Goal: Information Seeking & Learning: Learn about a topic

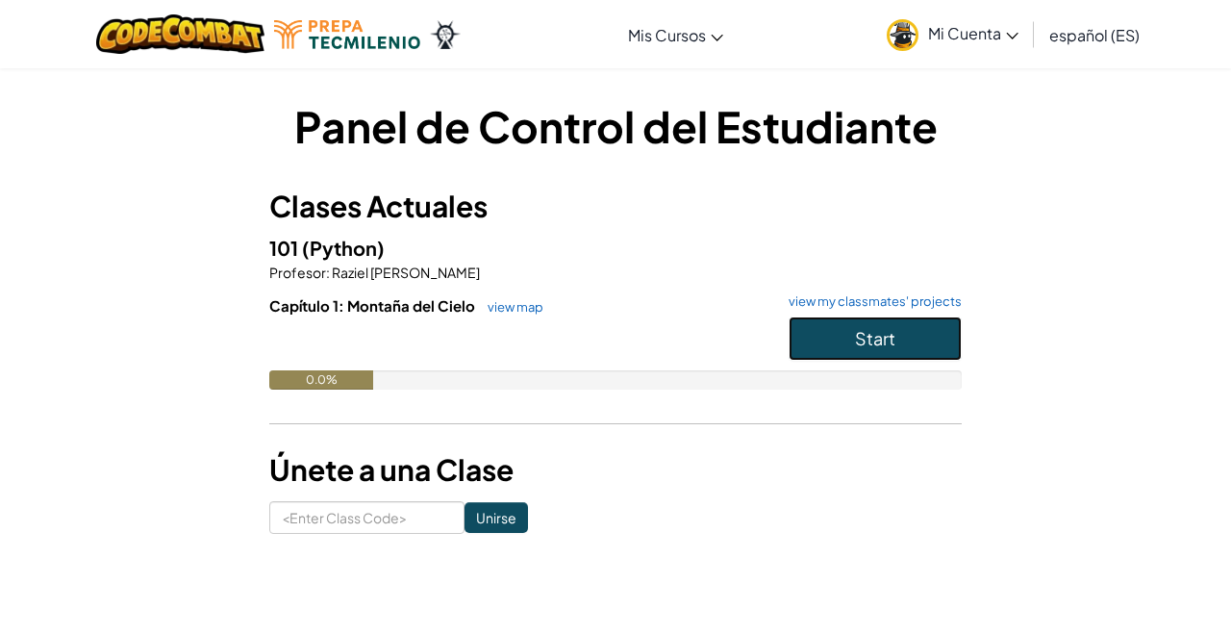
click at [865, 331] on span "Start" at bounding box center [875, 338] width 40 height 22
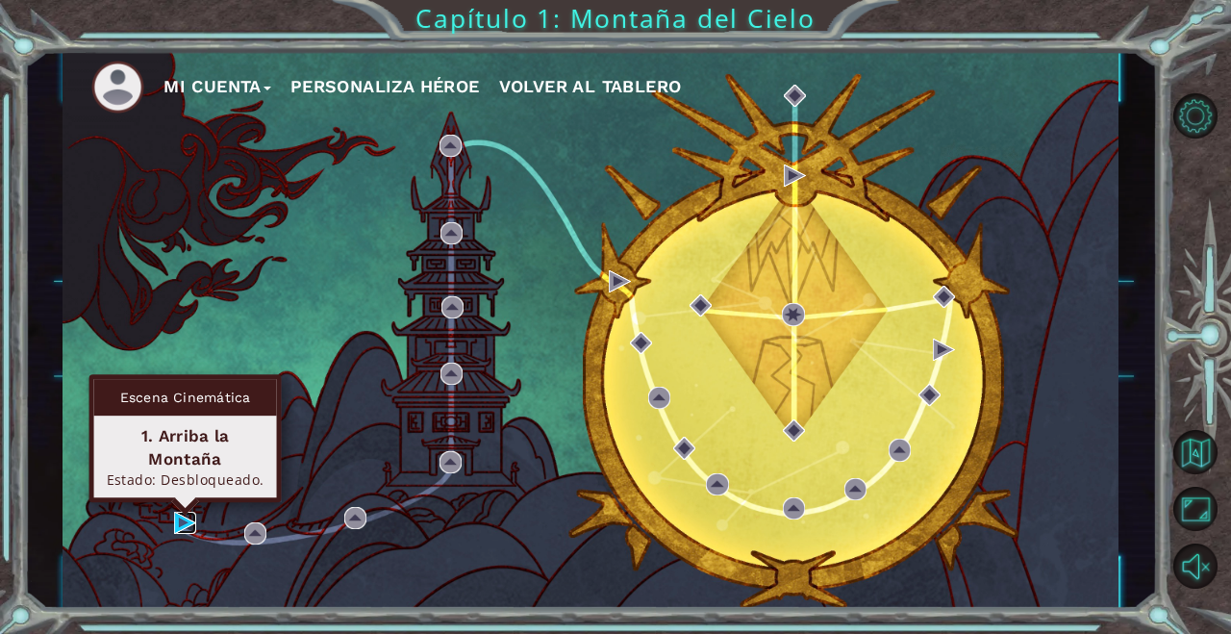
click at [184, 526] on img at bounding box center [185, 523] width 22 height 22
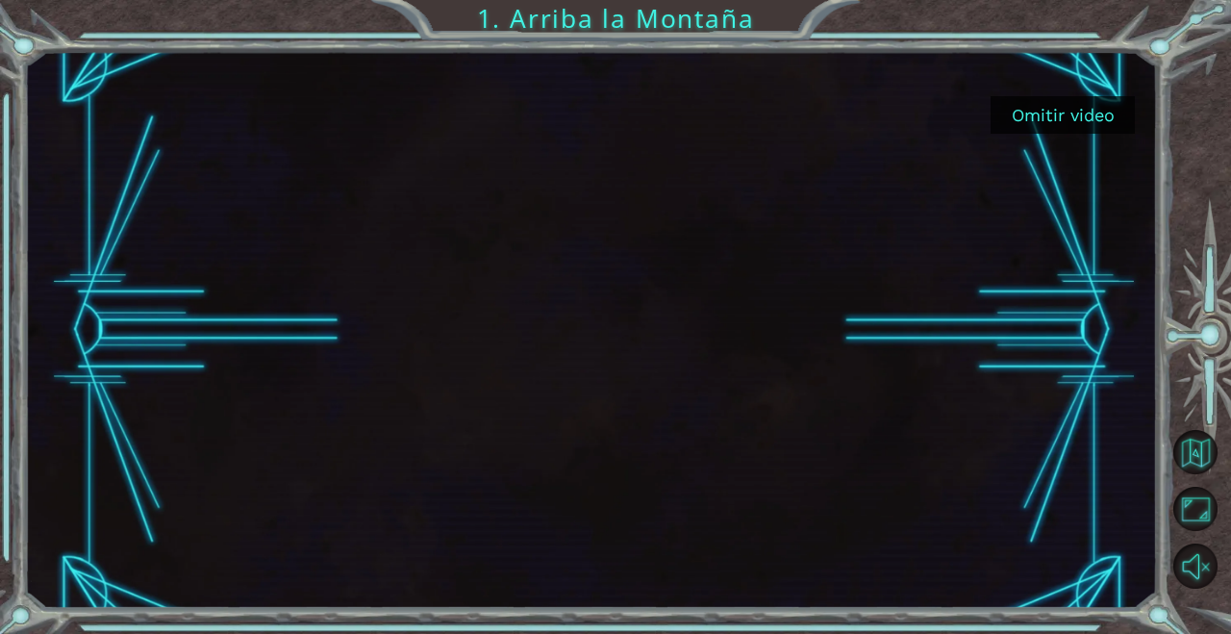
click at [1108, 112] on button "Omitir video" at bounding box center [1063, 115] width 144 height 38
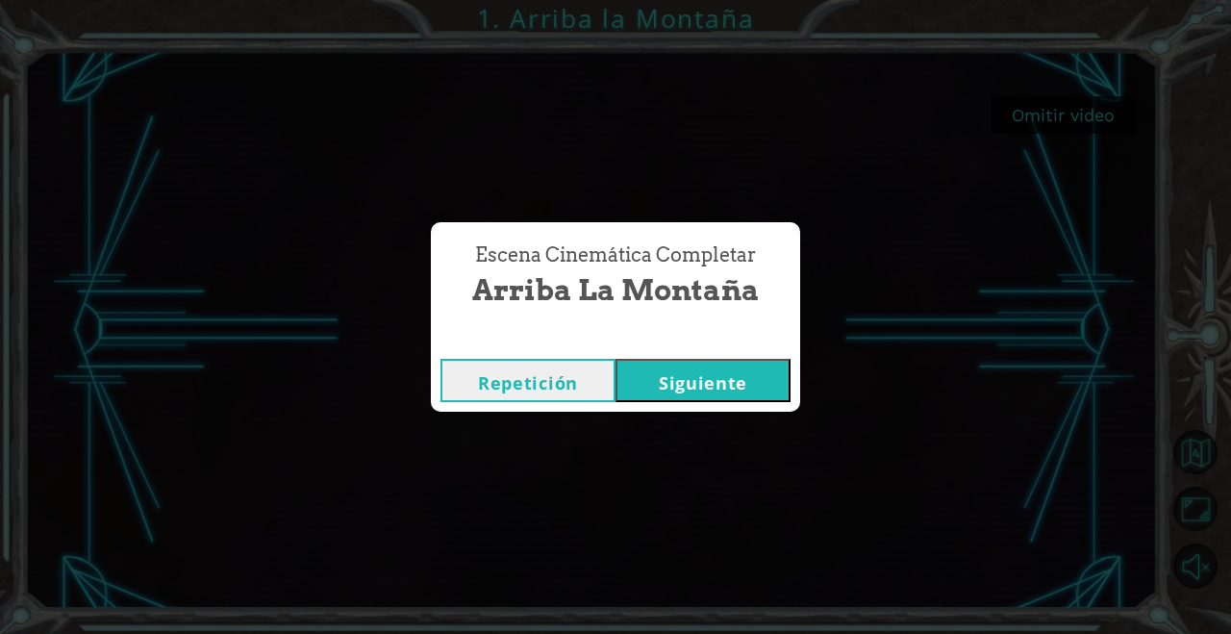
click at [682, 392] on button "Siguiente" at bounding box center [703, 380] width 175 height 43
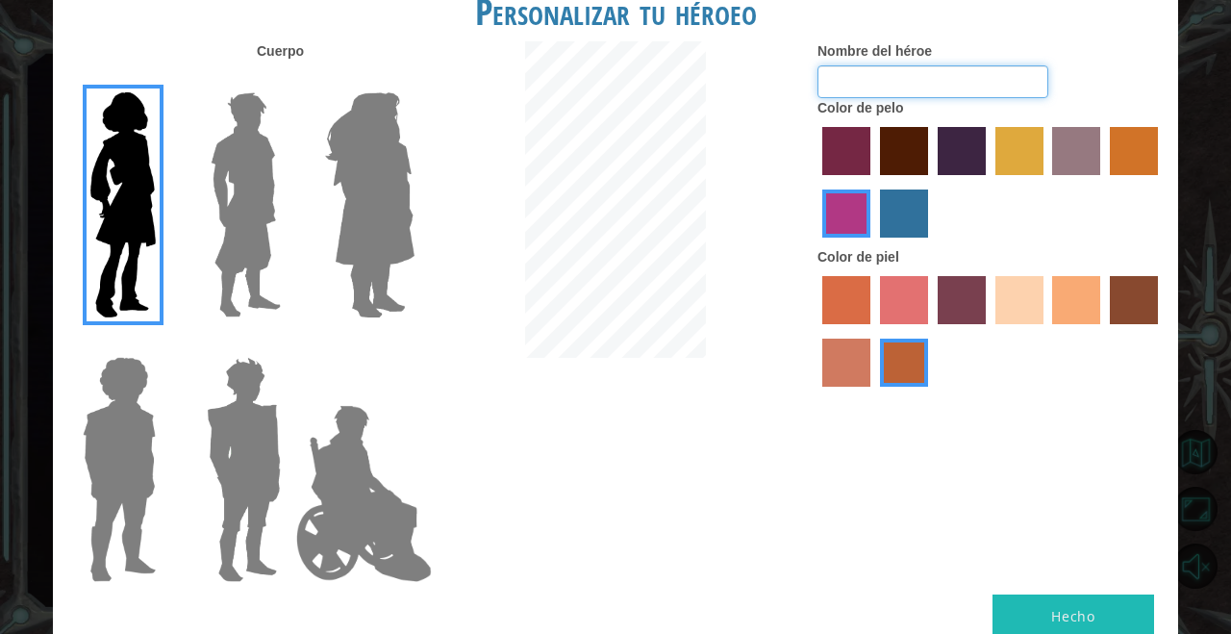
click at [860, 98] on input "Nombre del héroe" at bounding box center [933, 81] width 231 height 33
type input "Aurora"
click at [844, 172] on label "paprika hair color" at bounding box center [846, 151] width 48 height 48
click at [816, 182] on input "paprika hair color" at bounding box center [816, 182] width 0 height 0
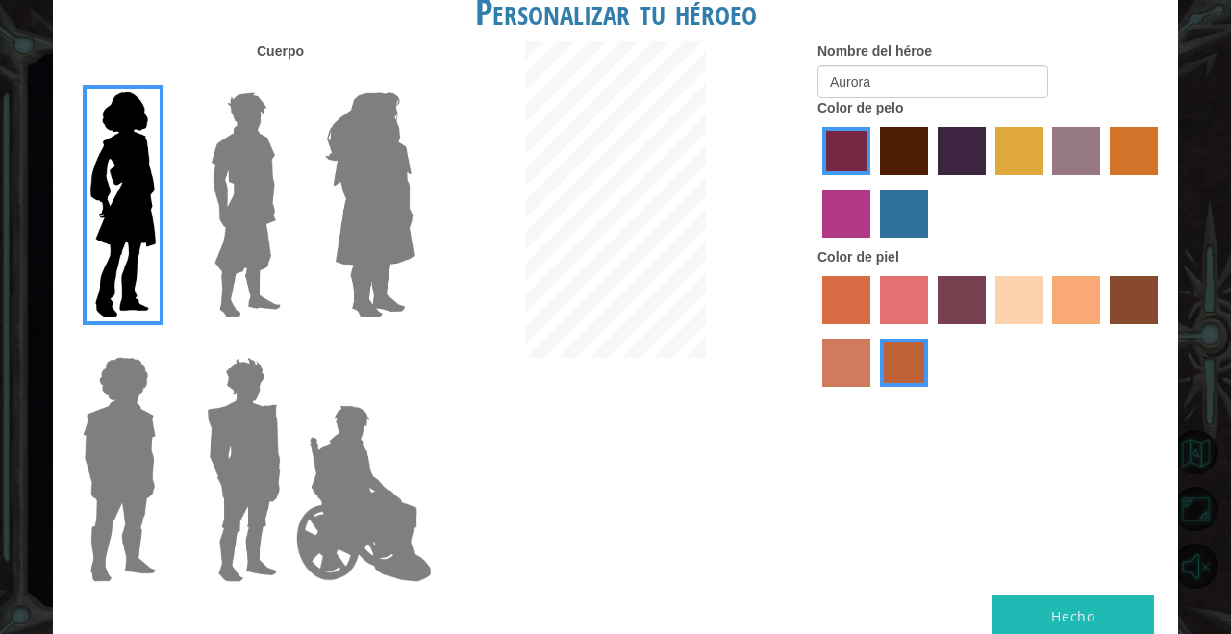
click at [1017, 321] on label "sandy beach skin color" at bounding box center [1020, 300] width 48 height 48
click at [989, 331] on input "sandy beach skin color" at bounding box center [989, 331] width 0 height 0
click at [1069, 324] on label "tacao skin color" at bounding box center [1076, 300] width 48 height 48
click at [1046, 331] on input "tacao skin color" at bounding box center [1046, 331] width 0 height 0
click at [1034, 324] on label "sandy beach skin color" at bounding box center [1020, 300] width 48 height 48
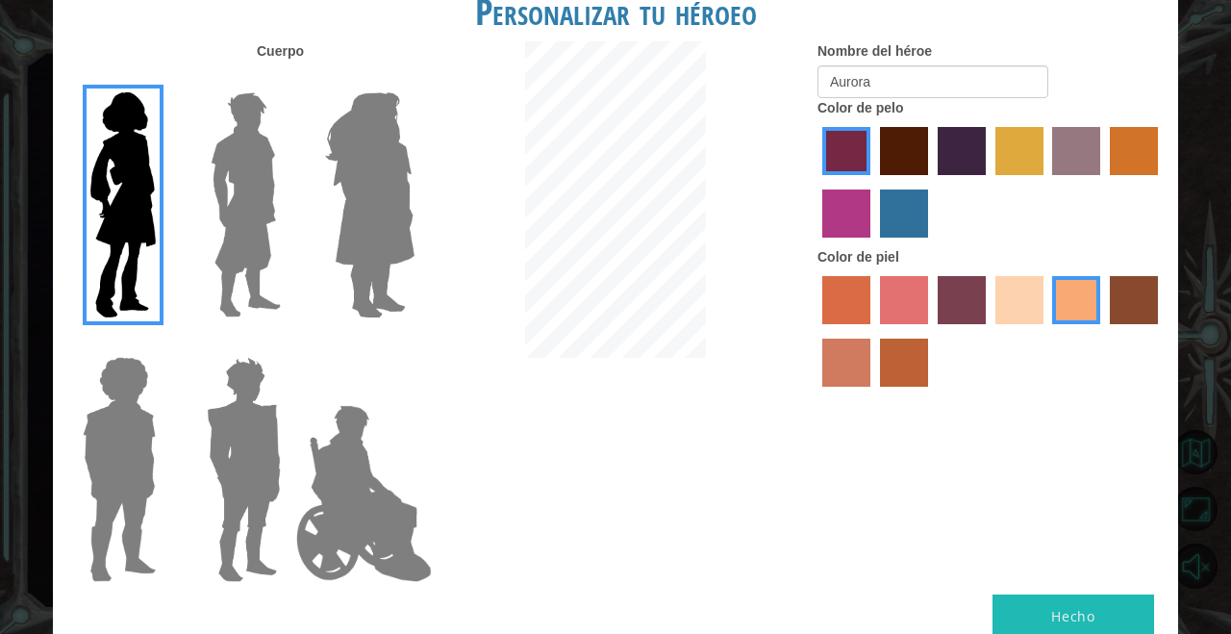
click at [989, 331] on input "sandy beach skin color" at bounding box center [989, 331] width 0 height 0
click at [370, 202] on img at bounding box center [369, 205] width 105 height 240
click at [414, 80] on input "Hero Amethyst" at bounding box center [414, 80] width 0 height 0
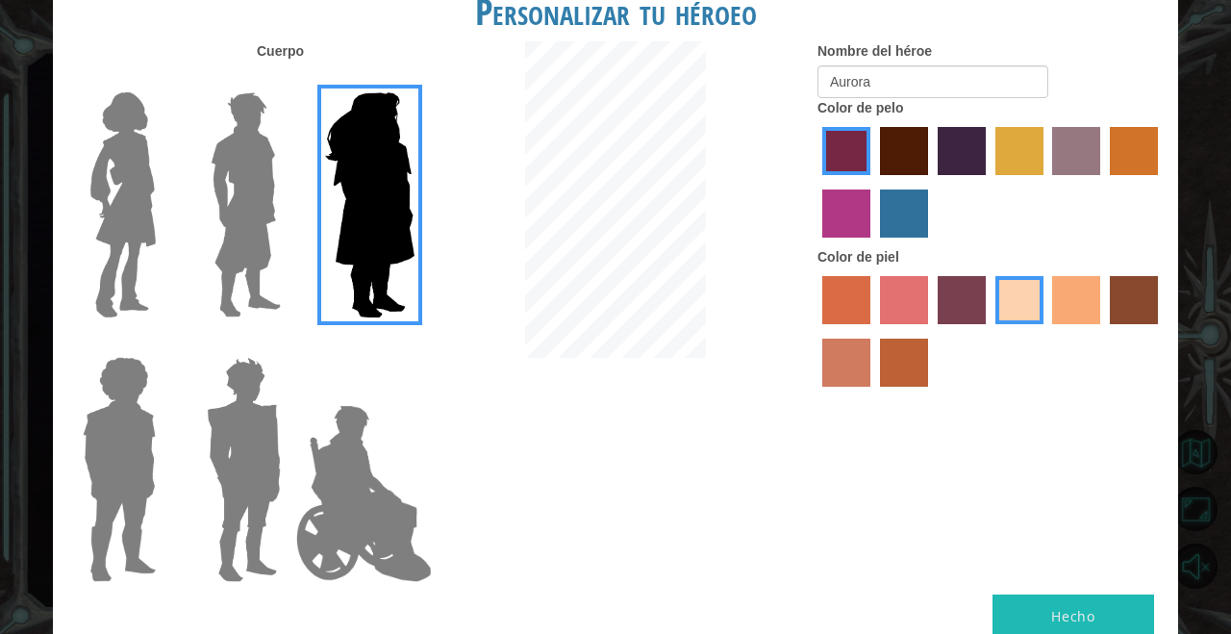
click at [139, 193] on img at bounding box center [123, 205] width 81 height 240
click at [164, 80] on input "Hero Connie" at bounding box center [164, 80] width 0 height 0
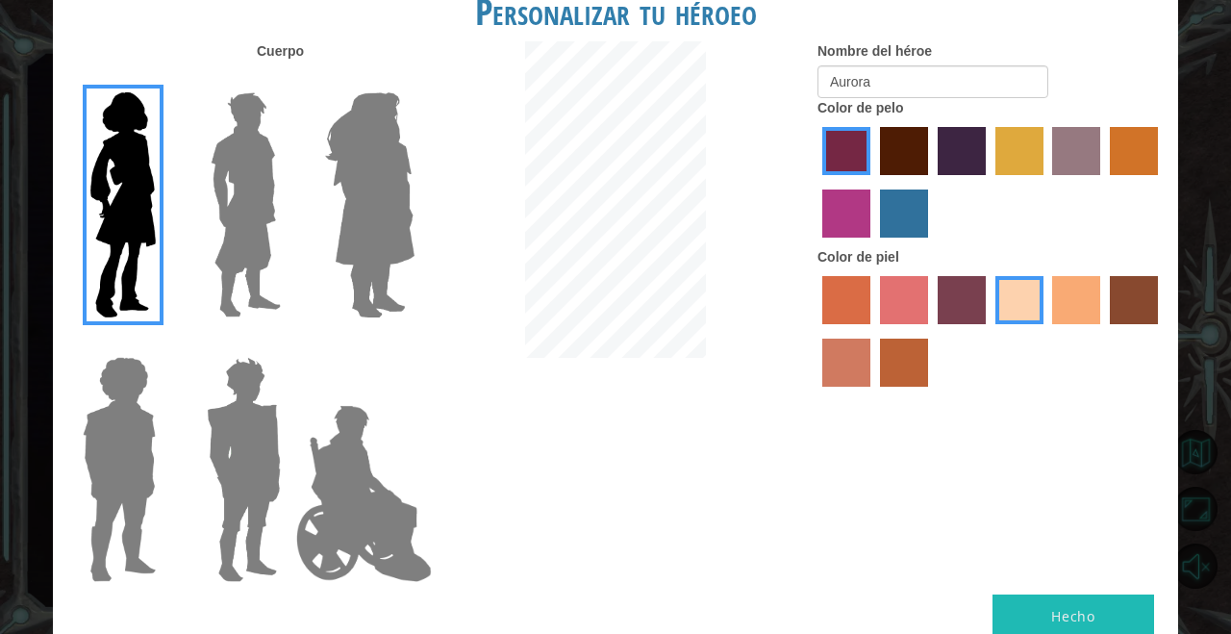
click at [1125, 594] on button "Hecho" at bounding box center [1074, 615] width 162 height 43
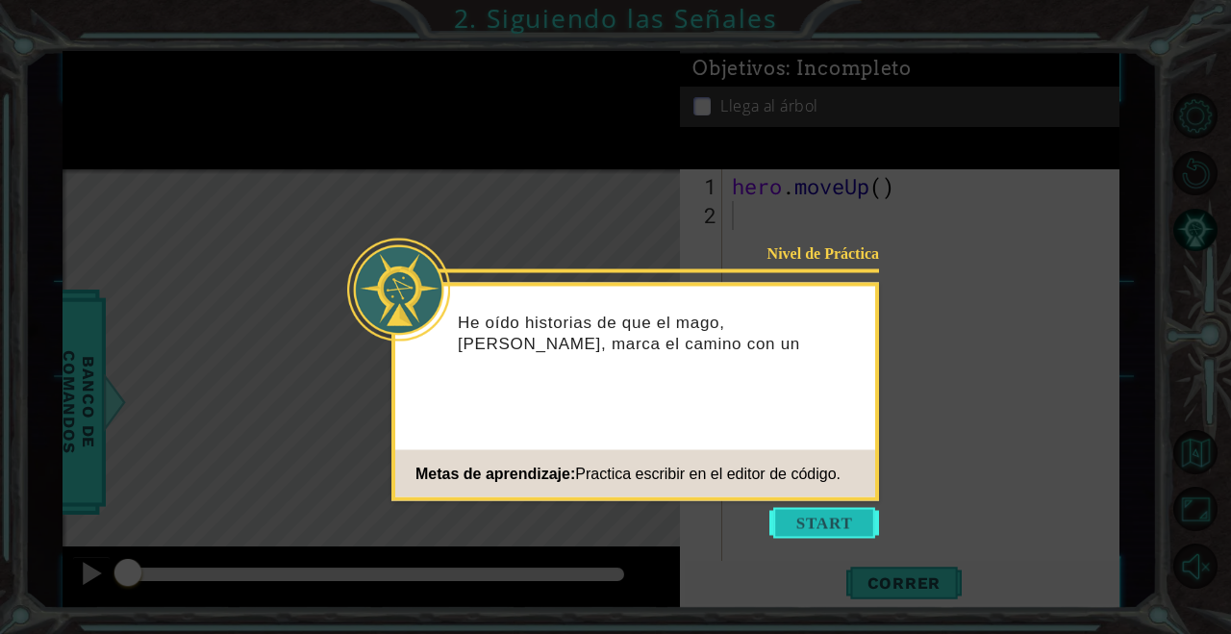
click at [816, 525] on button "Start" at bounding box center [824, 523] width 110 height 31
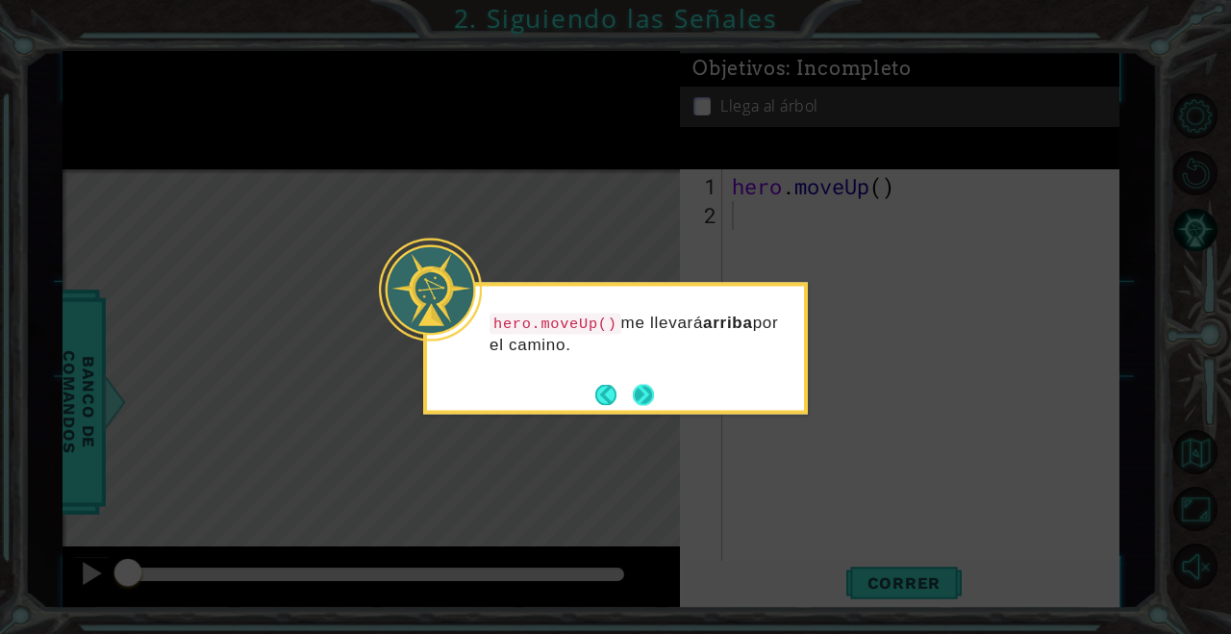
click at [645, 396] on button "Next" at bounding box center [644, 395] width 22 height 22
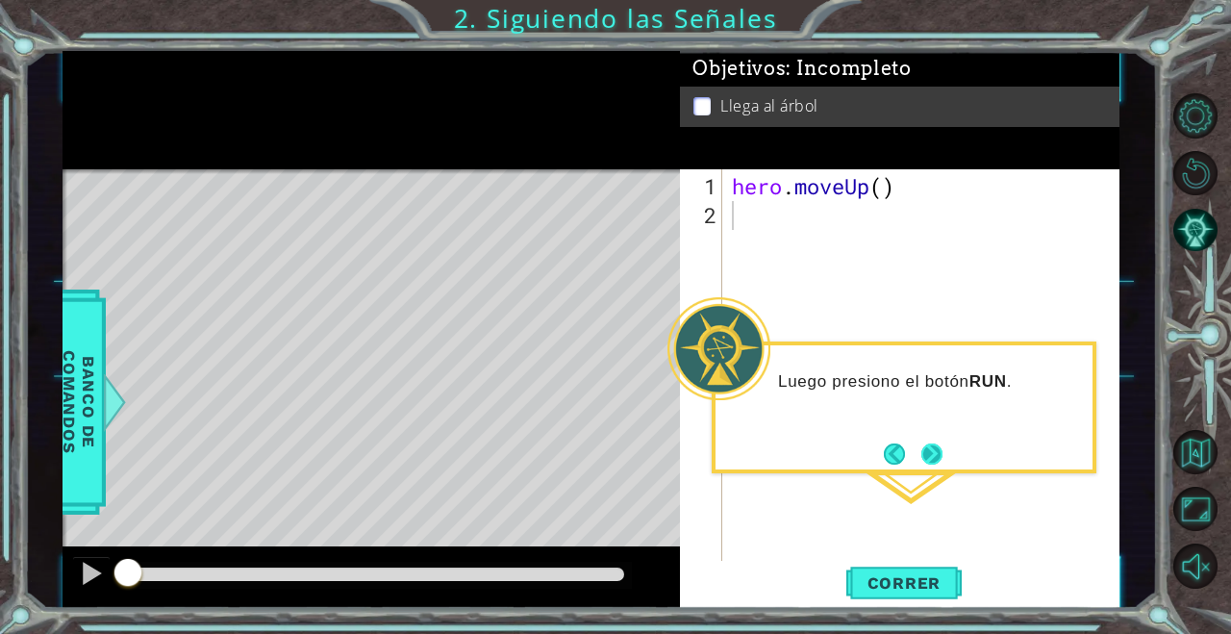
click at [936, 466] on button "Next" at bounding box center [932, 454] width 36 height 36
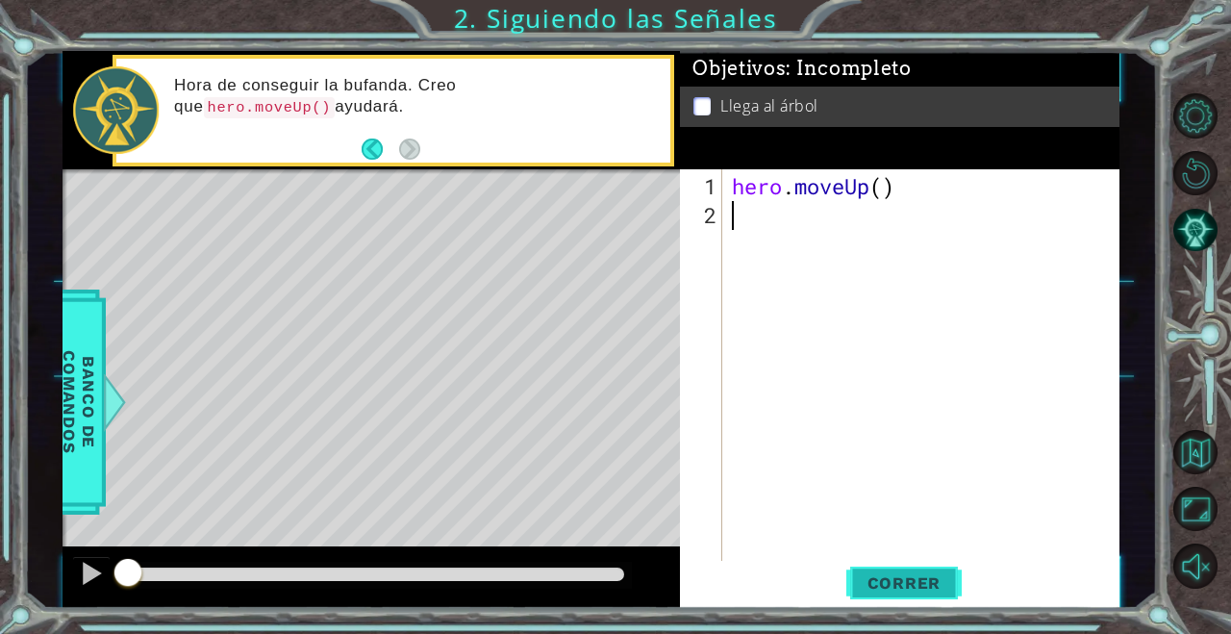
click at [905, 585] on span "Correr" at bounding box center [904, 582] width 113 height 19
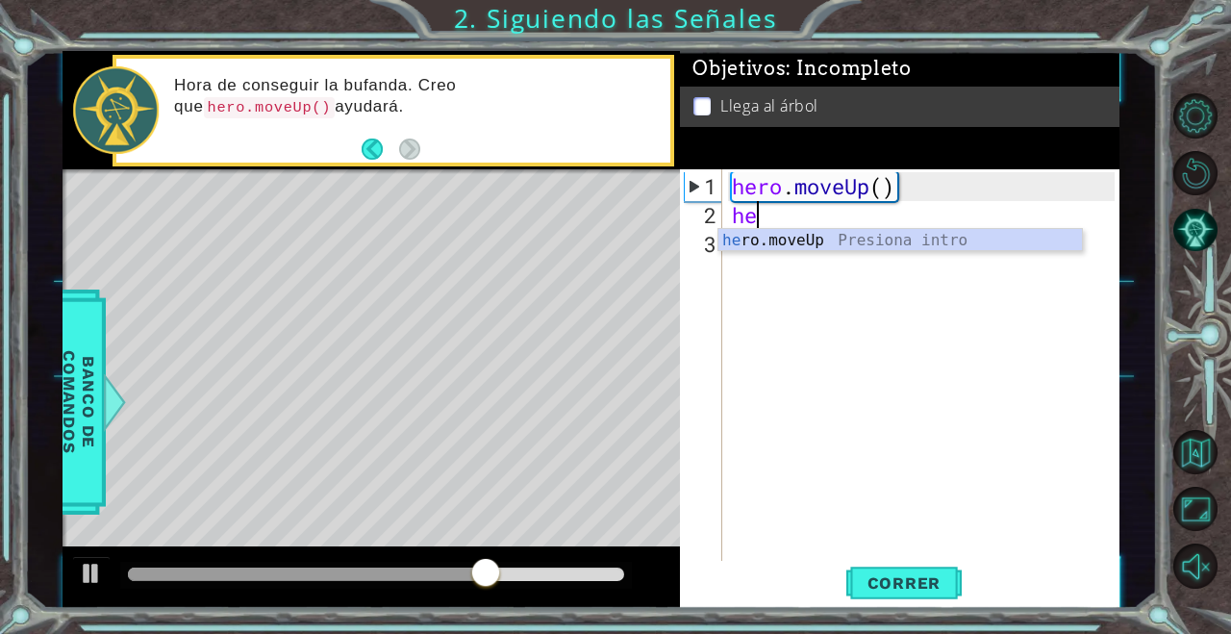
type textarea "her"
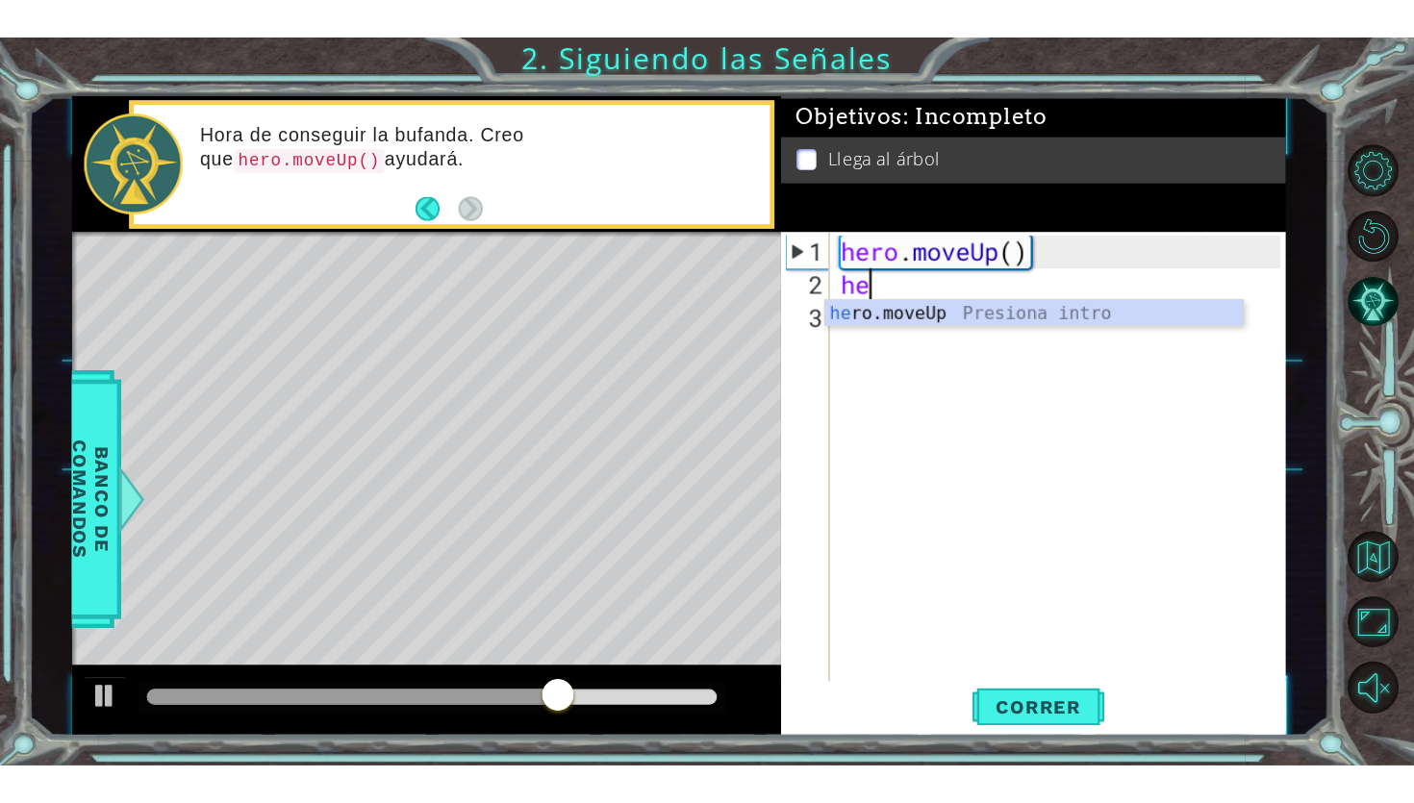
scroll to position [0, 1]
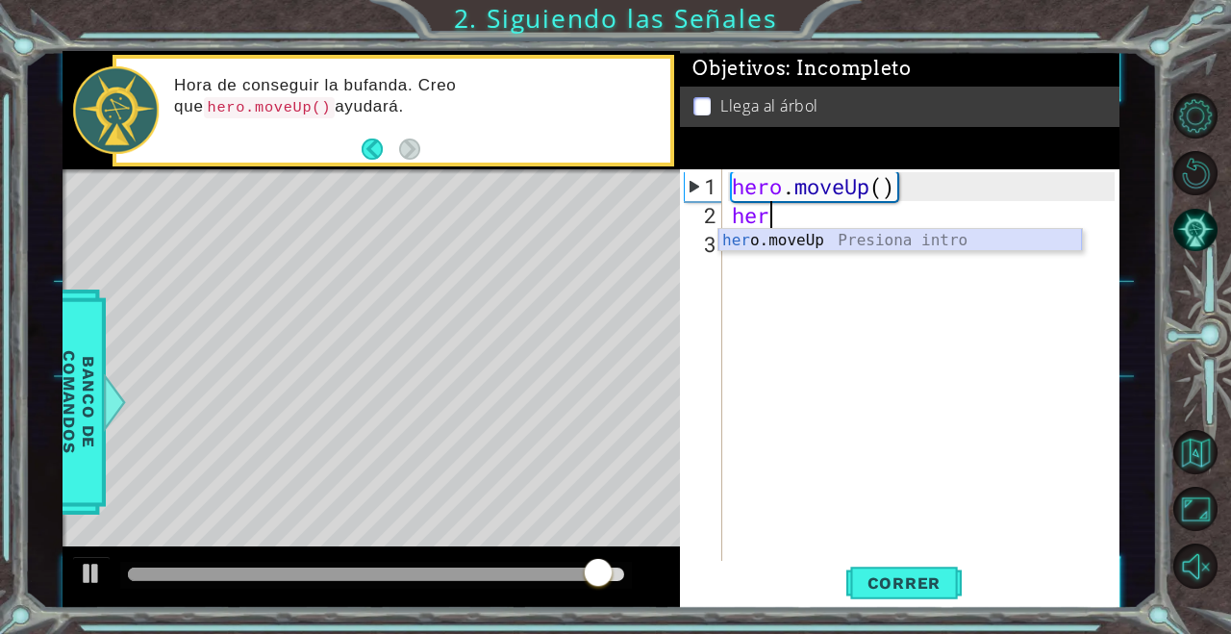
click at [839, 245] on div "her o.moveUp Presiona intro" at bounding box center [900, 263] width 364 height 69
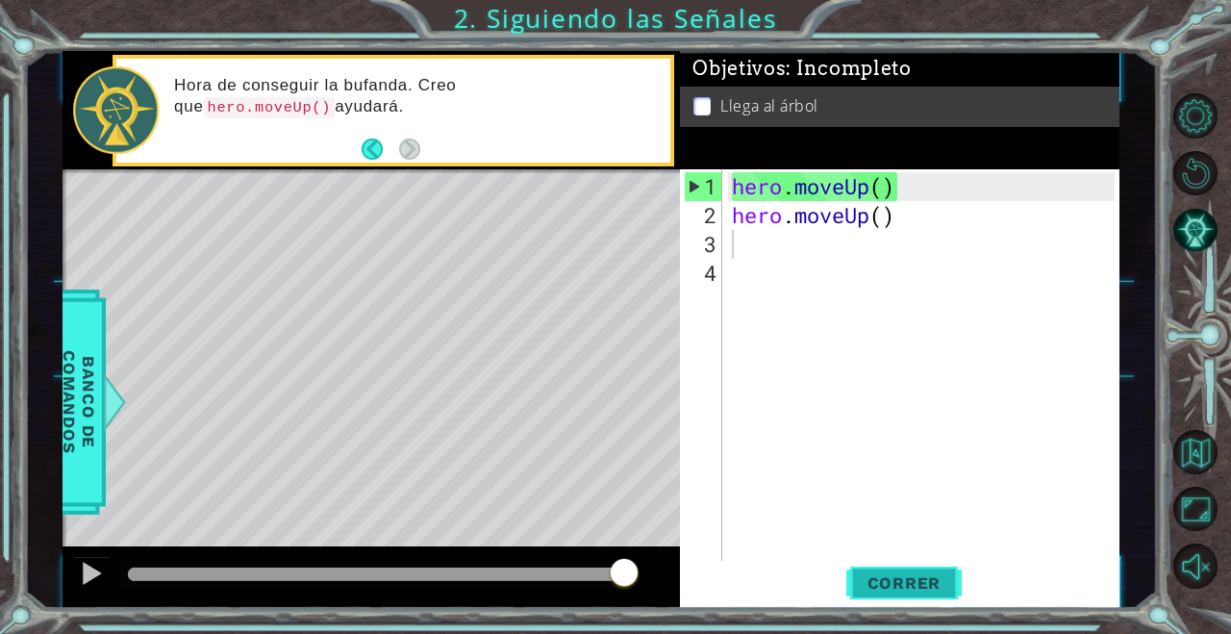
click at [893, 594] on button "Correr" at bounding box center [903, 583] width 115 height 44
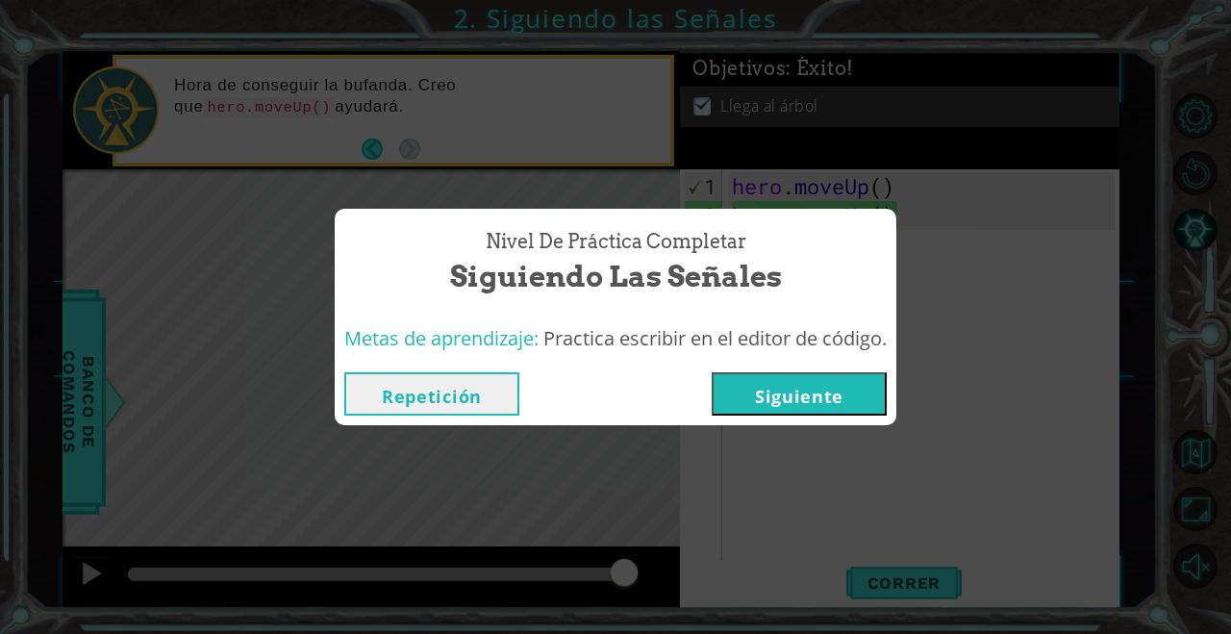
click at [800, 390] on button "Siguiente" at bounding box center [799, 393] width 175 height 43
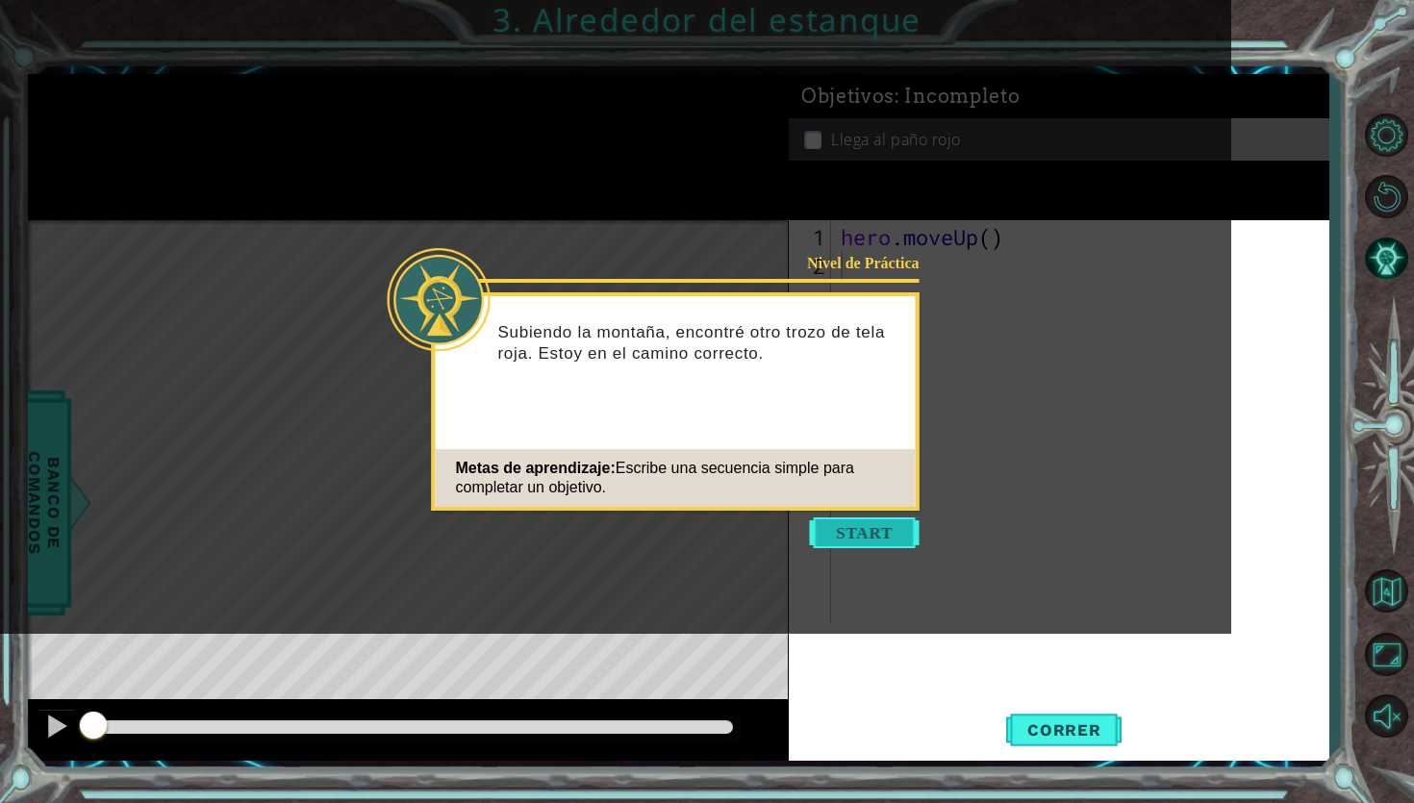
click at [851, 536] on button "Start" at bounding box center [865, 532] width 110 height 31
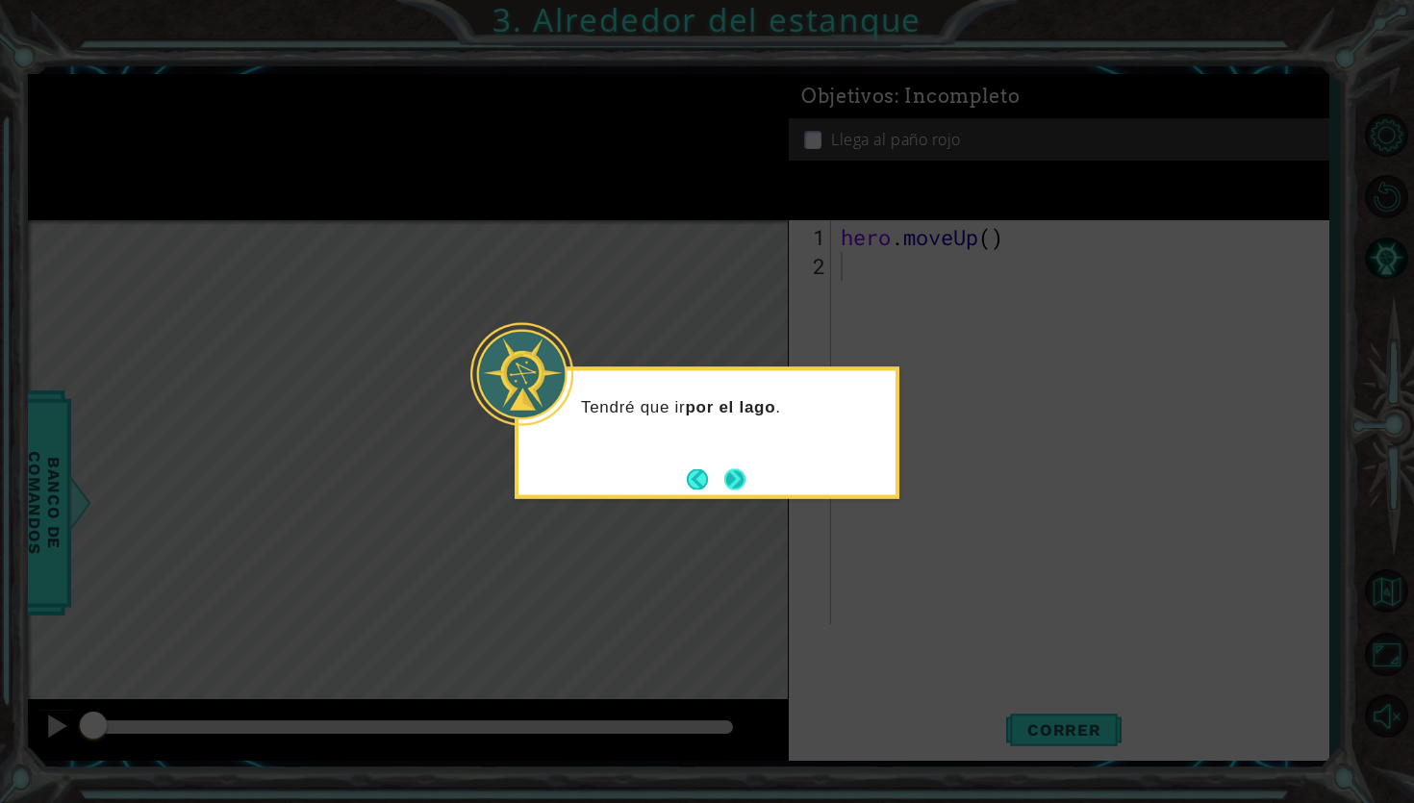
click at [738, 475] on button "Next" at bounding box center [734, 479] width 33 height 33
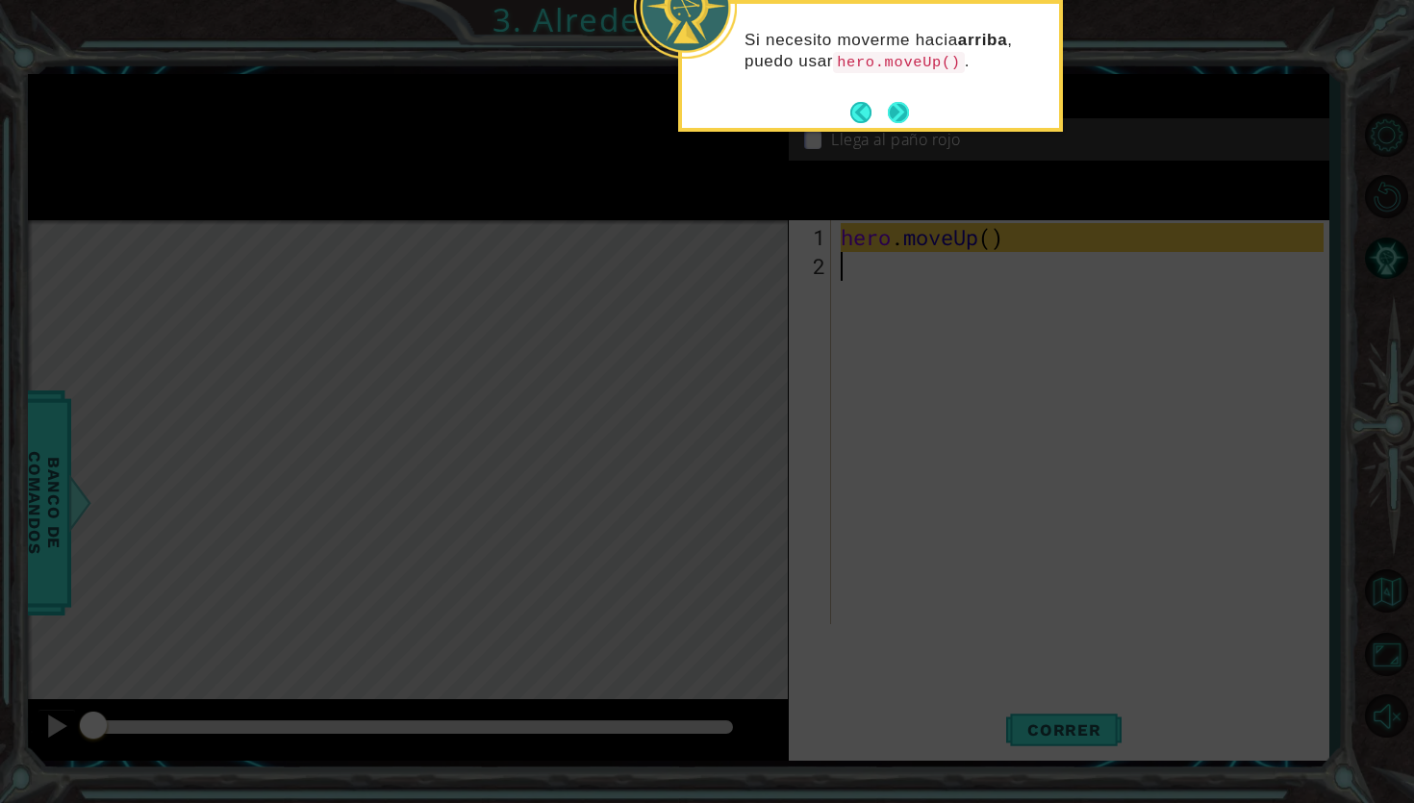
click at [895, 113] on button "Next" at bounding box center [899, 112] width 32 height 32
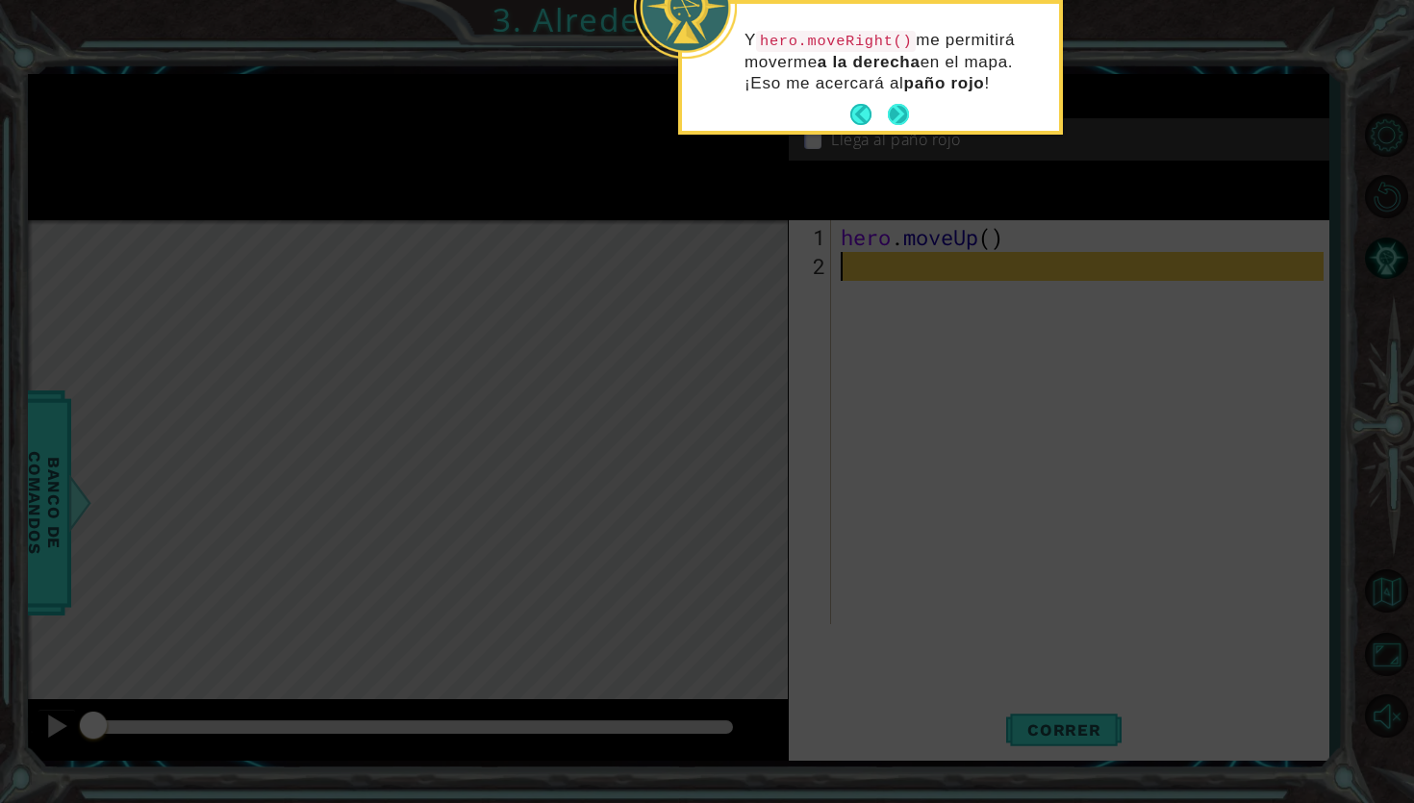
click at [907, 113] on button "Next" at bounding box center [898, 115] width 36 height 36
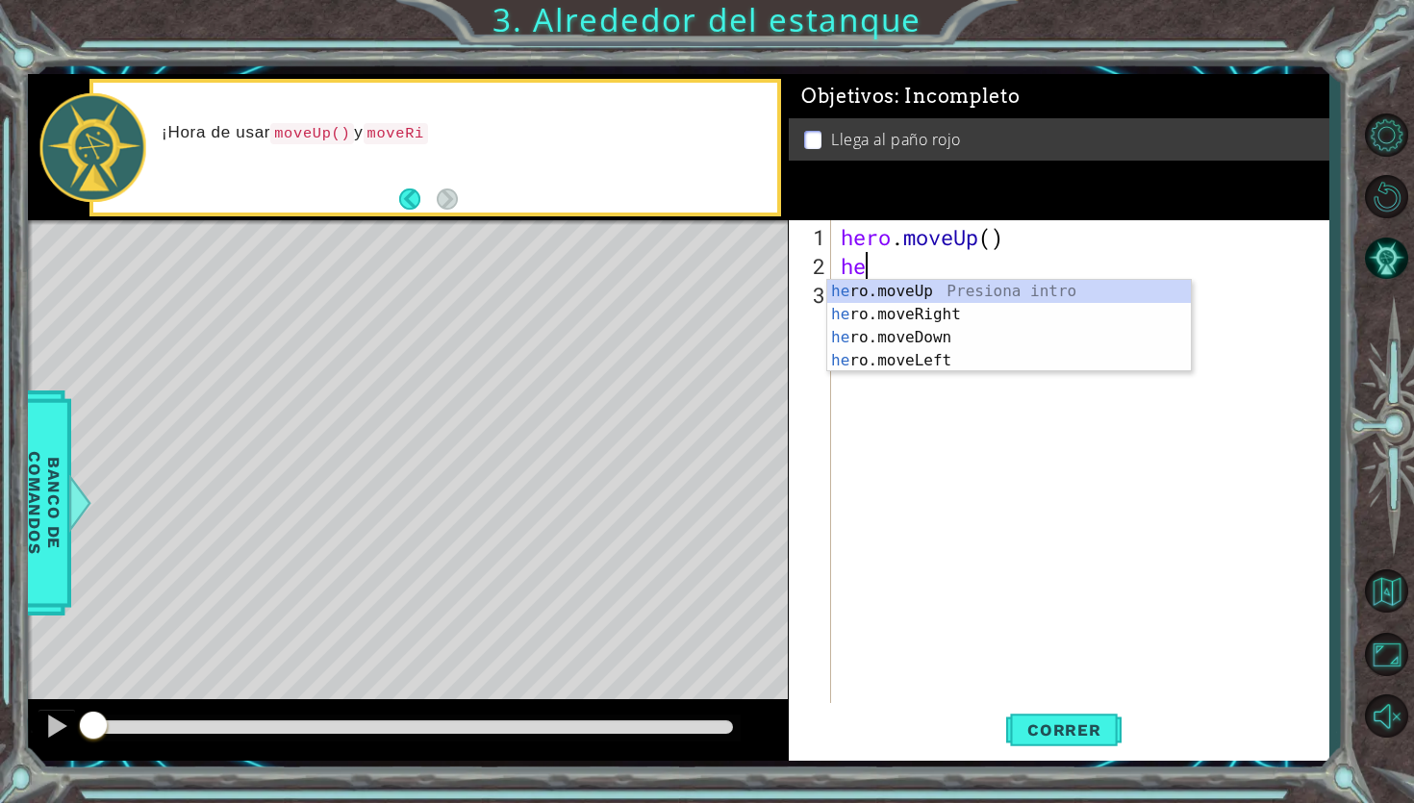
type textarea "her"
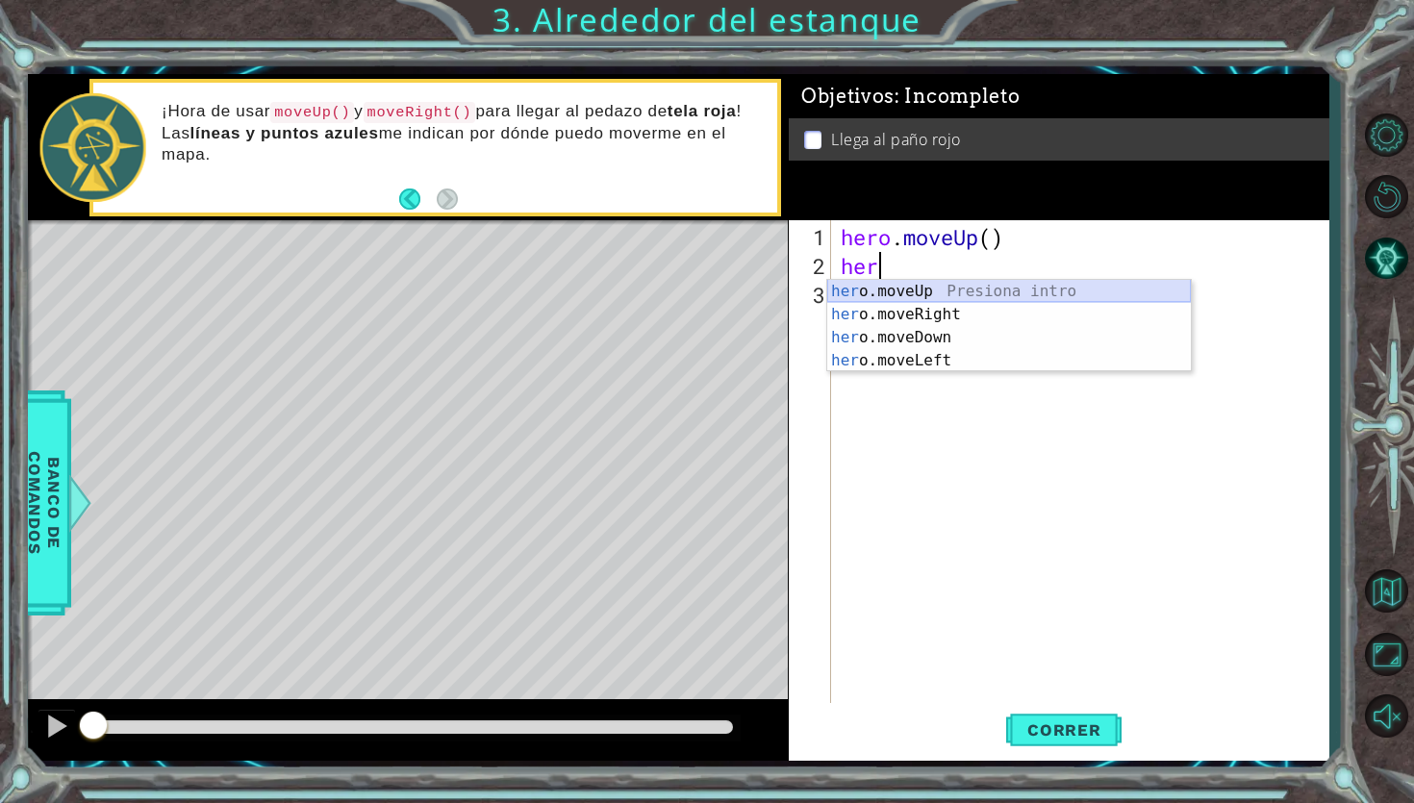
click at [911, 296] on div "her o.moveUp Presiona intro her o.moveRight Presiona intro her o.moveDown Presi…" at bounding box center [1009, 349] width 364 height 139
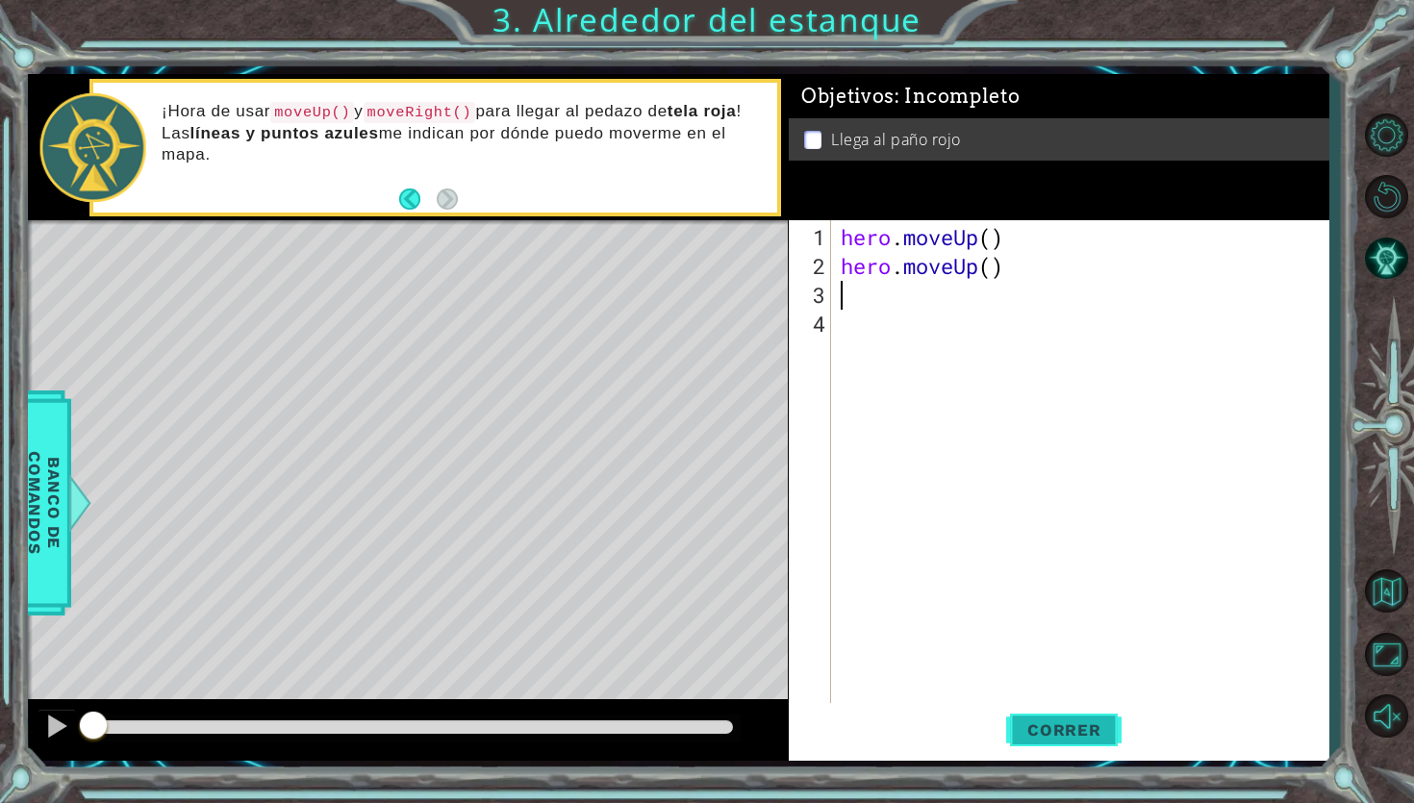
click at [1066, 633] on span "Correr" at bounding box center [1064, 729] width 113 height 19
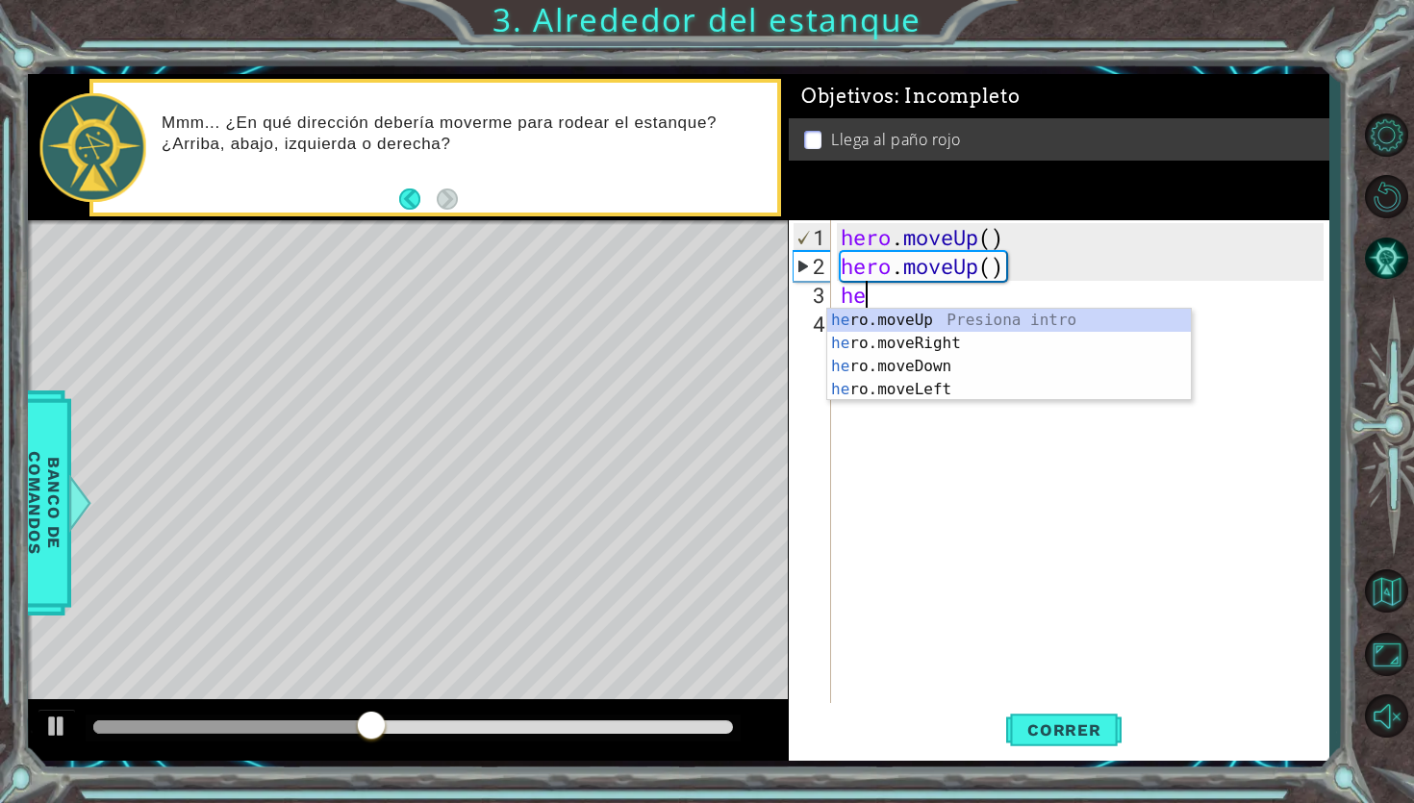
type textarea "her"
click at [921, 346] on div "her o.moveUp Presiona intro her o.moveRight Presiona intro her o.moveDown Presi…" at bounding box center [1009, 378] width 364 height 139
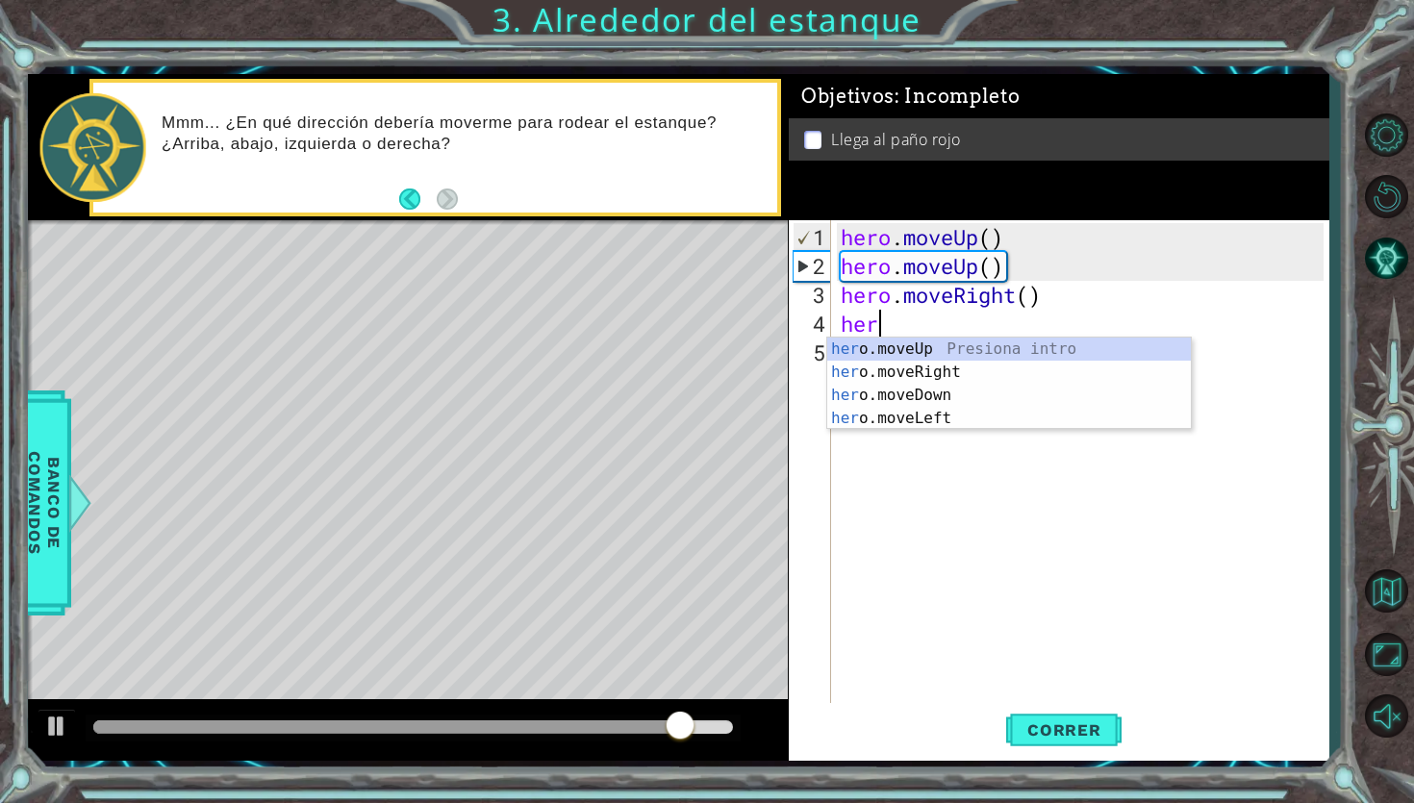
type textarea "hero"
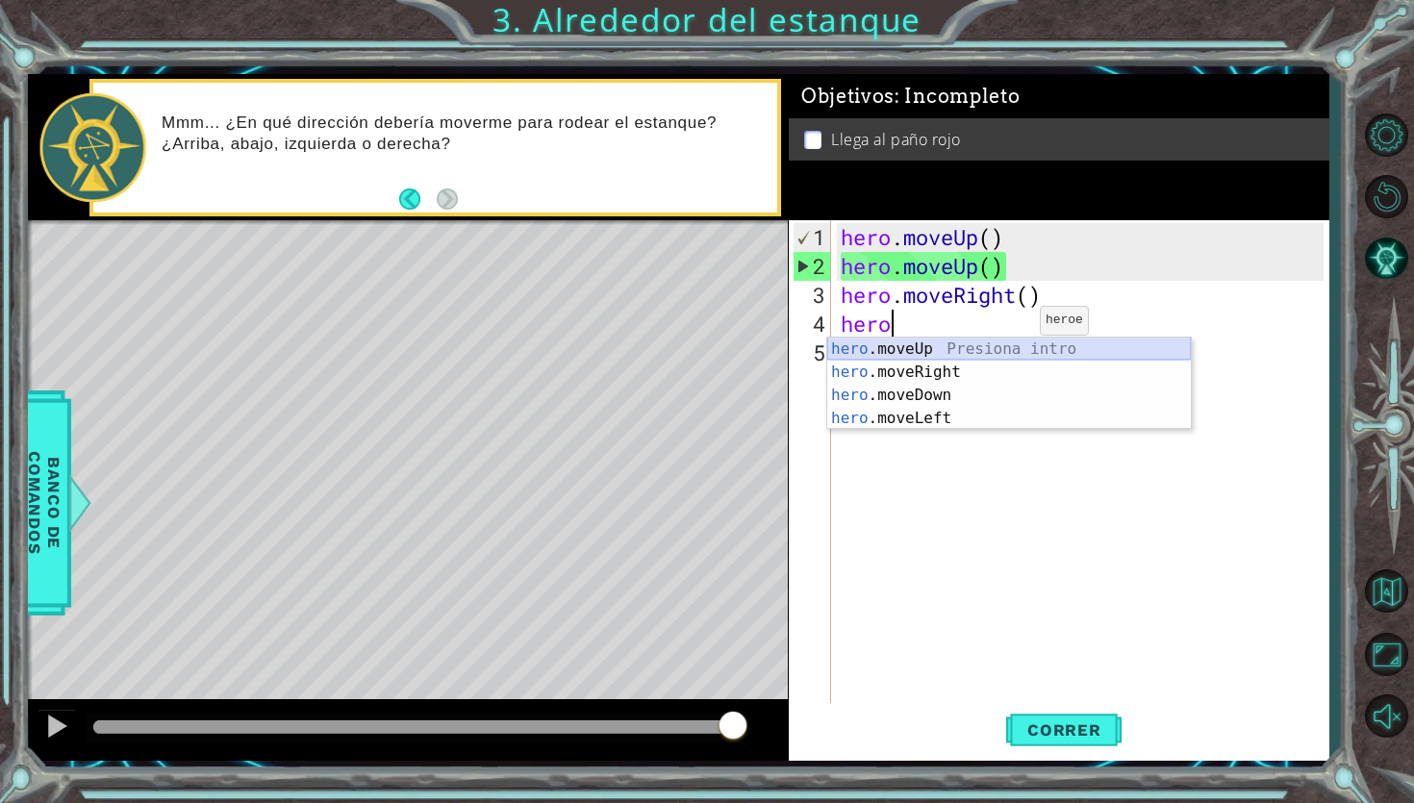
click at [997, 358] on div "hero .moveUp Presiona intro hero .moveRight Presiona intro hero .moveDown Presi…" at bounding box center [1009, 407] width 364 height 139
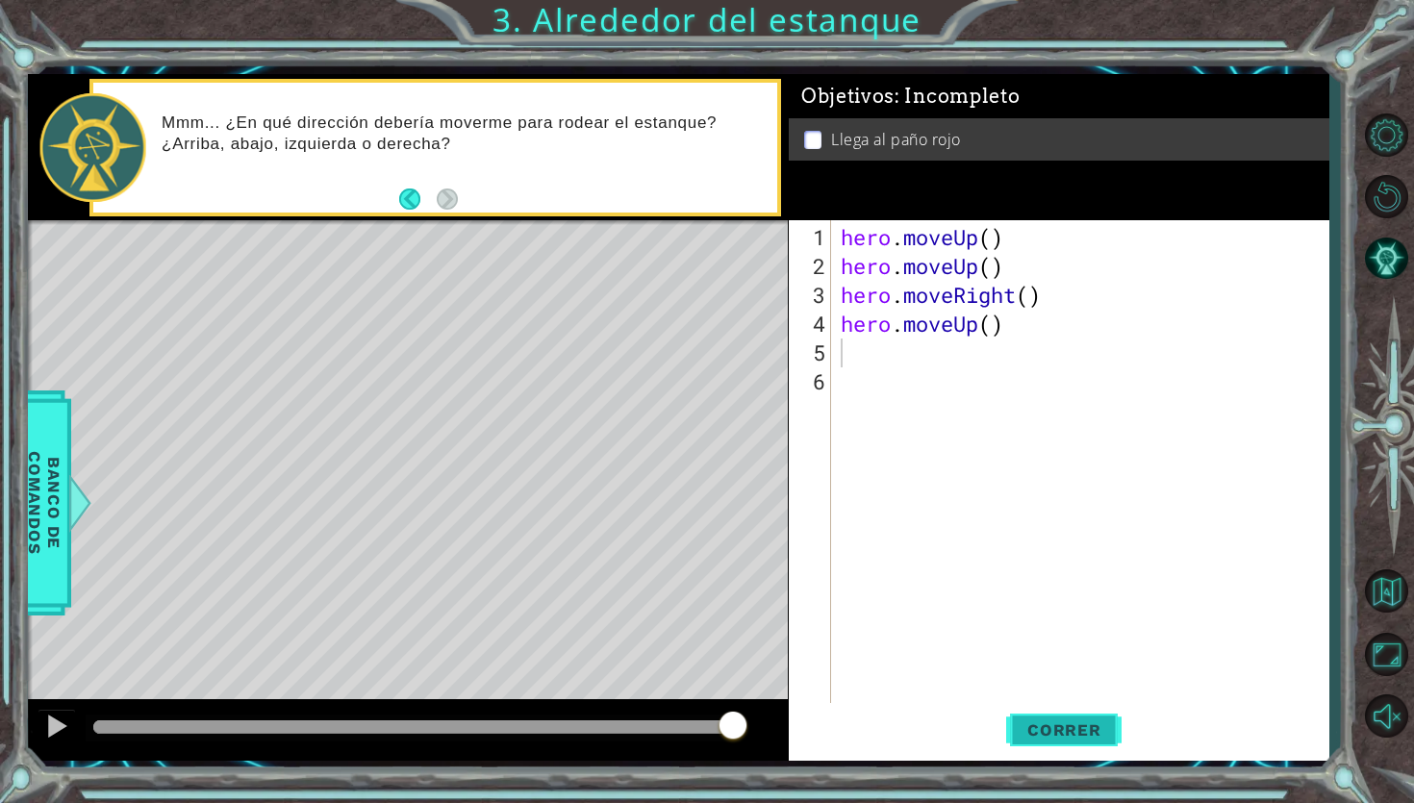
click at [1064, 633] on span "Correr" at bounding box center [1064, 729] width 113 height 19
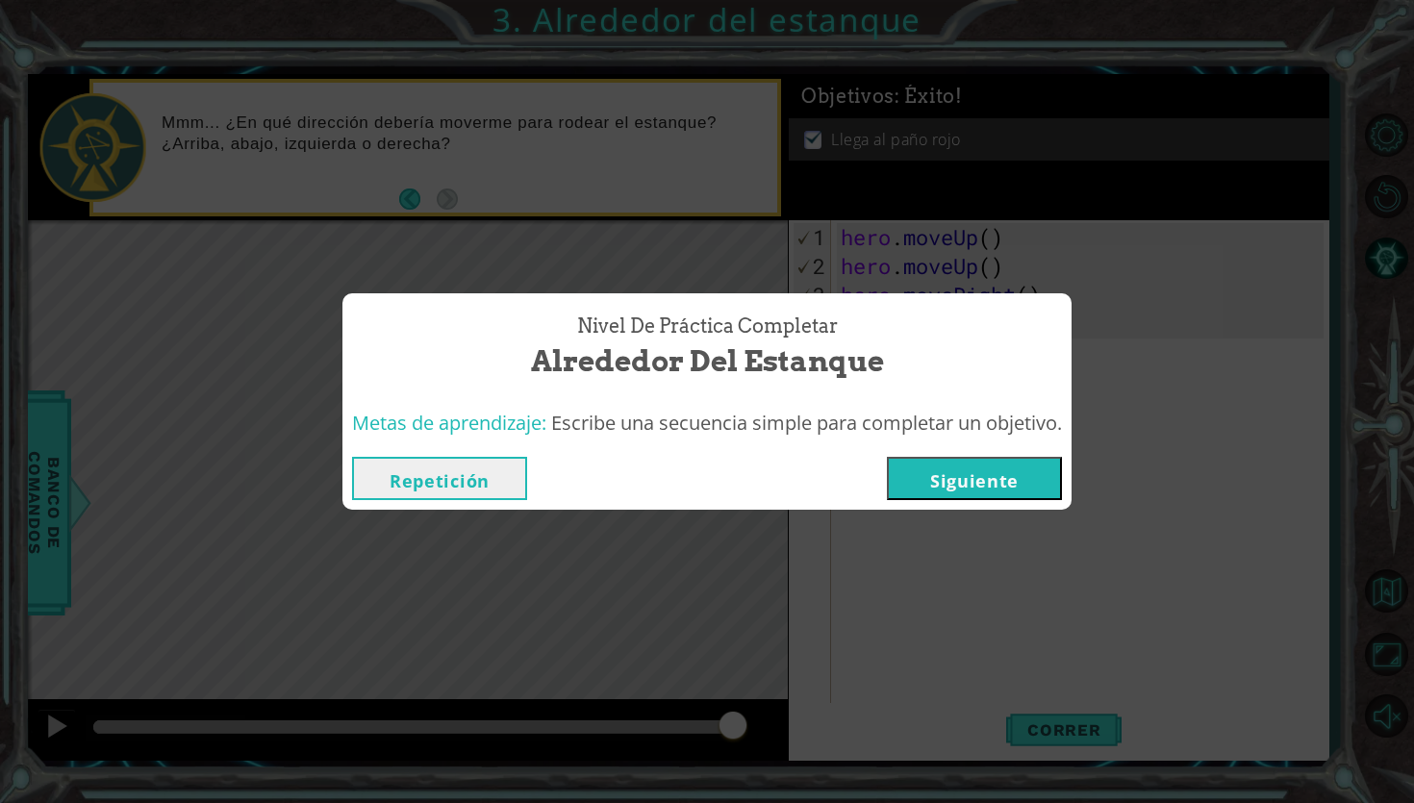
click at [949, 486] on button "Siguiente" at bounding box center [974, 478] width 175 height 43
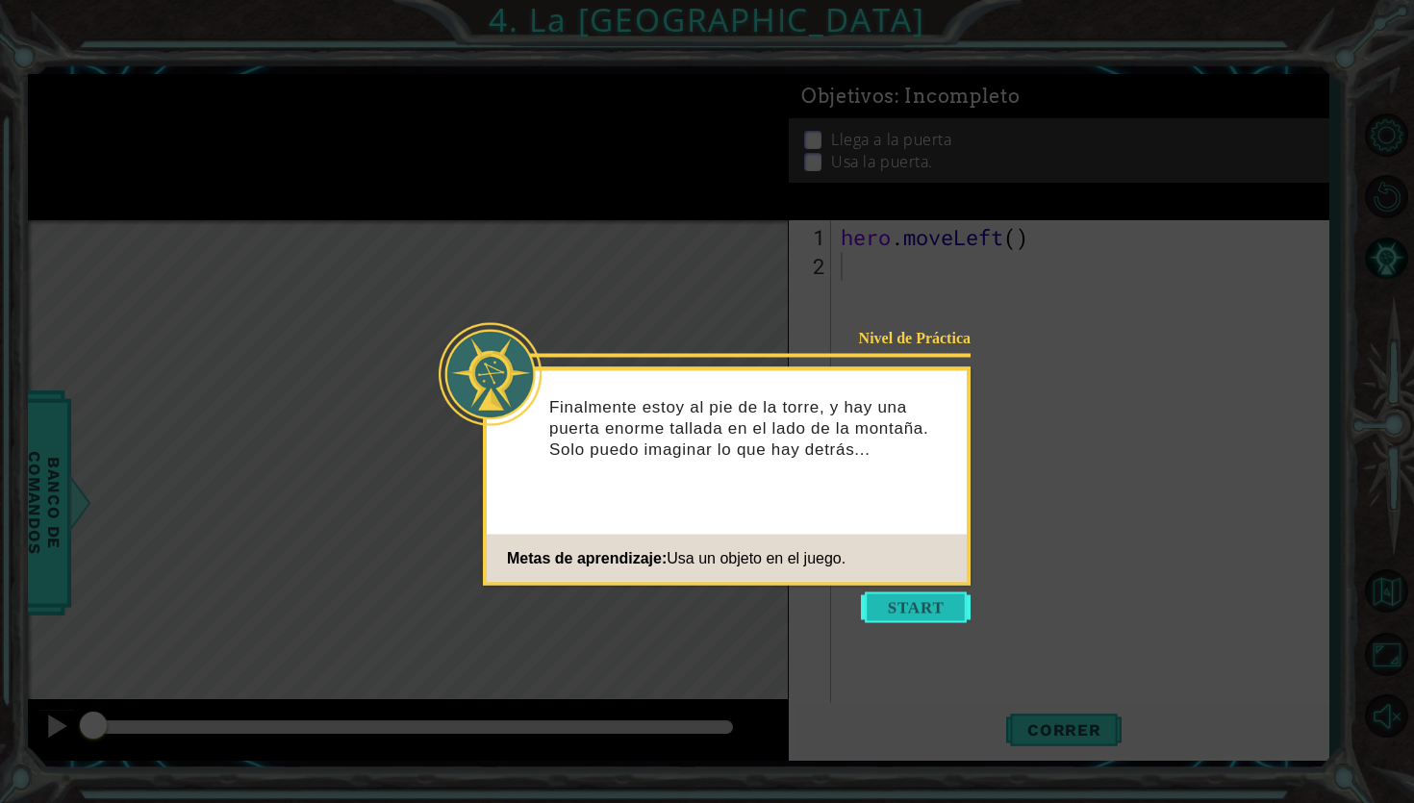
click at [910, 606] on button "Start" at bounding box center [916, 607] width 110 height 31
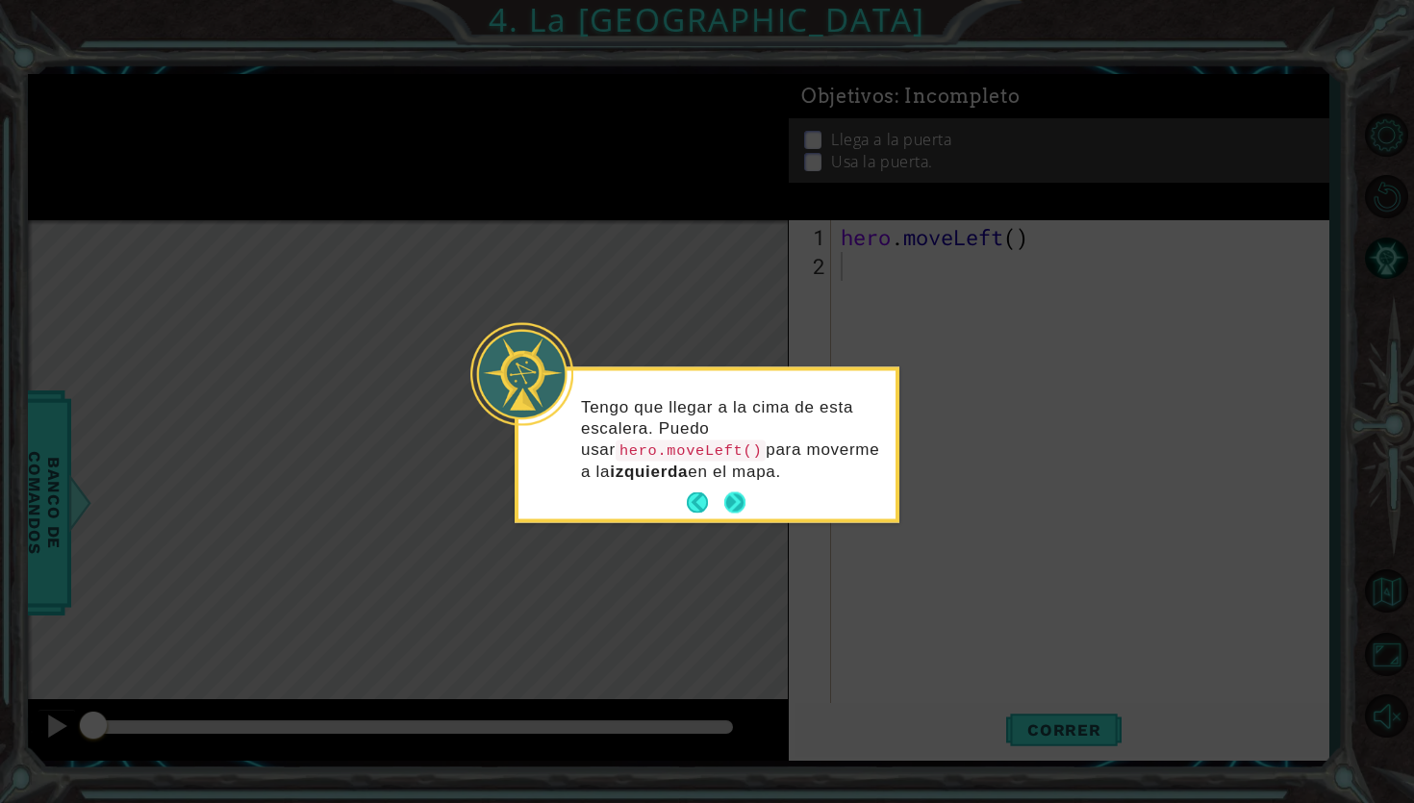
click at [748, 507] on div "Tengo que llegar a la cima de esta escalera. Puedo usar hero.moveLeft() para mo…" at bounding box center [706, 445] width 377 height 148
click at [744, 510] on button "Next" at bounding box center [735, 503] width 35 height 35
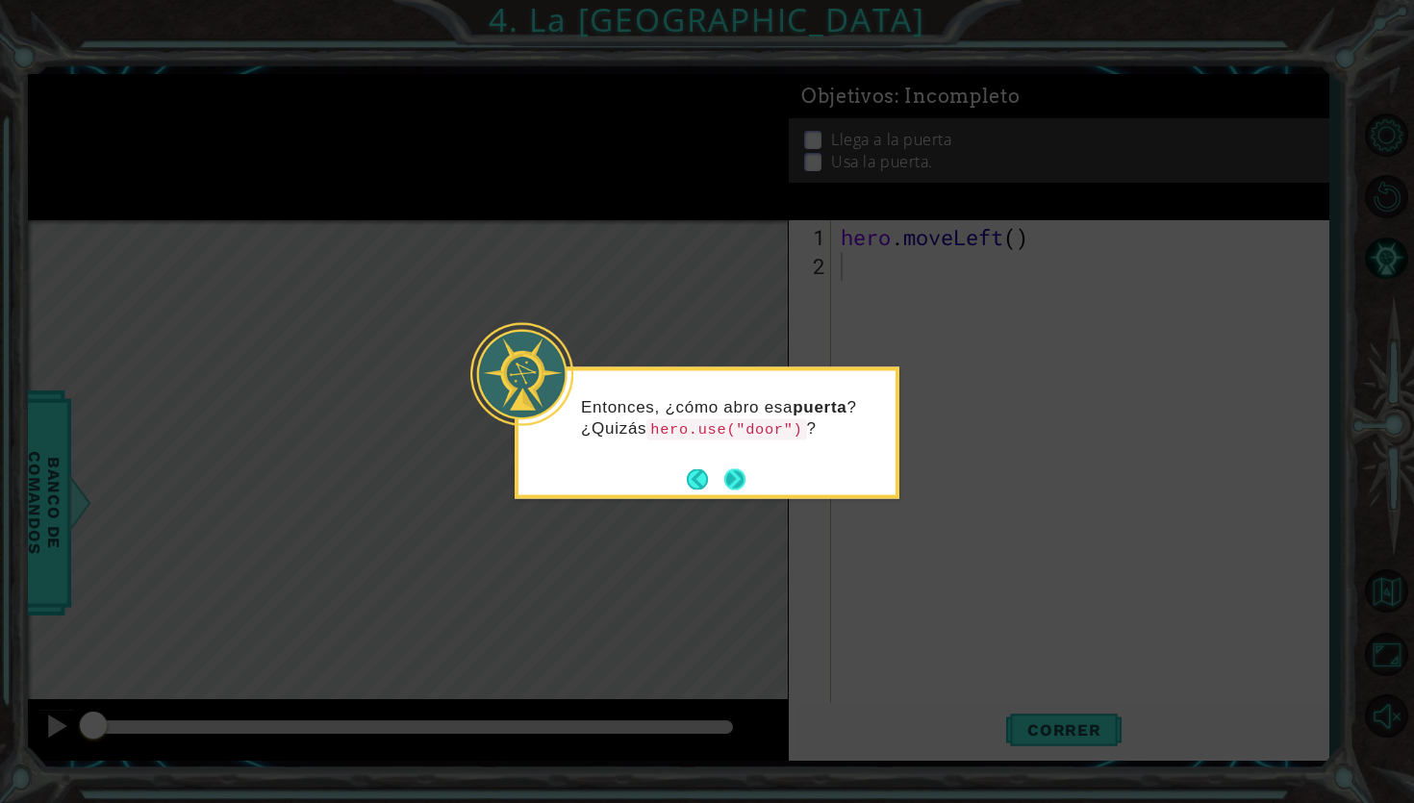
click at [728, 475] on button "Next" at bounding box center [734, 478] width 23 height 23
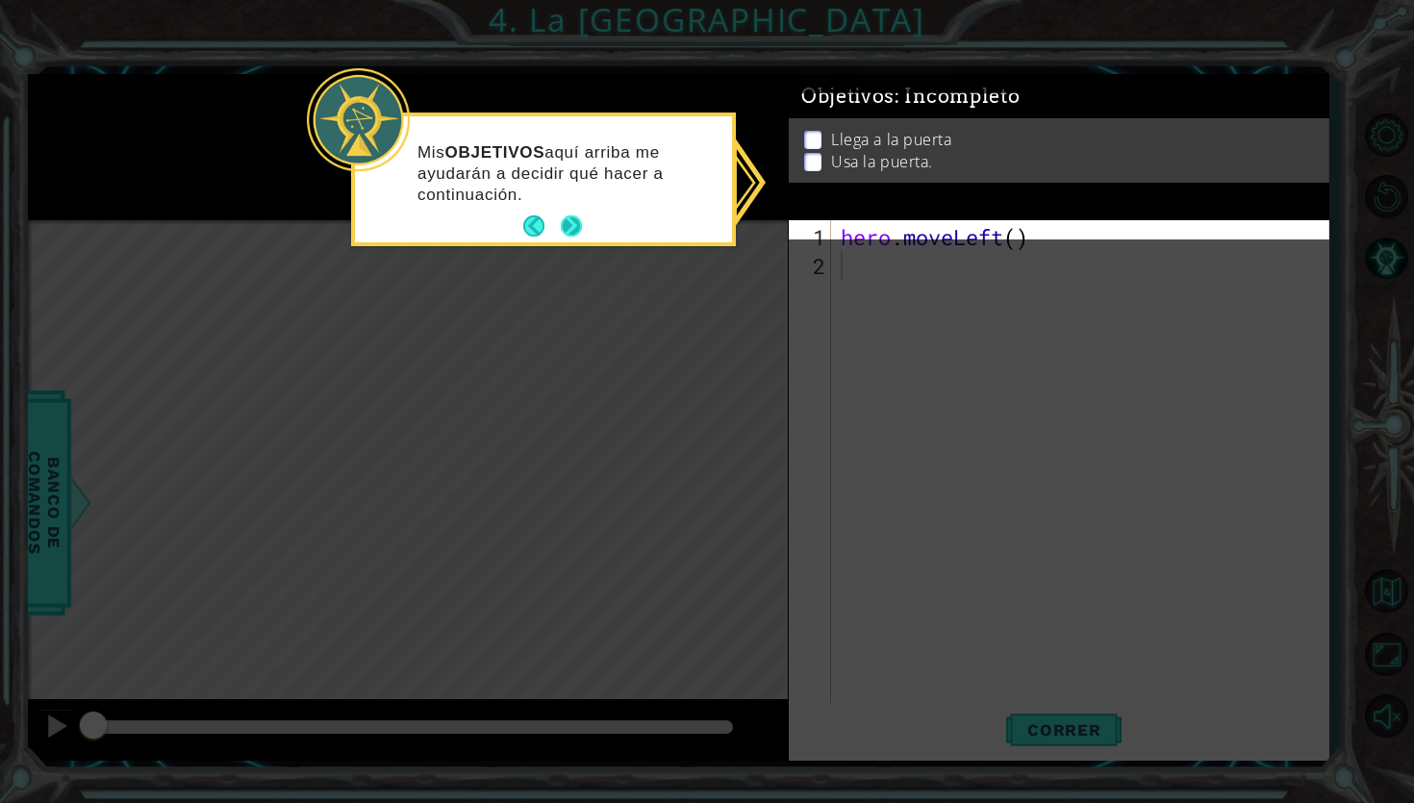
click at [575, 220] on button "Next" at bounding box center [571, 227] width 36 height 36
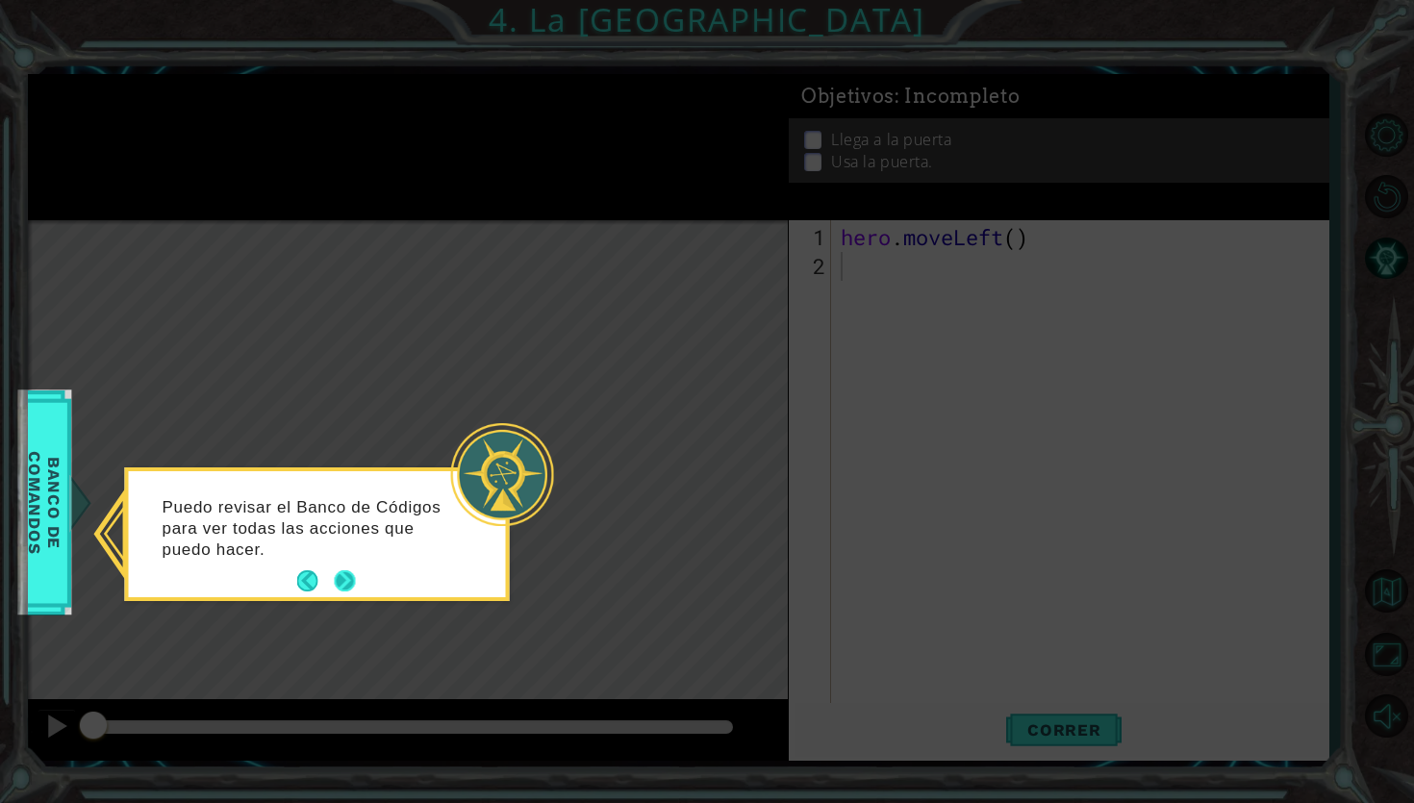
click at [347, 582] on button "Next" at bounding box center [345, 582] width 34 height 34
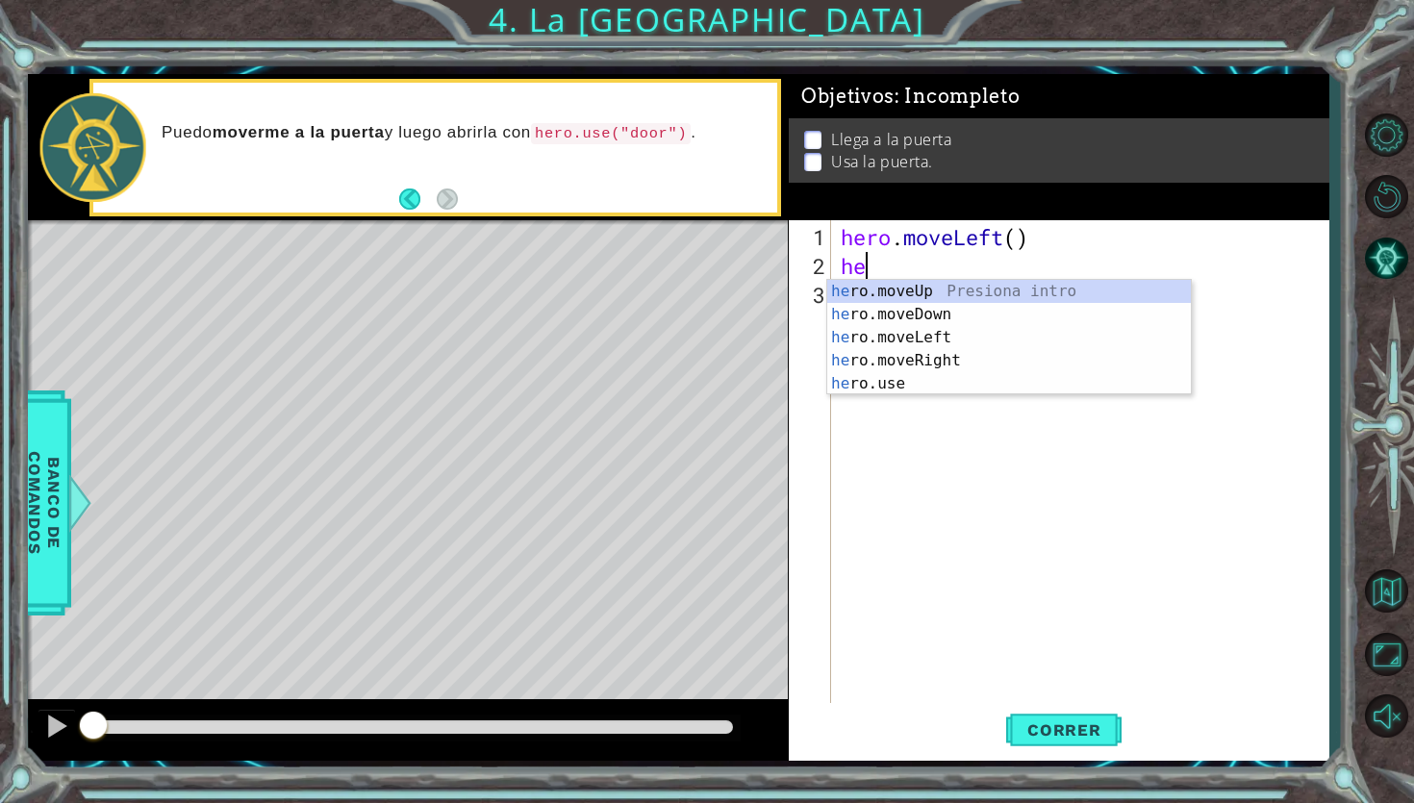
type textarea "her"
click at [943, 300] on div "her o.moveUp Presiona intro her o.moveDown Presiona intro her o.moveLeft Presio…" at bounding box center [1009, 361] width 364 height 162
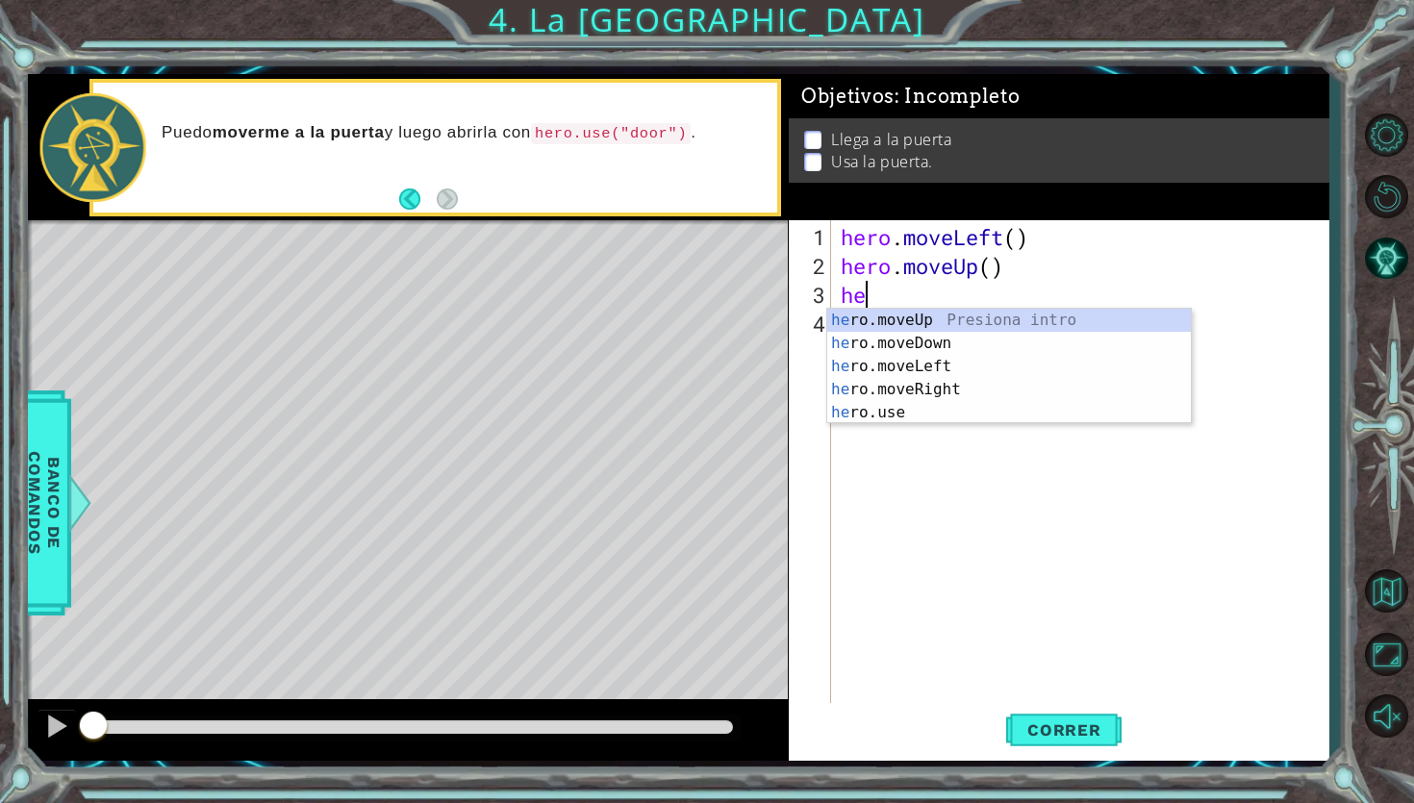
type textarea "her"
click at [918, 320] on div "her o.moveUp Presiona intro her o.moveDown Presiona intro her o.moveLeft Presio…" at bounding box center [1009, 390] width 364 height 162
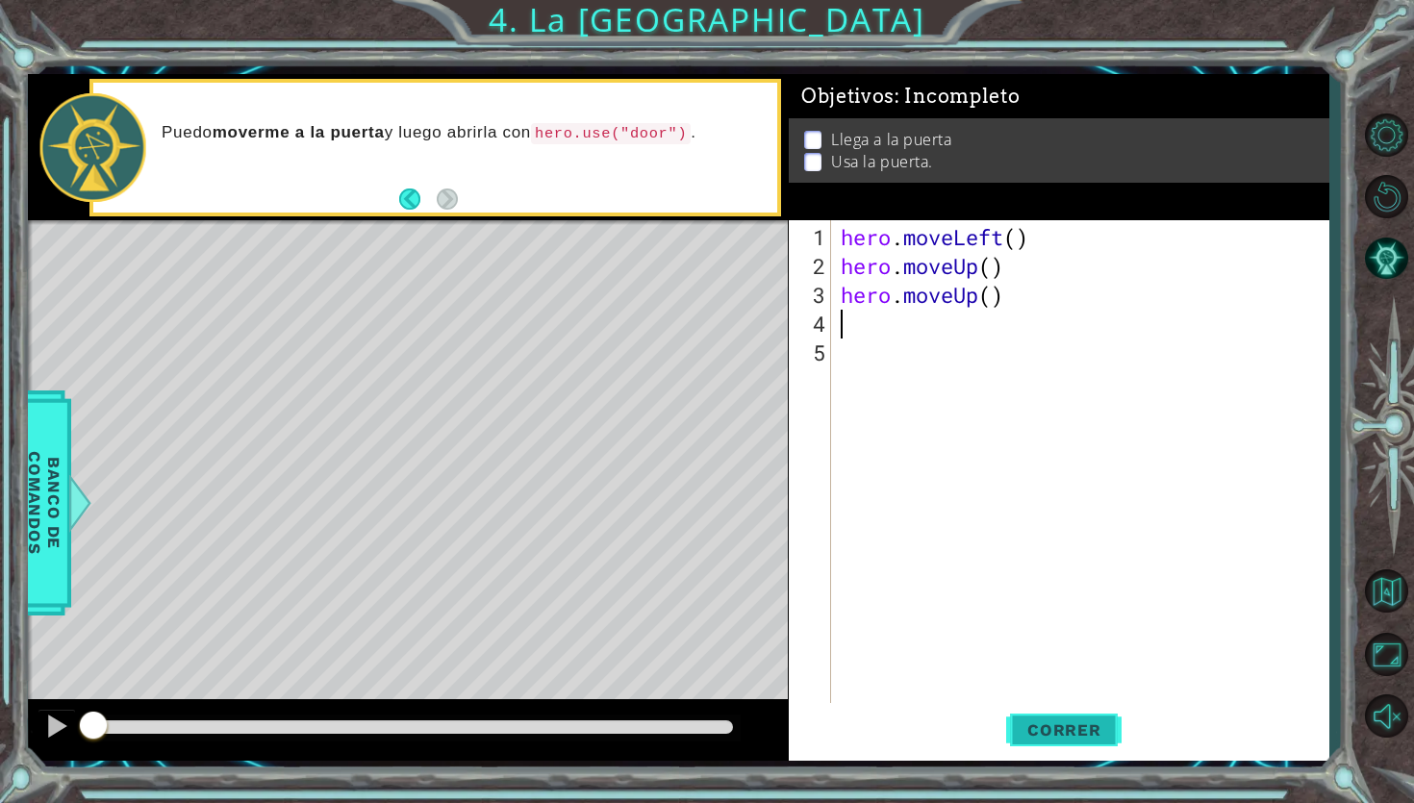
click at [1038, 633] on button "Correr" at bounding box center [1063, 730] width 115 height 54
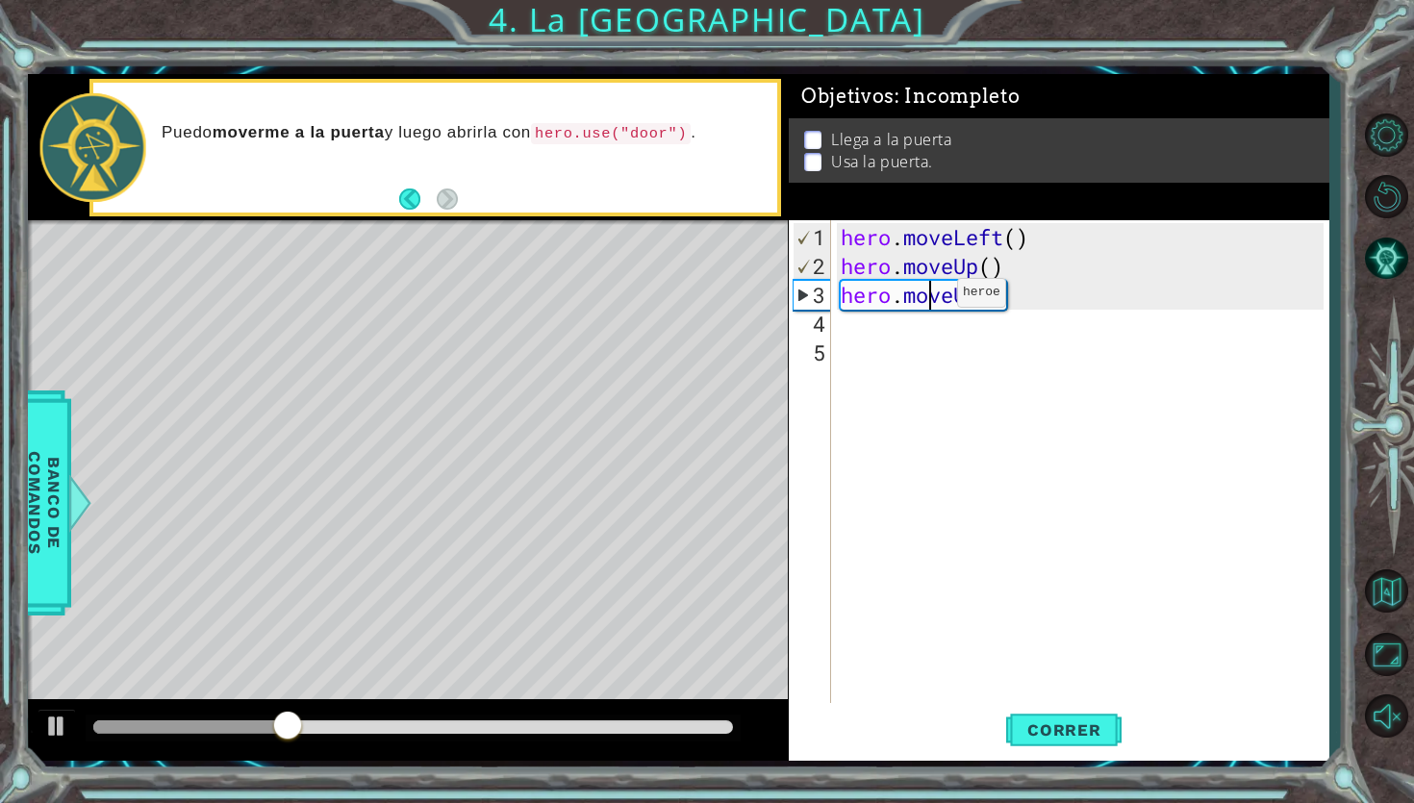
click at [928, 300] on div "hero . moveLeft ( ) hero . moveUp ( ) hero . moveUp ( )" at bounding box center [1085, 497] width 496 height 548
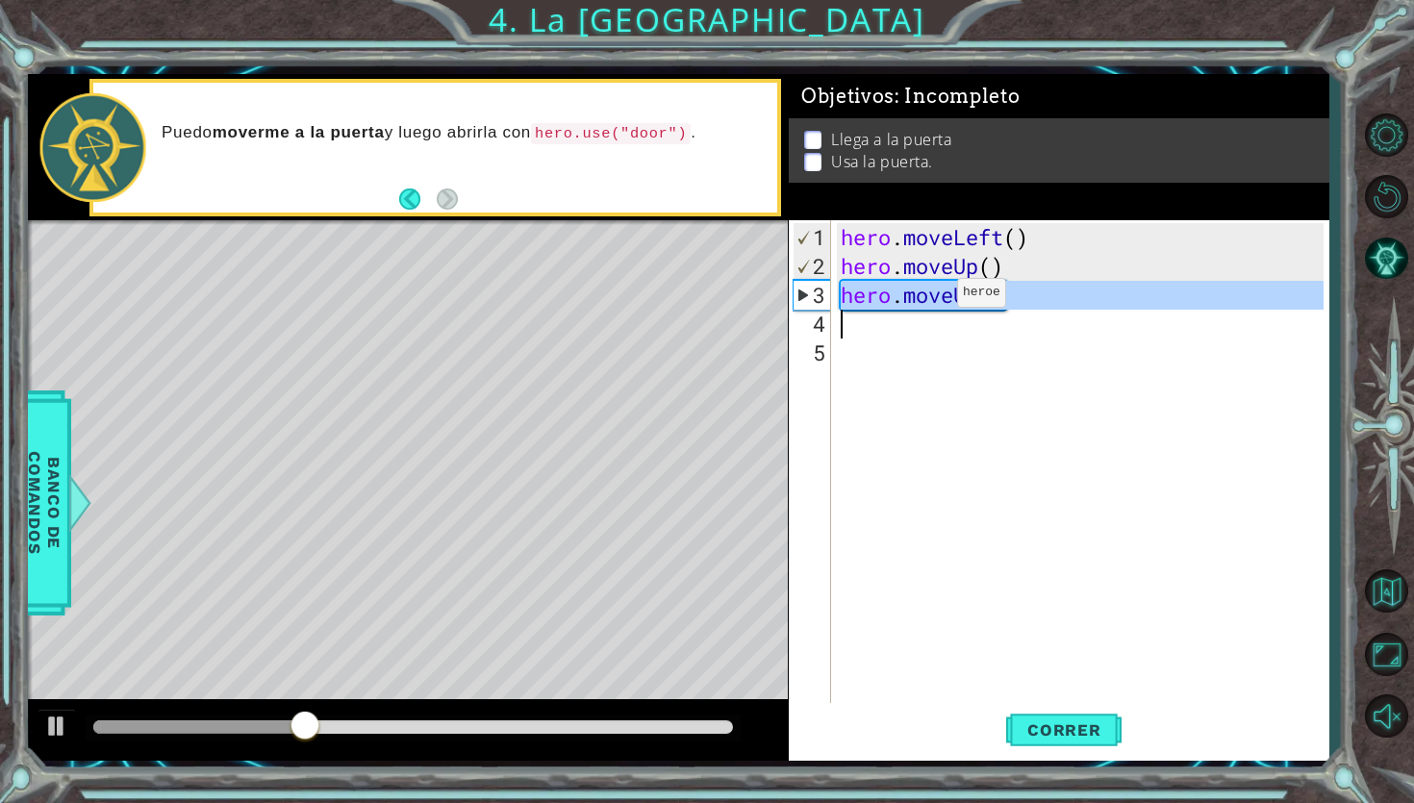
click at [928, 300] on div "hero . moveLeft ( ) hero . moveUp ( ) hero . moveUp ( )" at bounding box center [1085, 497] width 496 height 548
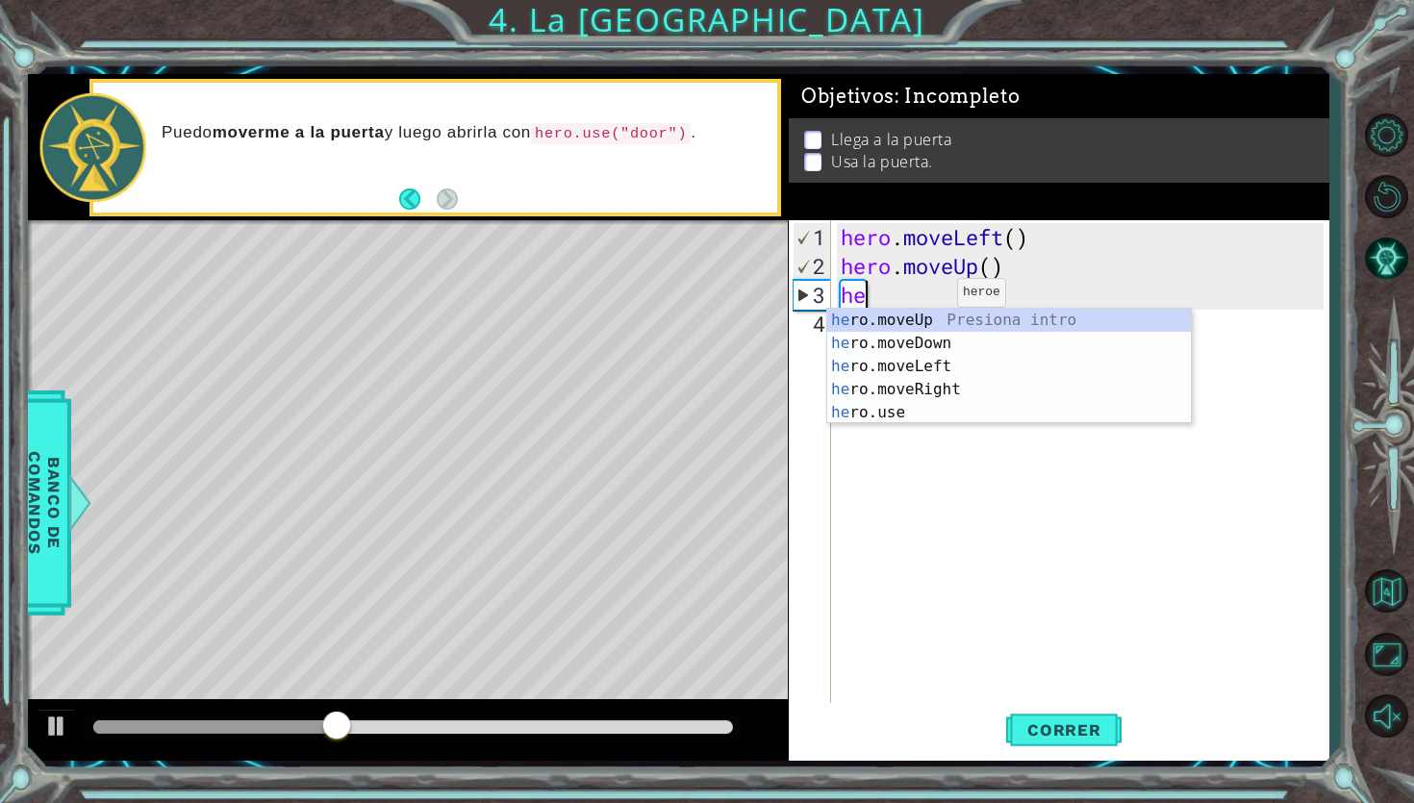
type textarea "her"
click at [962, 391] on div "her o.moveUp Presiona intro her o.moveDown Presiona intro her o.moveLeft Presio…" at bounding box center [1009, 390] width 364 height 162
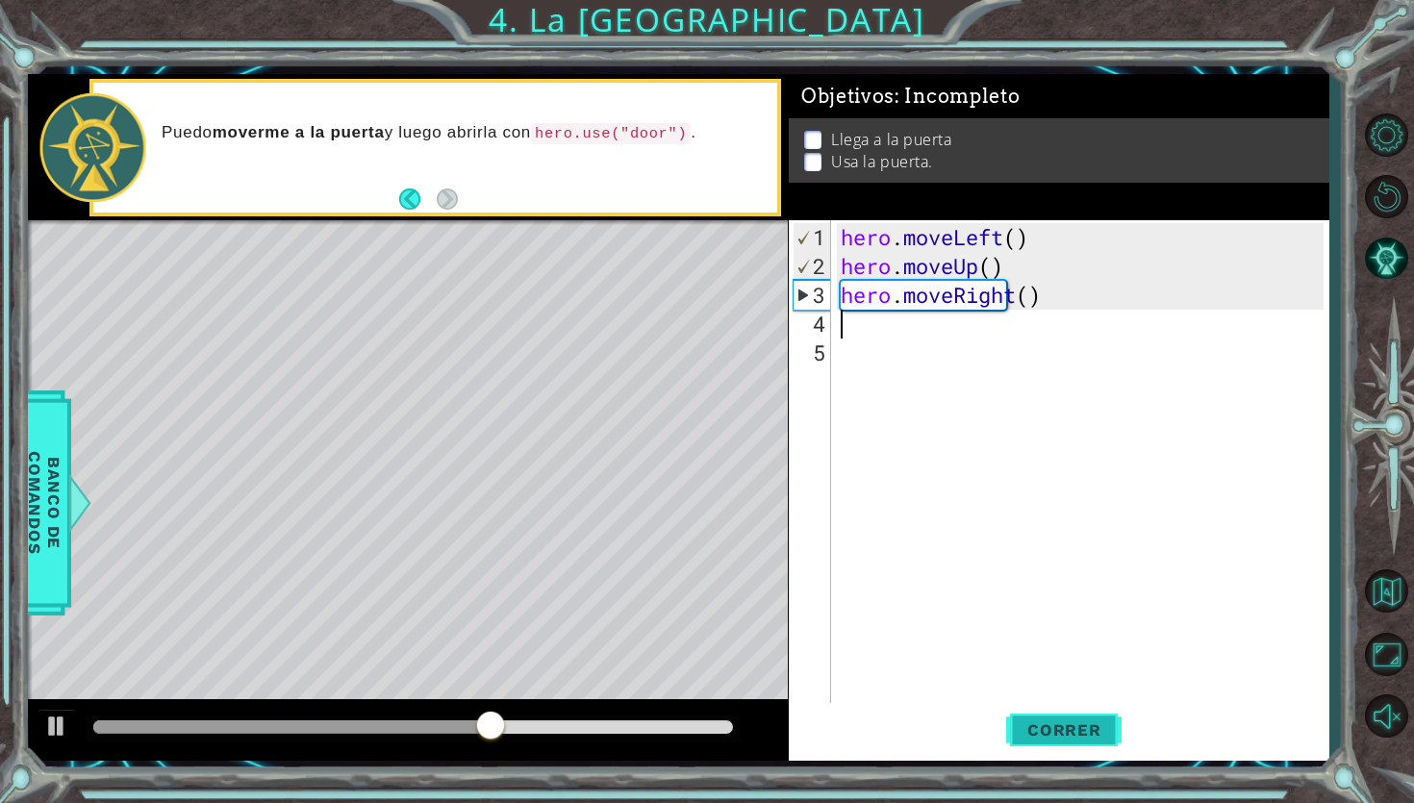
click at [1031, 633] on span "Correr" at bounding box center [1064, 729] width 113 height 19
click at [960, 303] on div "hero . moveLeft ( ) hero . moveUp ( ) hero . moveRight ( )" at bounding box center [1085, 497] width 496 height 548
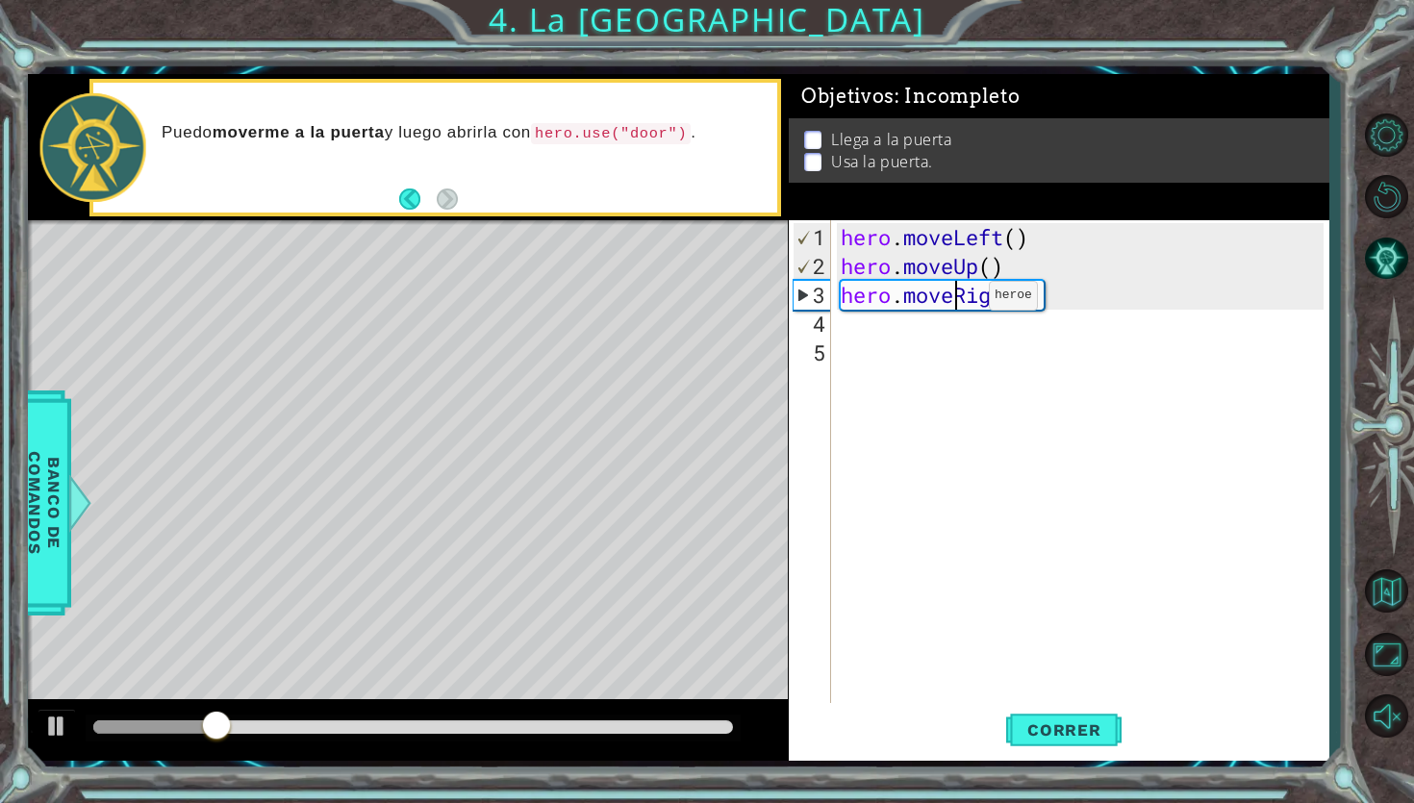
click at [960, 303] on div "hero . moveLeft ( ) hero . moveUp ( ) hero . moveRight ( )" at bounding box center [1085, 497] width 496 height 548
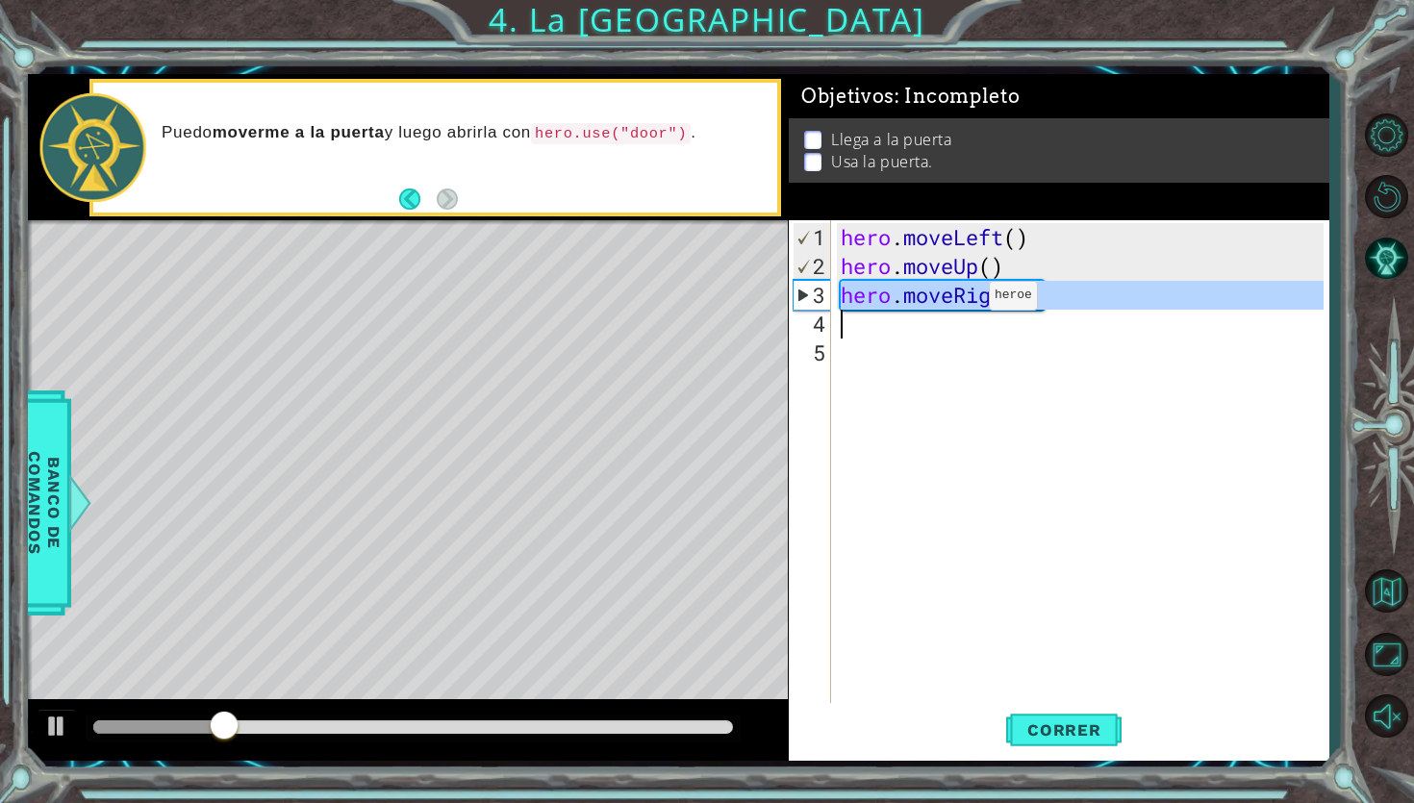
click at [960, 303] on div "hero . moveLeft ( ) hero . moveUp ( ) hero . moveRight ( )" at bounding box center [1085, 497] width 496 height 548
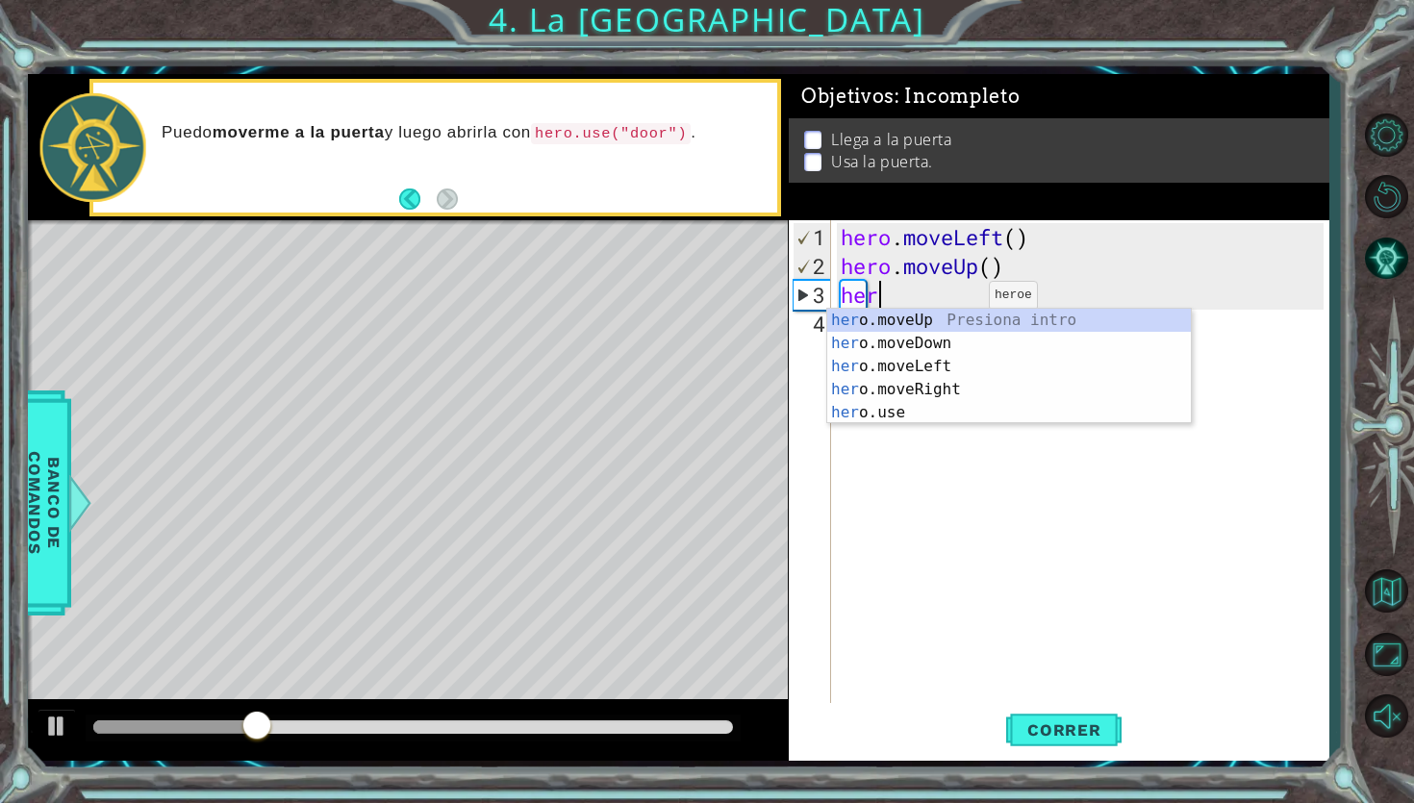
type textarea "hero"
click at [920, 326] on div "hero .moveUp Presiona intro hero .moveDown Presiona intro hero .moveLeft Presio…" at bounding box center [1009, 390] width 364 height 162
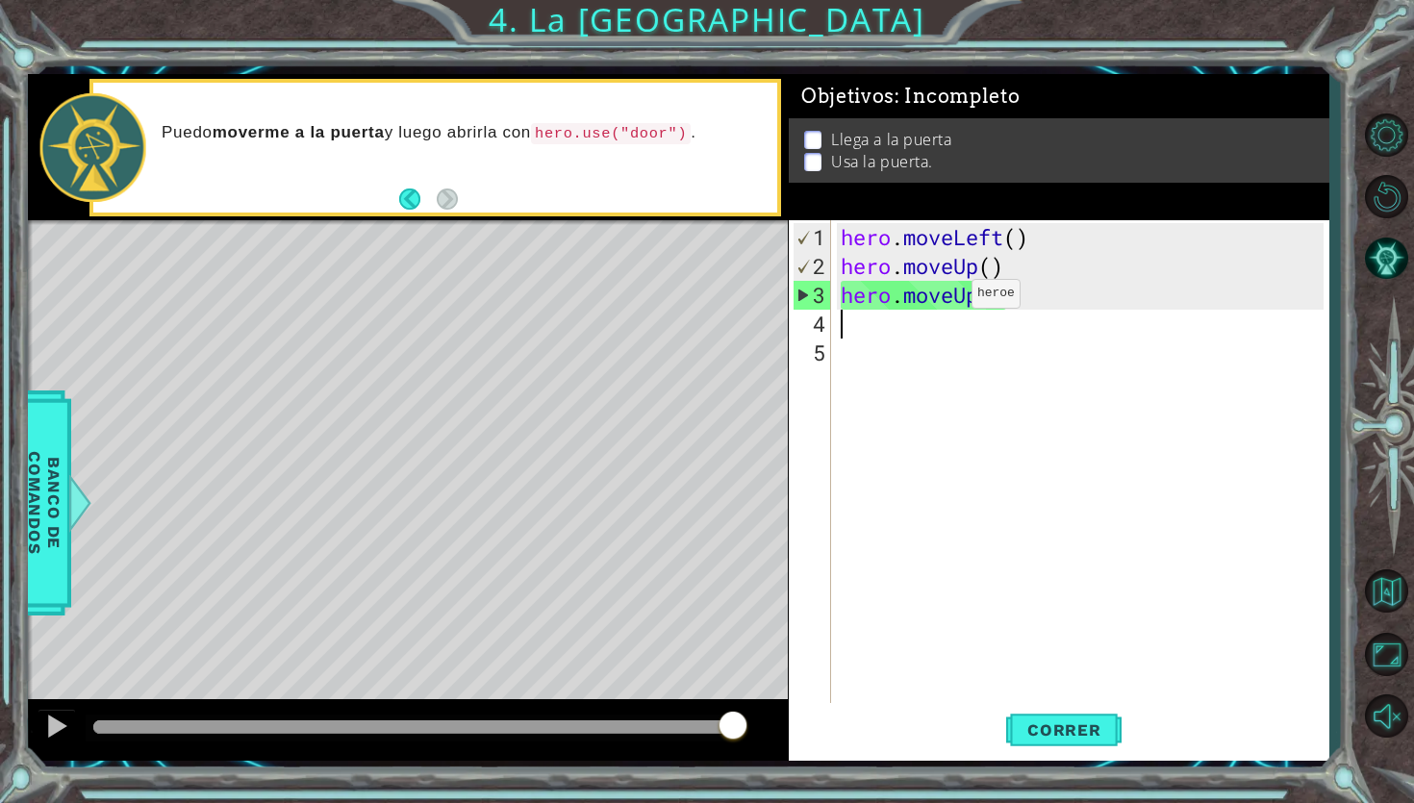
click at [944, 303] on div "hero . moveLeft ( ) hero . moveUp ( ) hero . moveUp ( )" at bounding box center [1085, 497] width 496 height 548
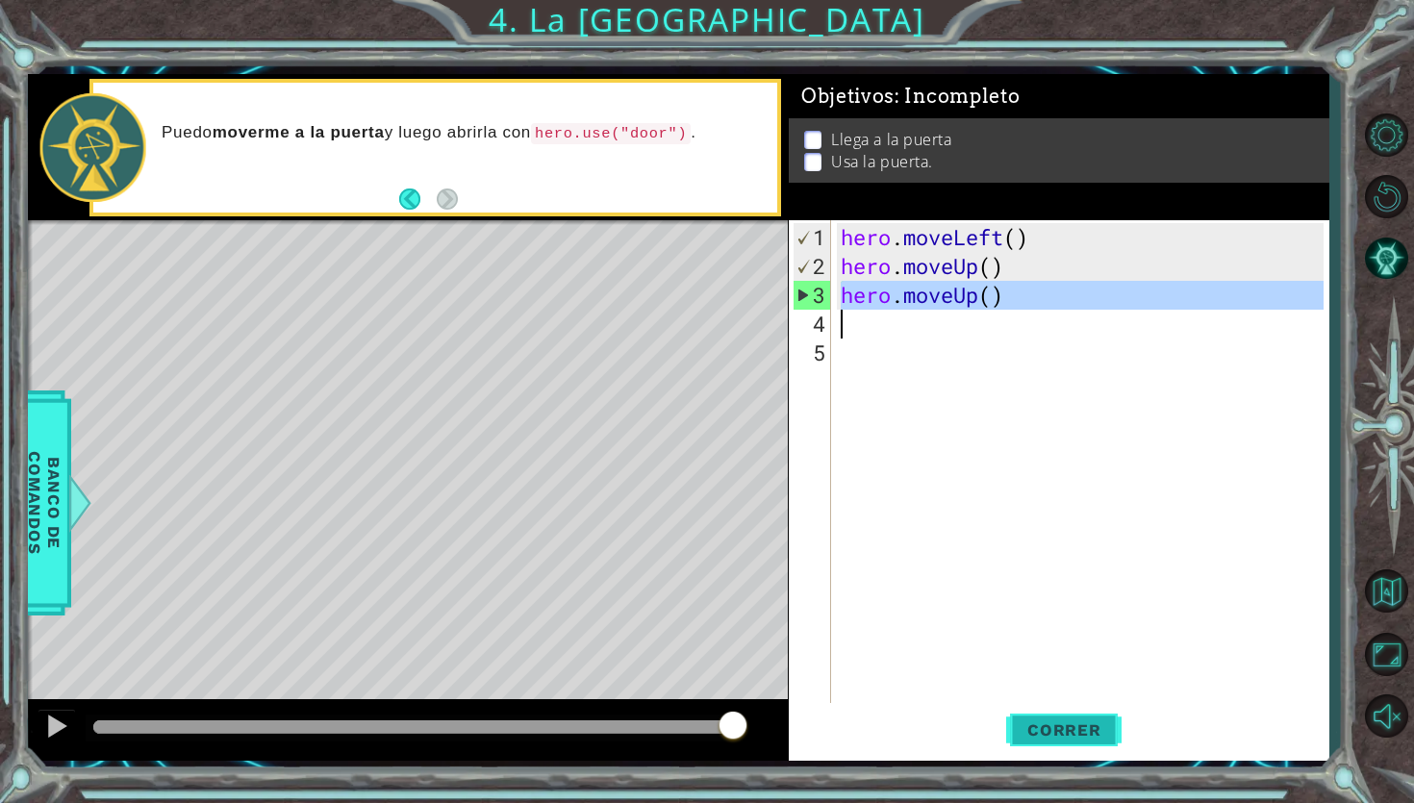
type textarea "hero.moveUp()"
click at [1082, 633] on span "Correr" at bounding box center [1064, 729] width 113 height 19
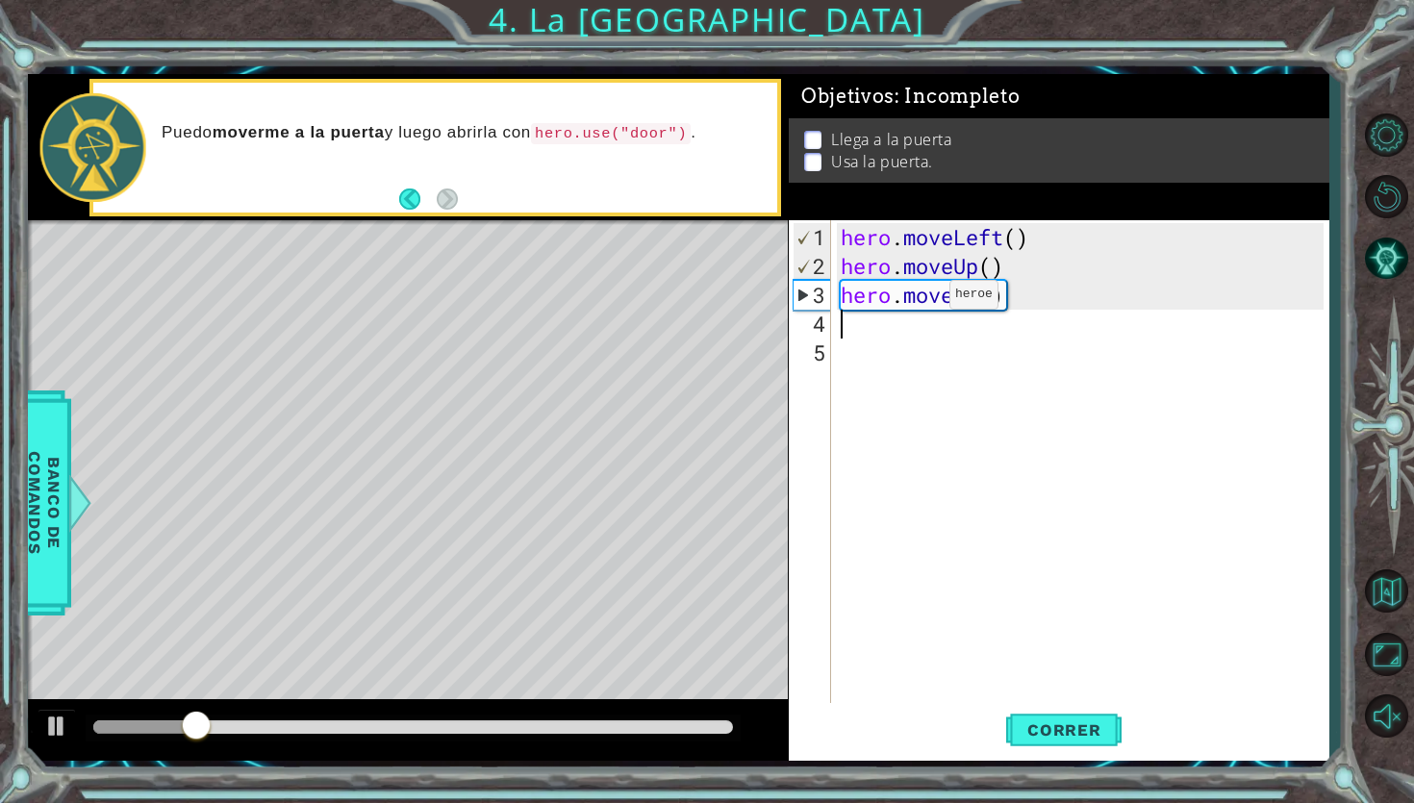
click at [920, 302] on div "hero . moveLeft ( ) hero . moveUp ( ) hero . moveUp ( )" at bounding box center [1085, 497] width 496 height 548
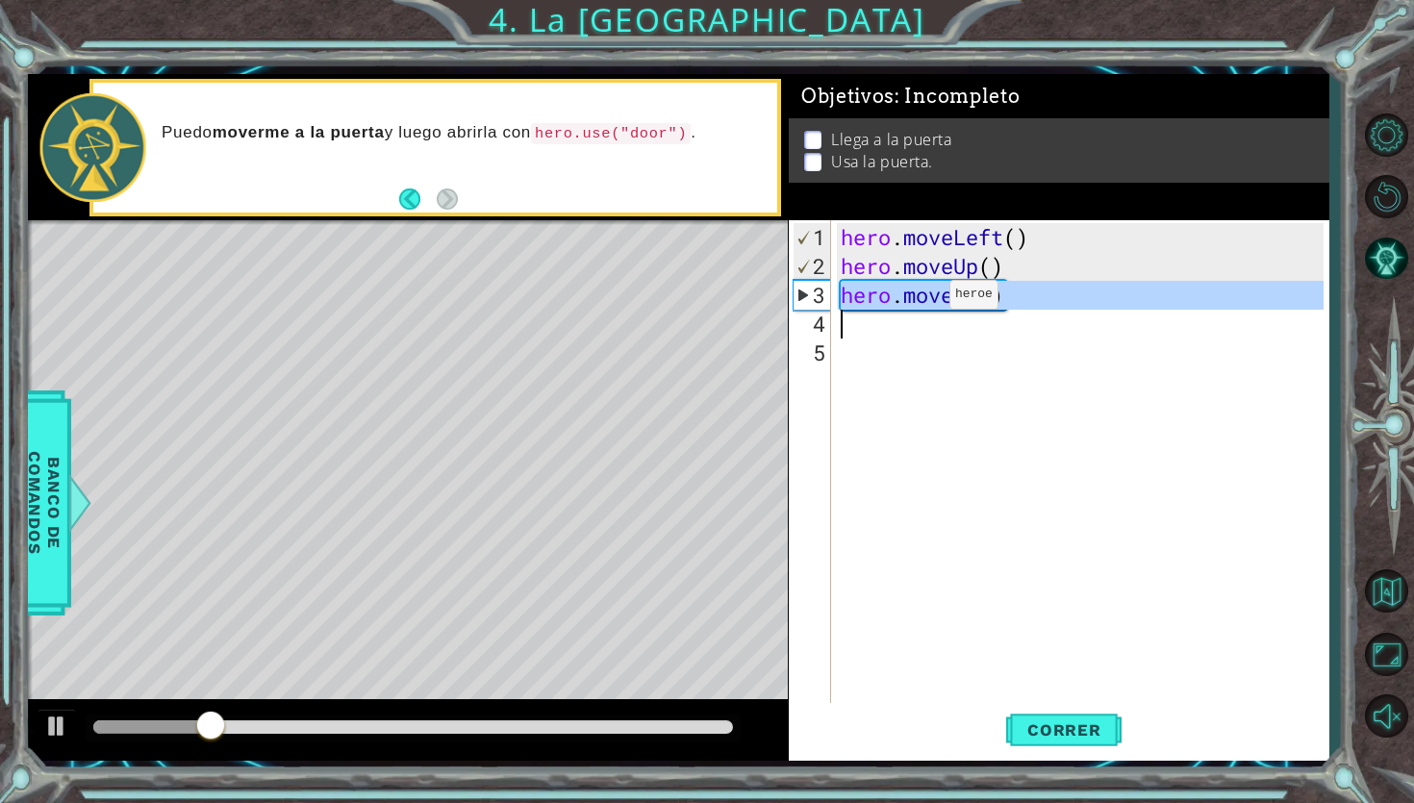
click at [920, 302] on div "hero . moveLeft ( ) hero . moveUp ( ) hero . moveUp ( )" at bounding box center [1085, 497] width 496 height 548
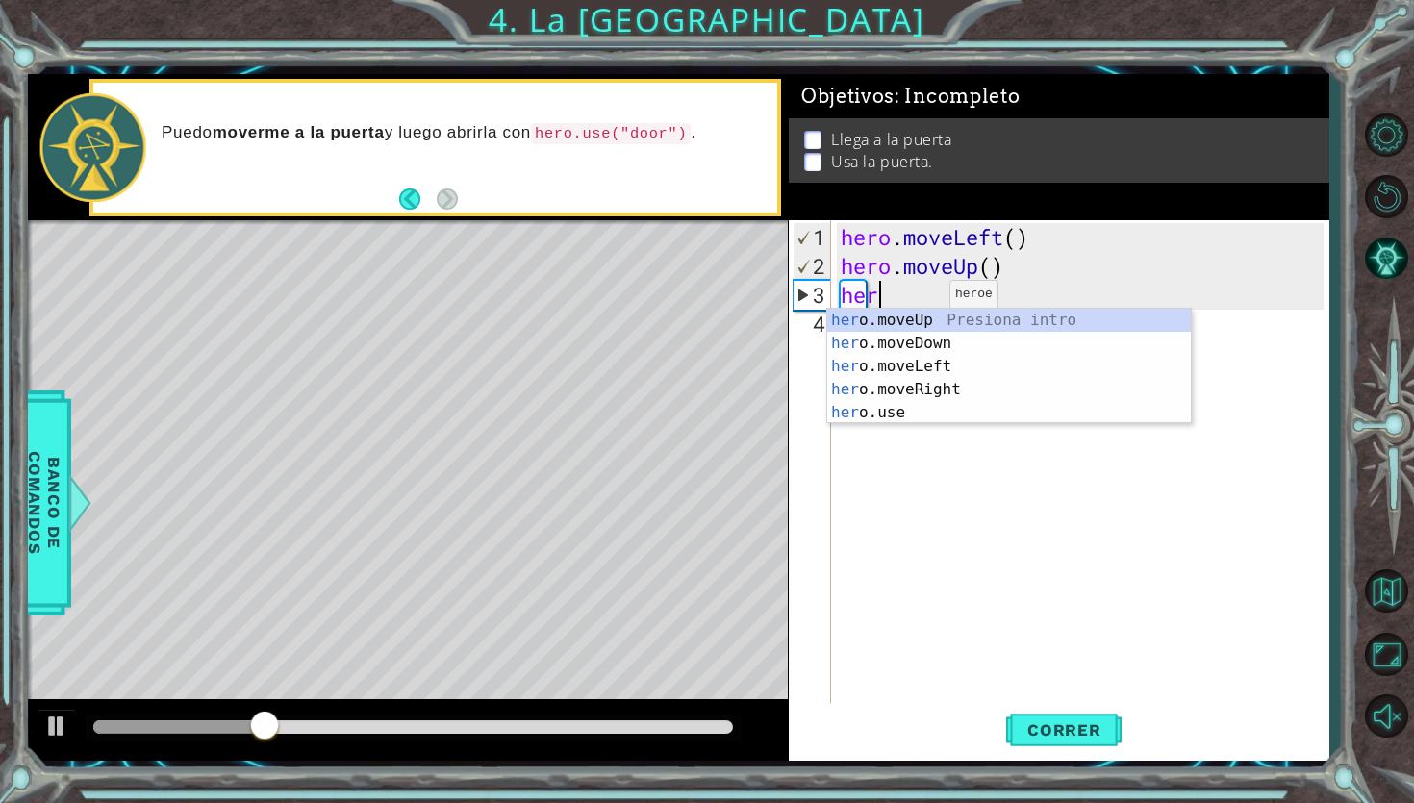
type textarea "hero"
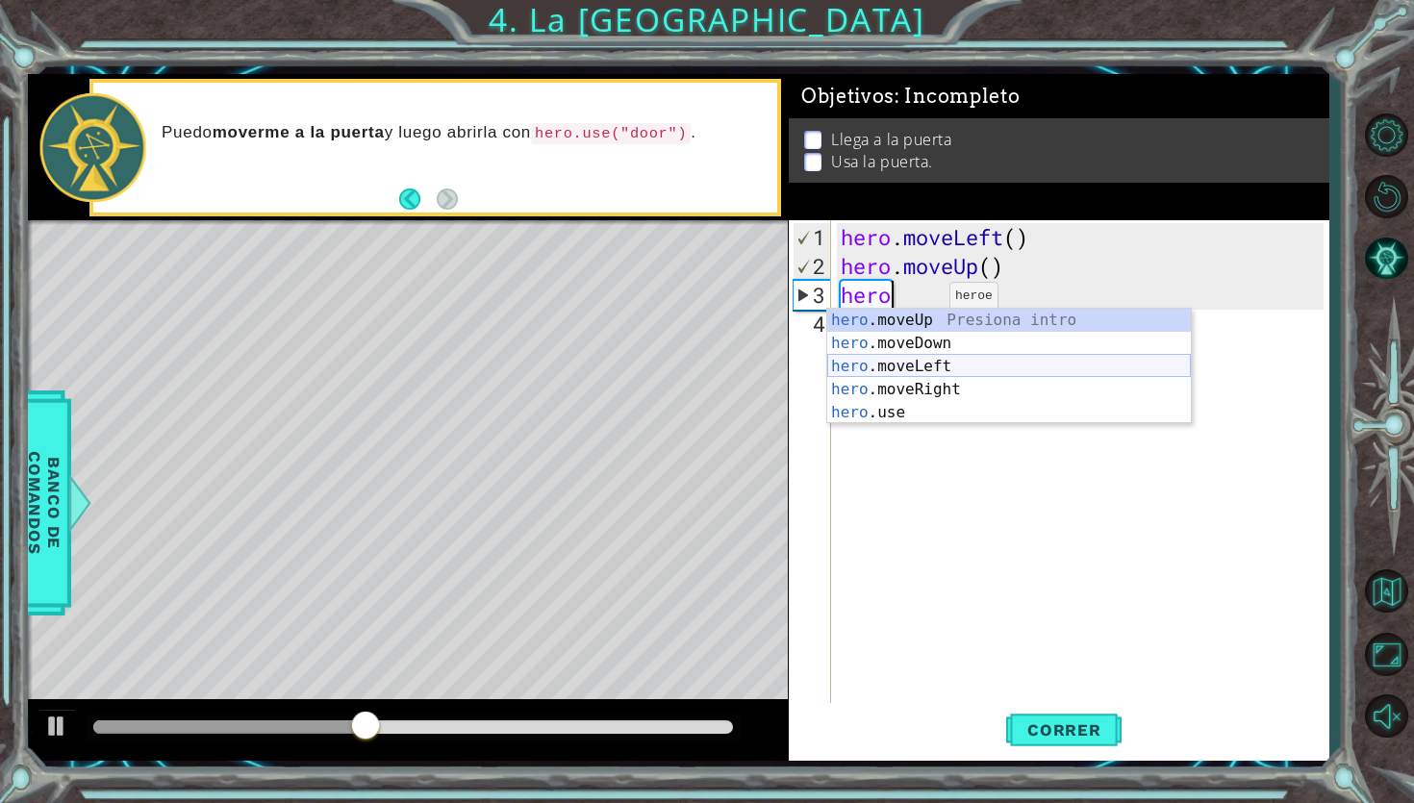
click at [942, 376] on div "hero .moveUp Presiona intro hero .moveDown Presiona intro hero .moveLeft Presio…" at bounding box center [1009, 390] width 364 height 162
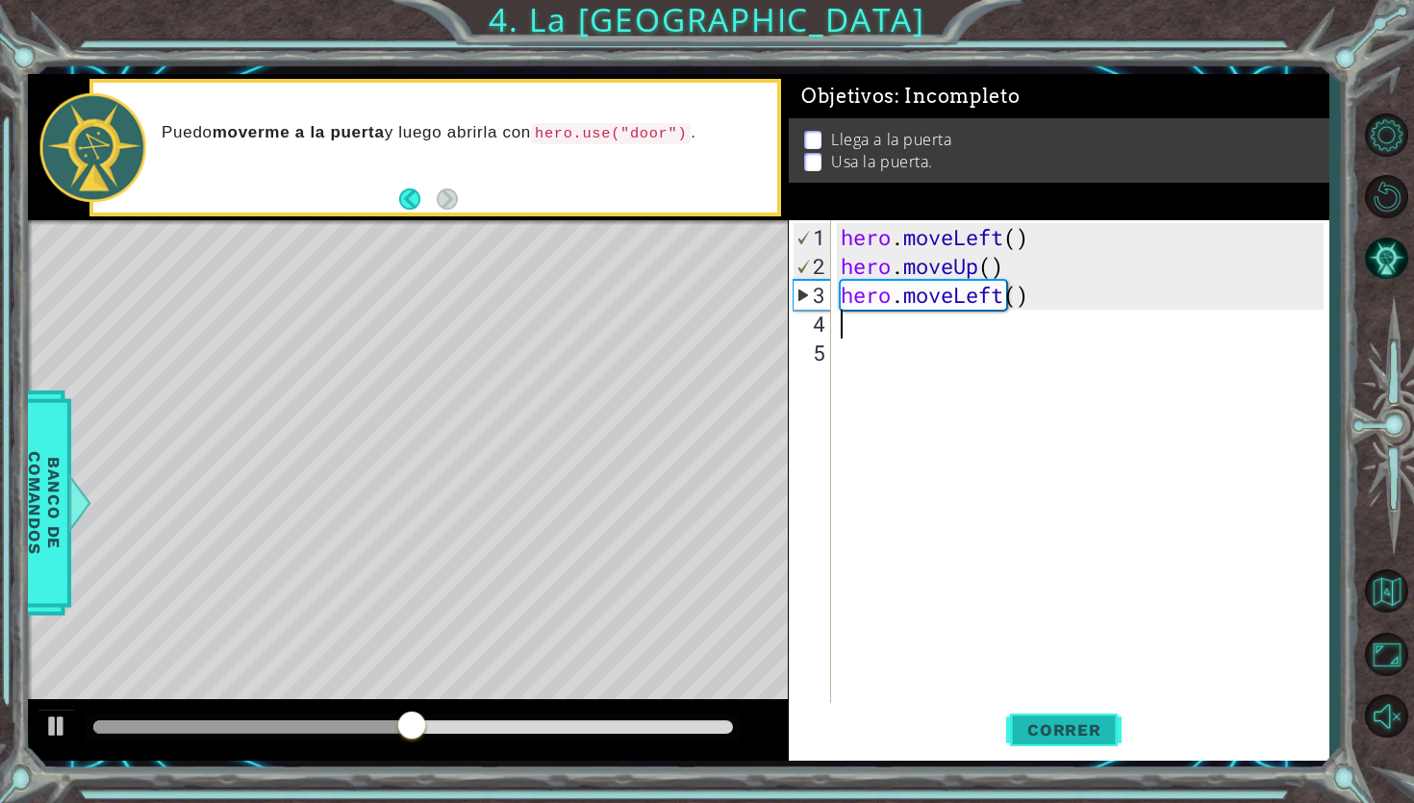
click at [1039, 633] on button "Correr" at bounding box center [1063, 730] width 115 height 54
click at [973, 301] on div "hero . moveLeft ( ) hero . moveUp ( ) hero . moveLeft ( )" at bounding box center [1085, 497] width 496 height 548
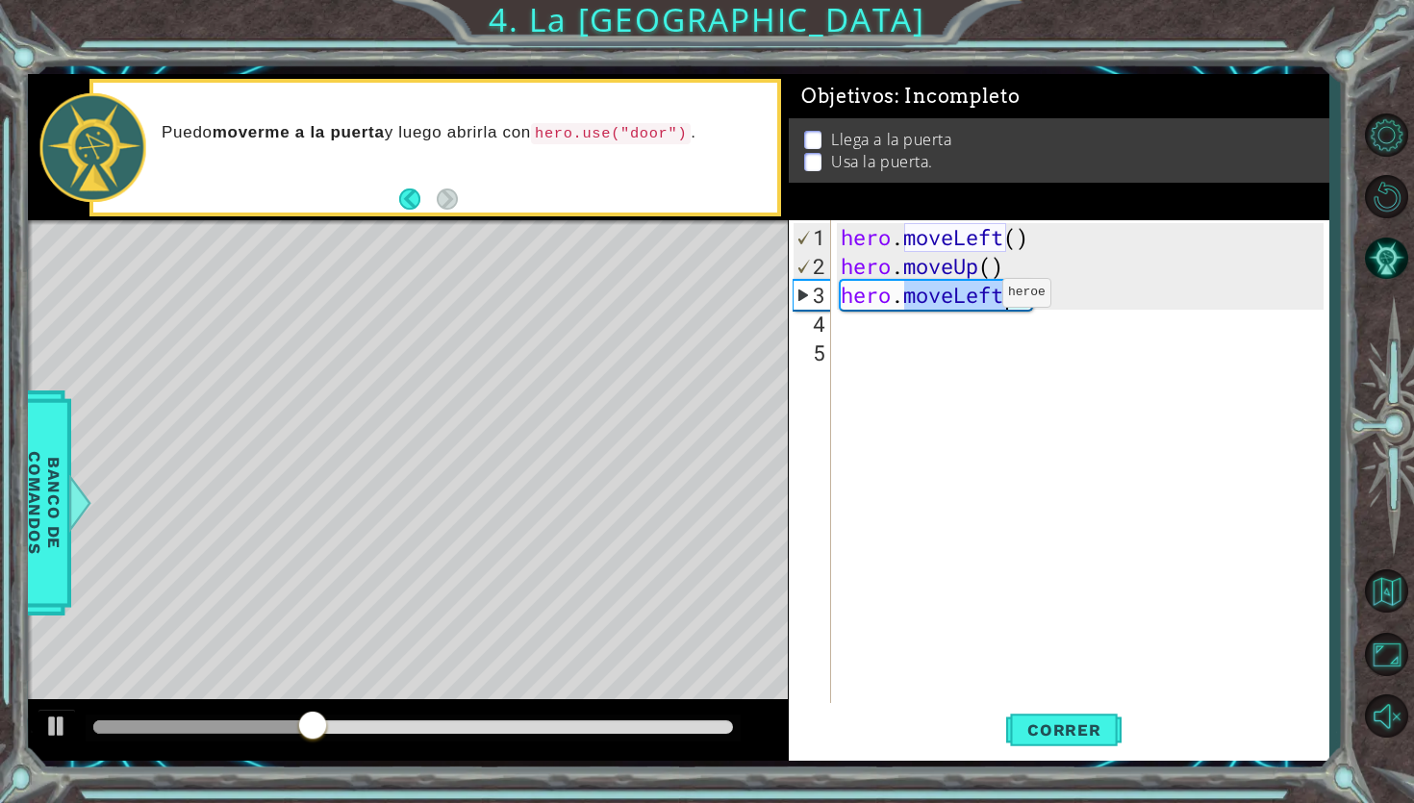
click at [973, 301] on div "hero . moveLeft ( ) hero . moveUp ( ) hero . moveLeft ( )" at bounding box center [1085, 497] width 496 height 548
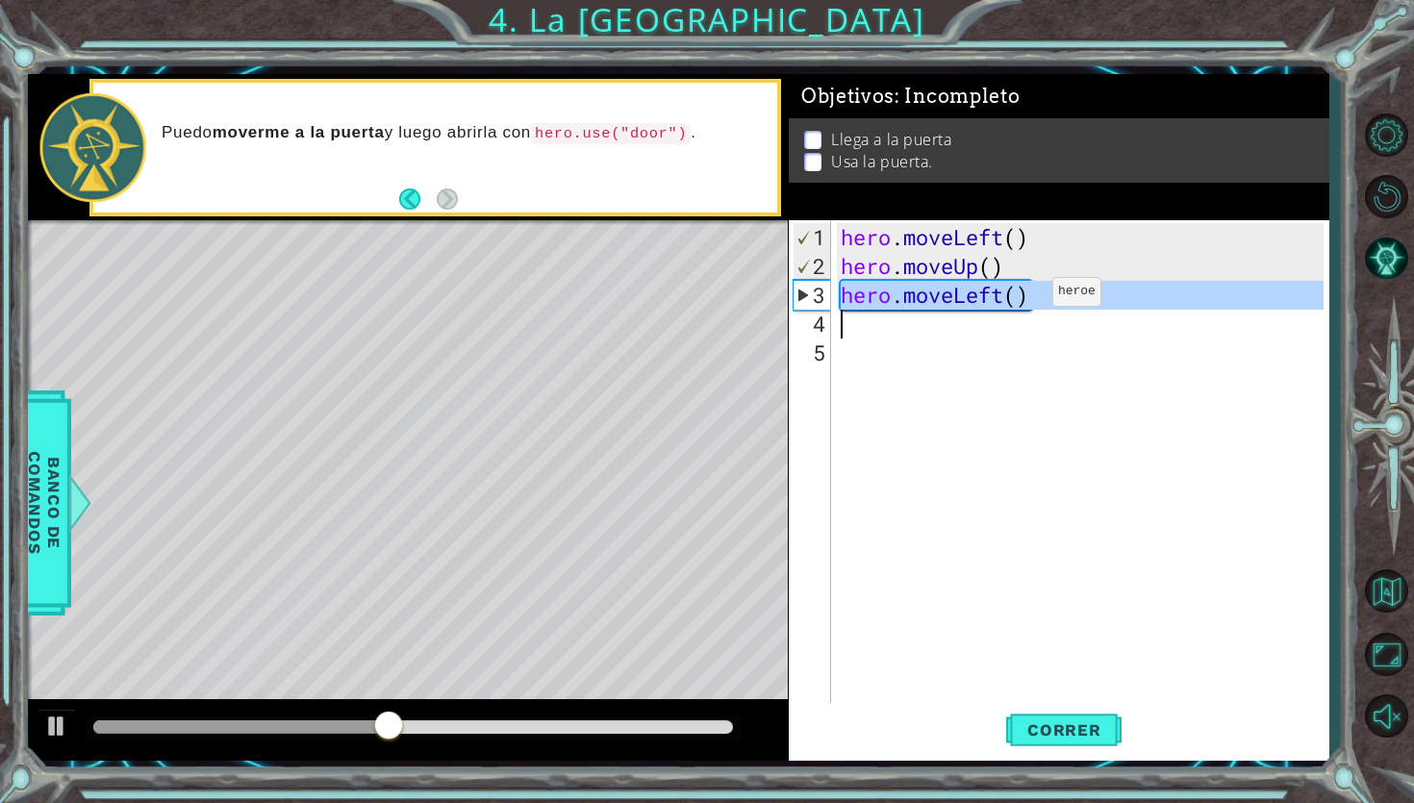
click at [1023, 300] on div "hero . moveLeft ( ) hero . moveUp ( ) hero . moveLeft ( )" at bounding box center [1085, 497] width 496 height 548
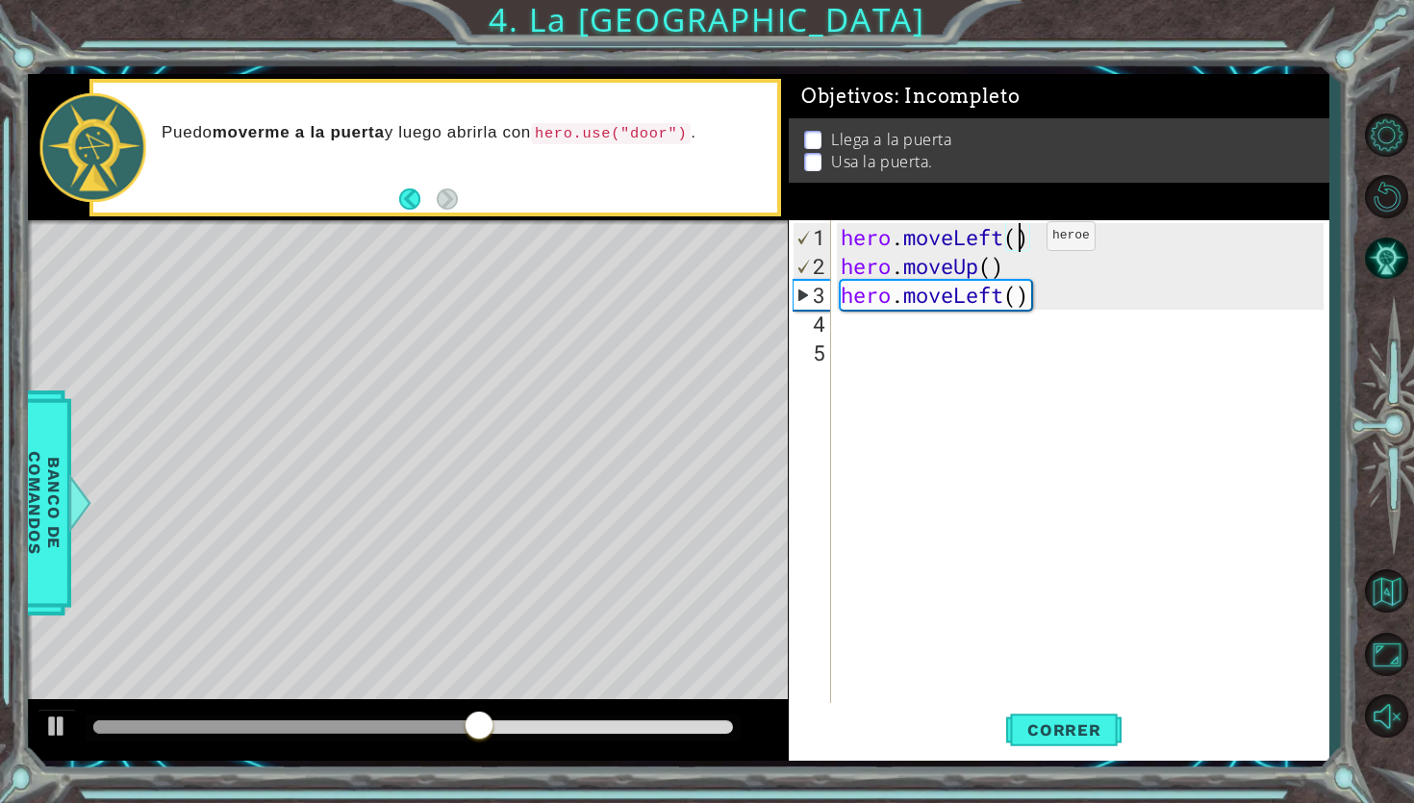
click at [1018, 243] on div "hero . moveLeft ( ) hero . moveUp ( ) hero . moveLeft ( )" at bounding box center [1085, 497] width 496 height 548
click at [1037, 633] on span "Correr" at bounding box center [1064, 729] width 113 height 19
click at [991, 273] on div "hero . moveLeft ( 2 ) hero . moveUp ( ) hero . moveLeft ( )" at bounding box center [1085, 497] width 496 height 548
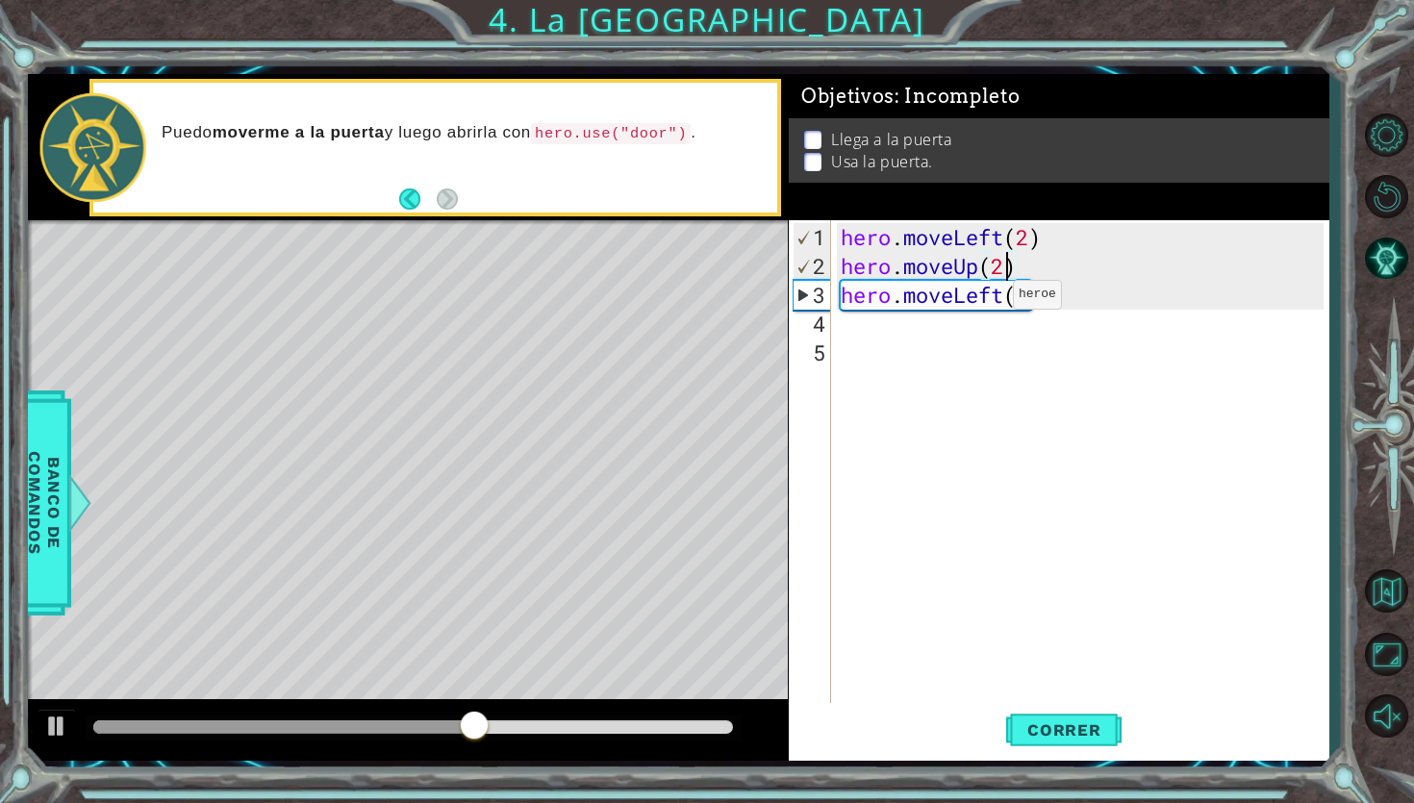
click at [984, 302] on div "hero . moveLeft ( 2 ) hero . moveUp ( 2 ) hero . moveLeft ( )" at bounding box center [1085, 497] width 496 height 548
type textarea "hero.moveLeft()"
click at [984, 303] on div "hero . moveLeft ( 2 ) hero . moveUp ( 2 ) hero . moveLeft ( )" at bounding box center [1085, 497] width 496 height 548
click at [983, 308] on div "hero . moveLeft ( 2 ) hero . moveUp ( 2 ) hero . moveLeft ( )" at bounding box center [1085, 497] width 496 height 548
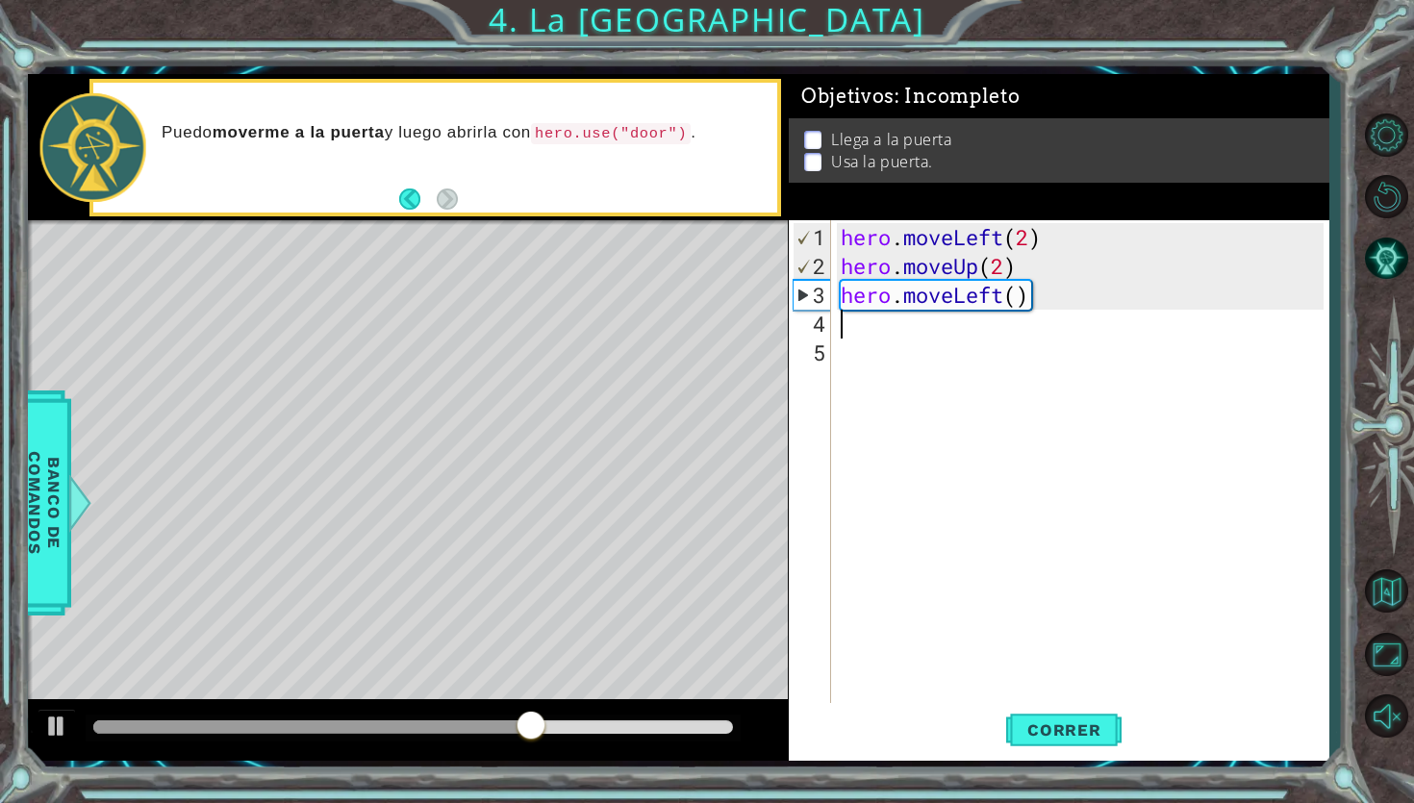
click at [983, 308] on div "hero . moveLeft ( 2 ) hero . moveUp ( 2 ) hero . moveLeft ( )" at bounding box center [1085, 497] width 496 height 548
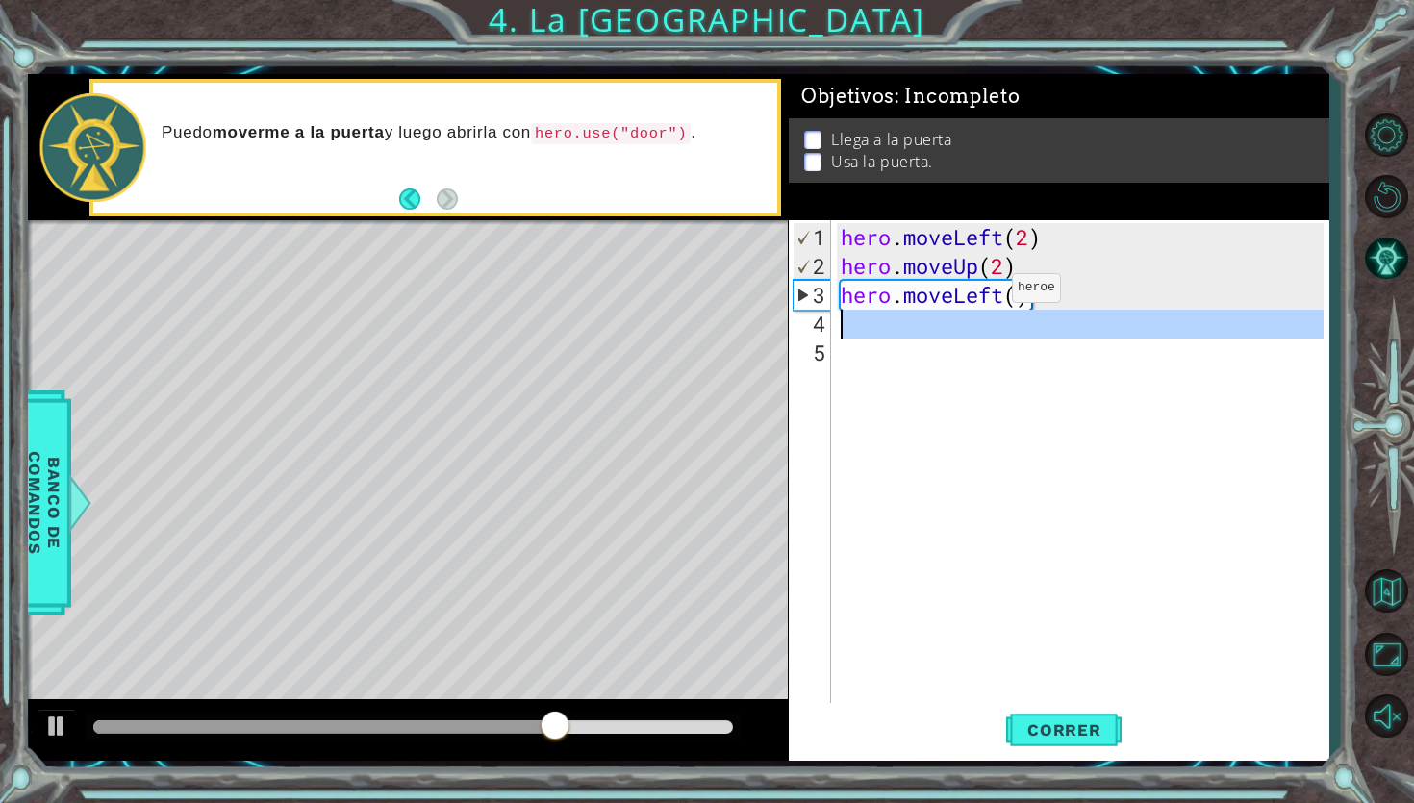
click at [983, 296] on div "hero . moveLeft ( 2 ) hero . moveUp ( 2 ) hero . moveLeft ( )" at bounding box center [1085, 497] width 496 height 548
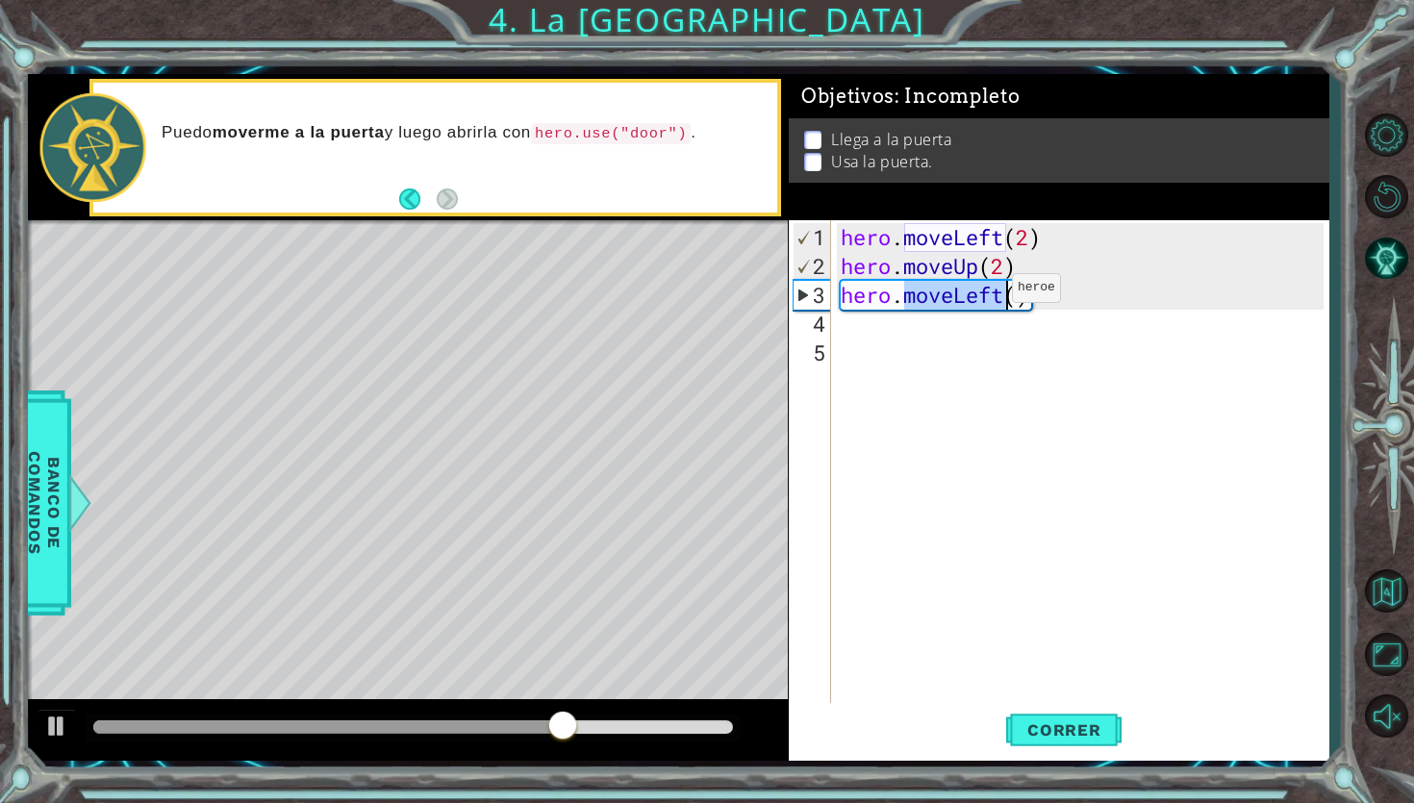
click at [983, 296] on div "hero . moveLeft ( 2 ) hero . moveUp ( 2 ) hero . moveLeft ( )" at bounding box center [1085, 497] width 496 height 548
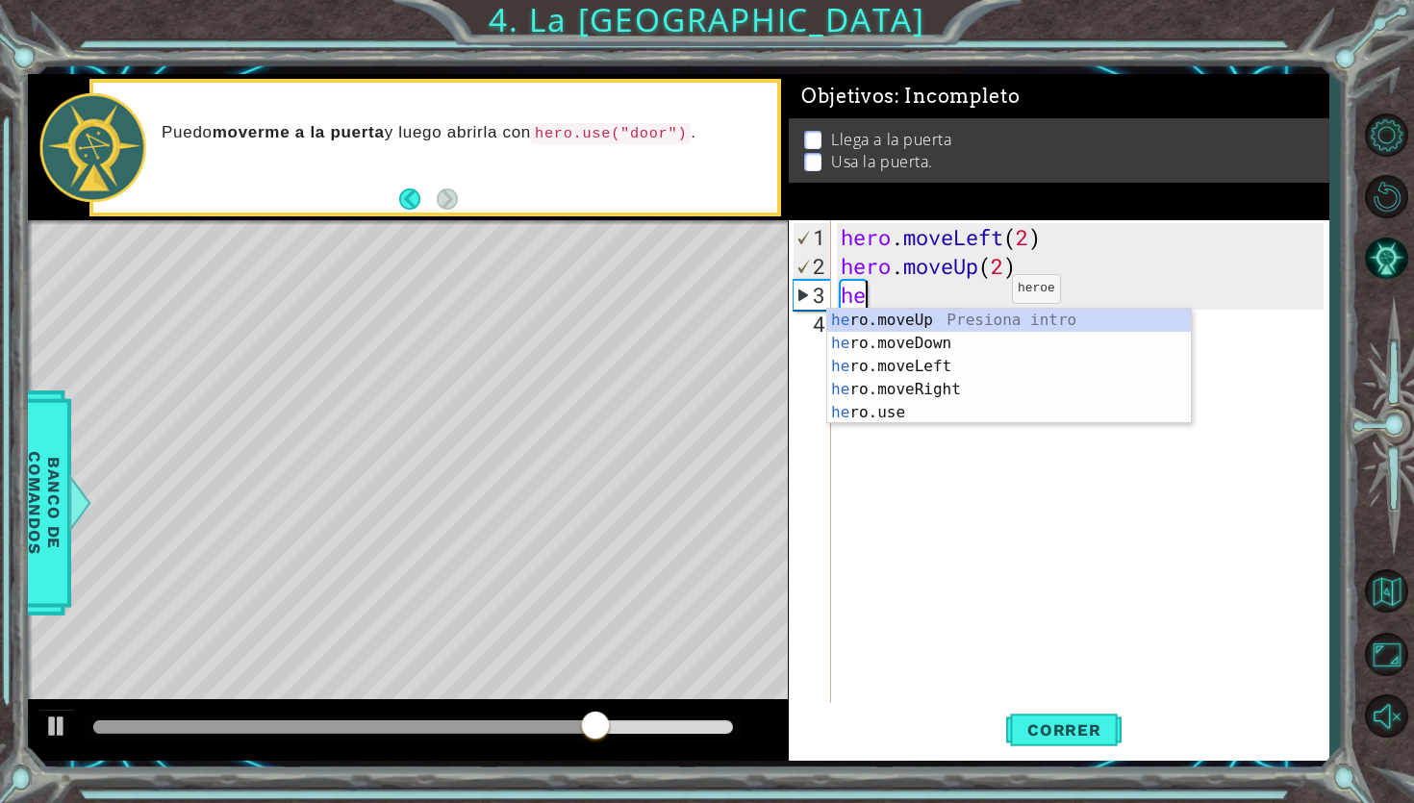
scroll to position [0, 1]
type textarea "hero"
click at [938, 386] on div "hero .moveUp Presiona intro hero .moveDown Presiona intro hero .moveLeft Presio…" at bounding box center [1009, 390] width 364 height 162
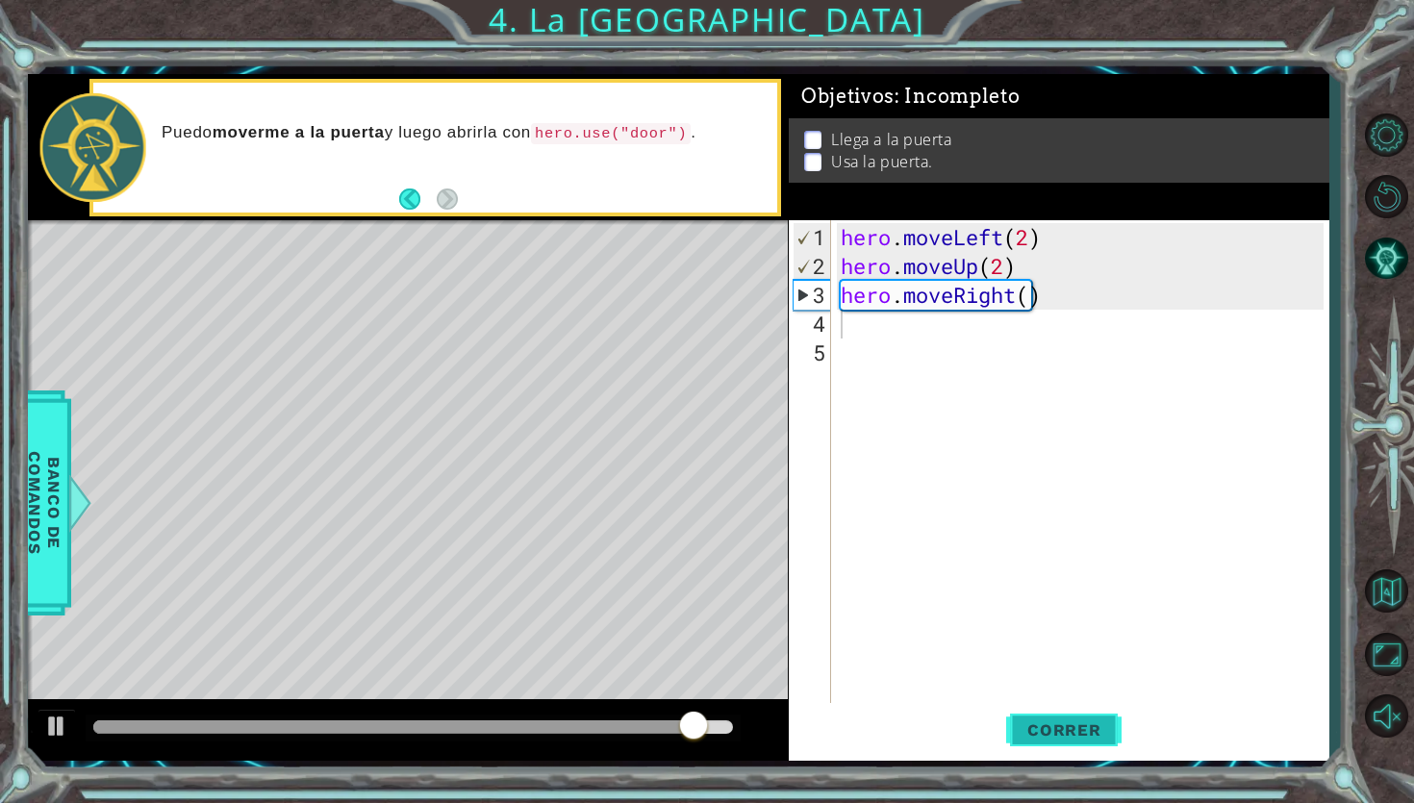
click at [1071, 633] on span "Correr" at bounding box center [1064, 729] width 113 height 19
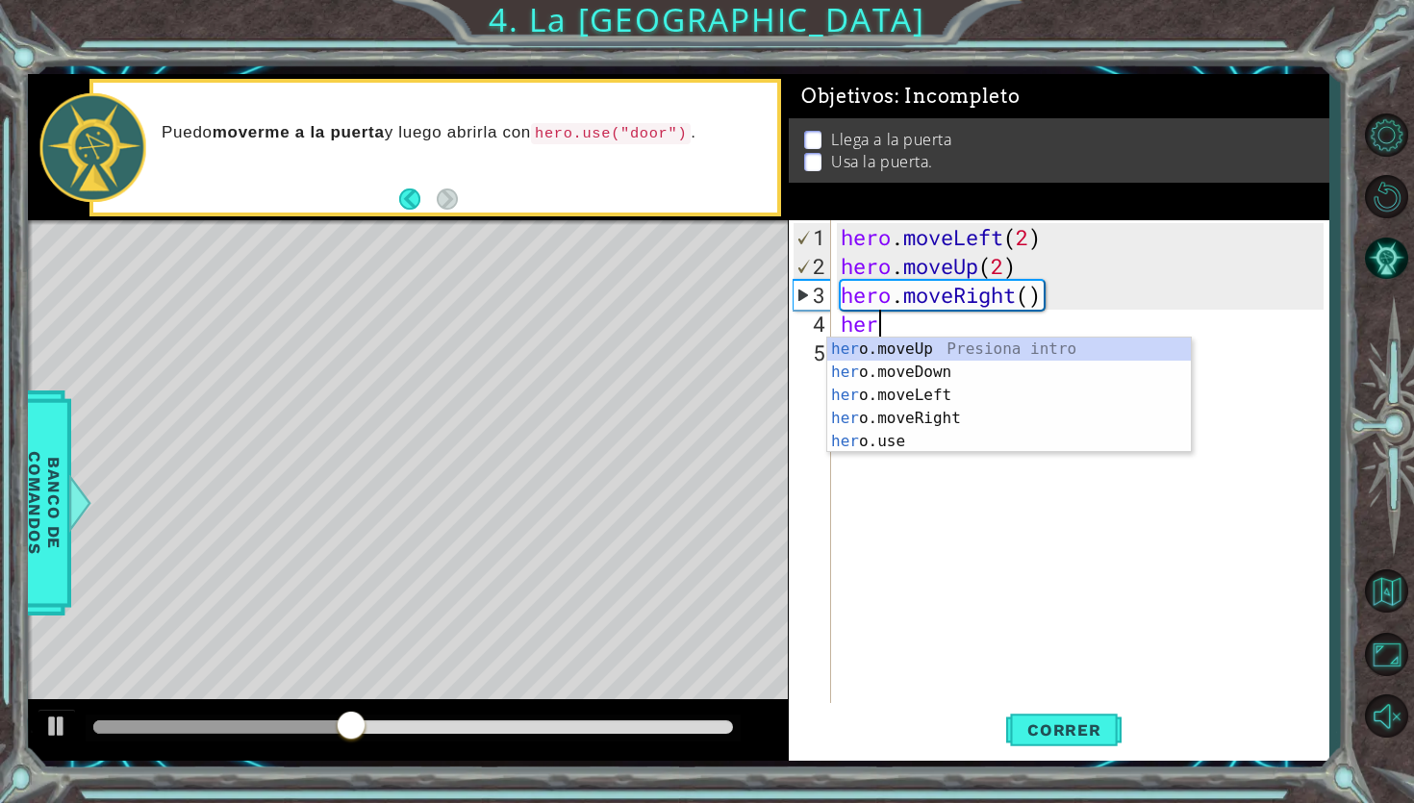
type textarea "hero"
click at [904, 354] on div "hero .moveUp Presiona intro hero .moveDown Presiona intro hero .moveLeft Presio…" at bounding box center [1009, 419] width 364 height 162
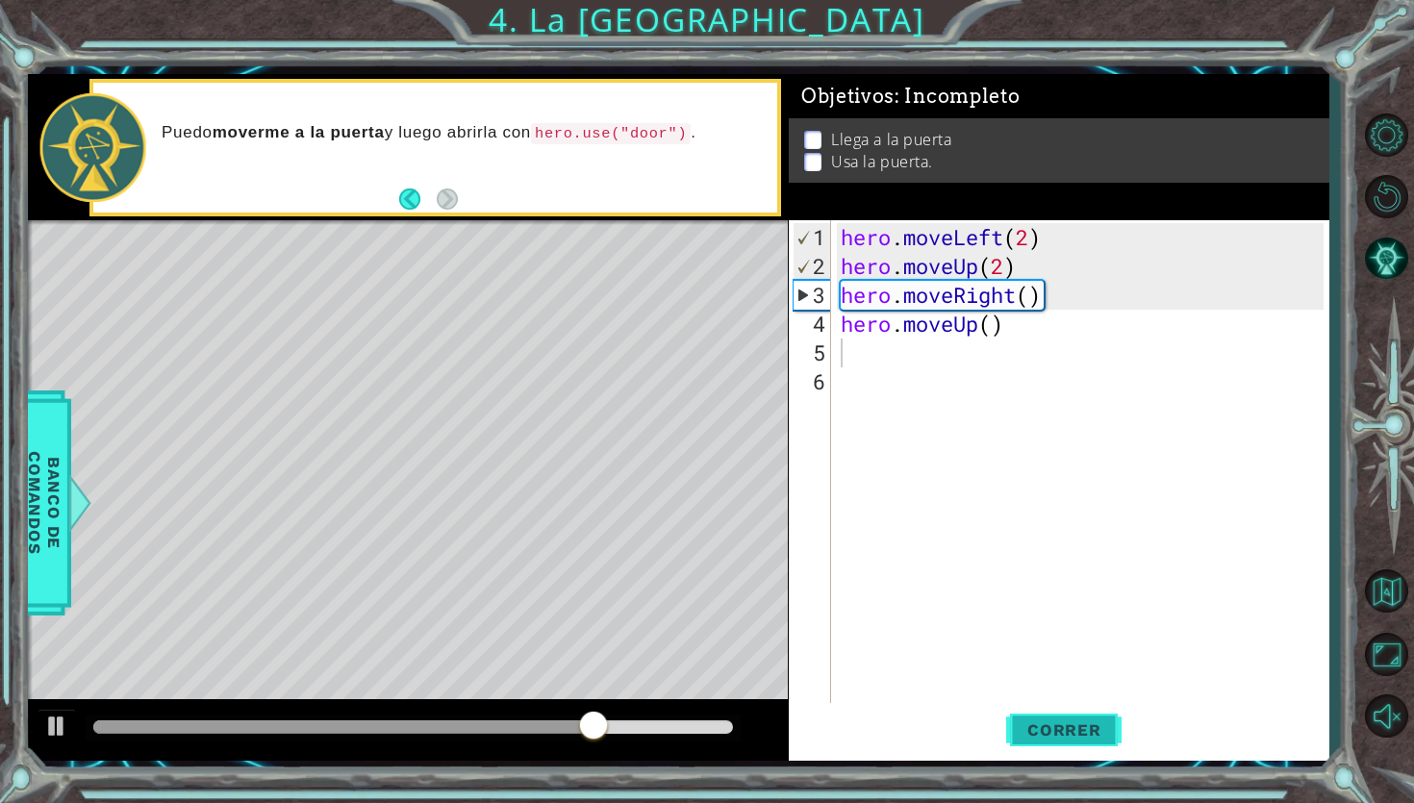
click at [1053, 633] on span "Correr" at bounding box center [1064, 729] width 113 height 19
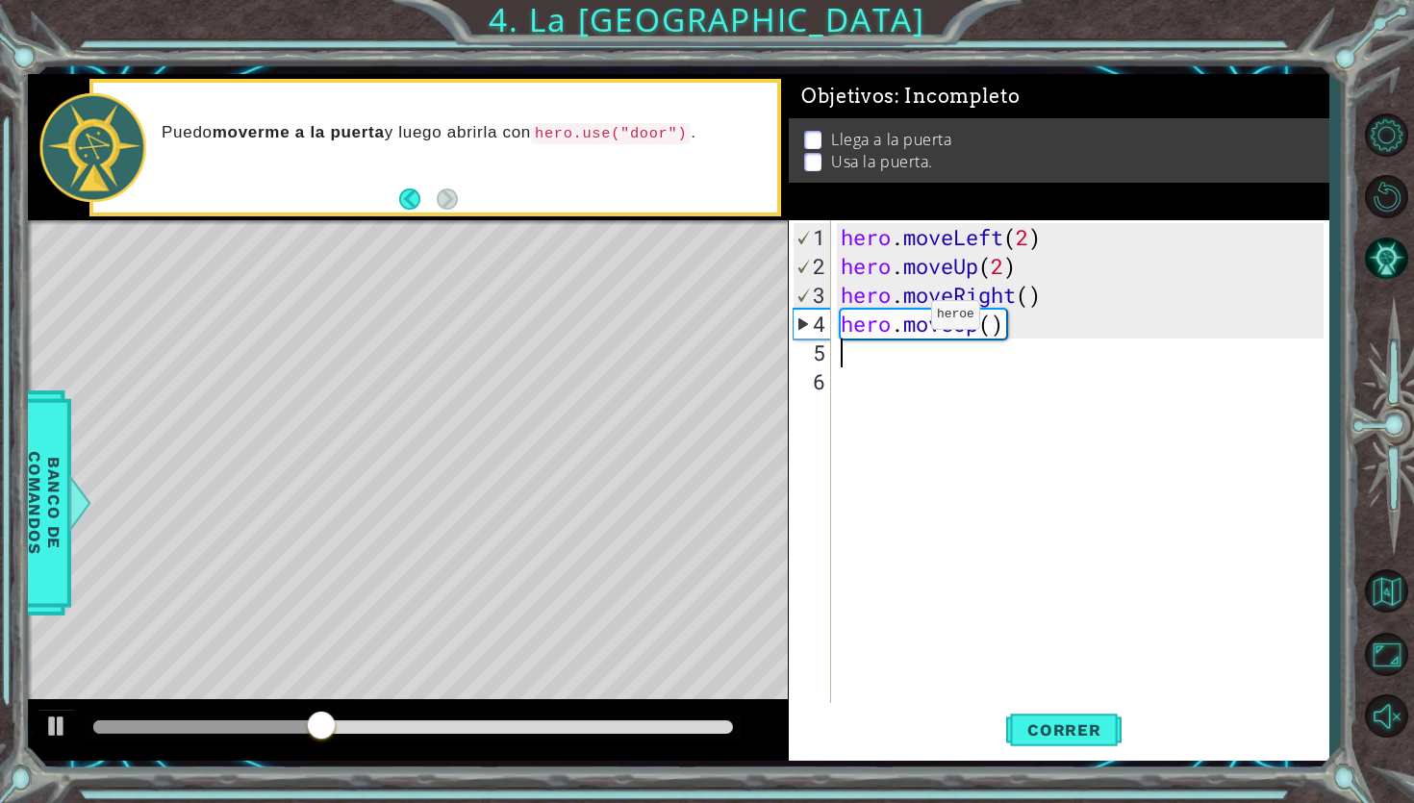
click at [902, 323] on div "hero . moveLeft ( 2 ) hero . moveUp ( 2 ) hero . moveRight ( ) hero . moveUp ( )" at bounding box center [1085, 497] width 496 height 548
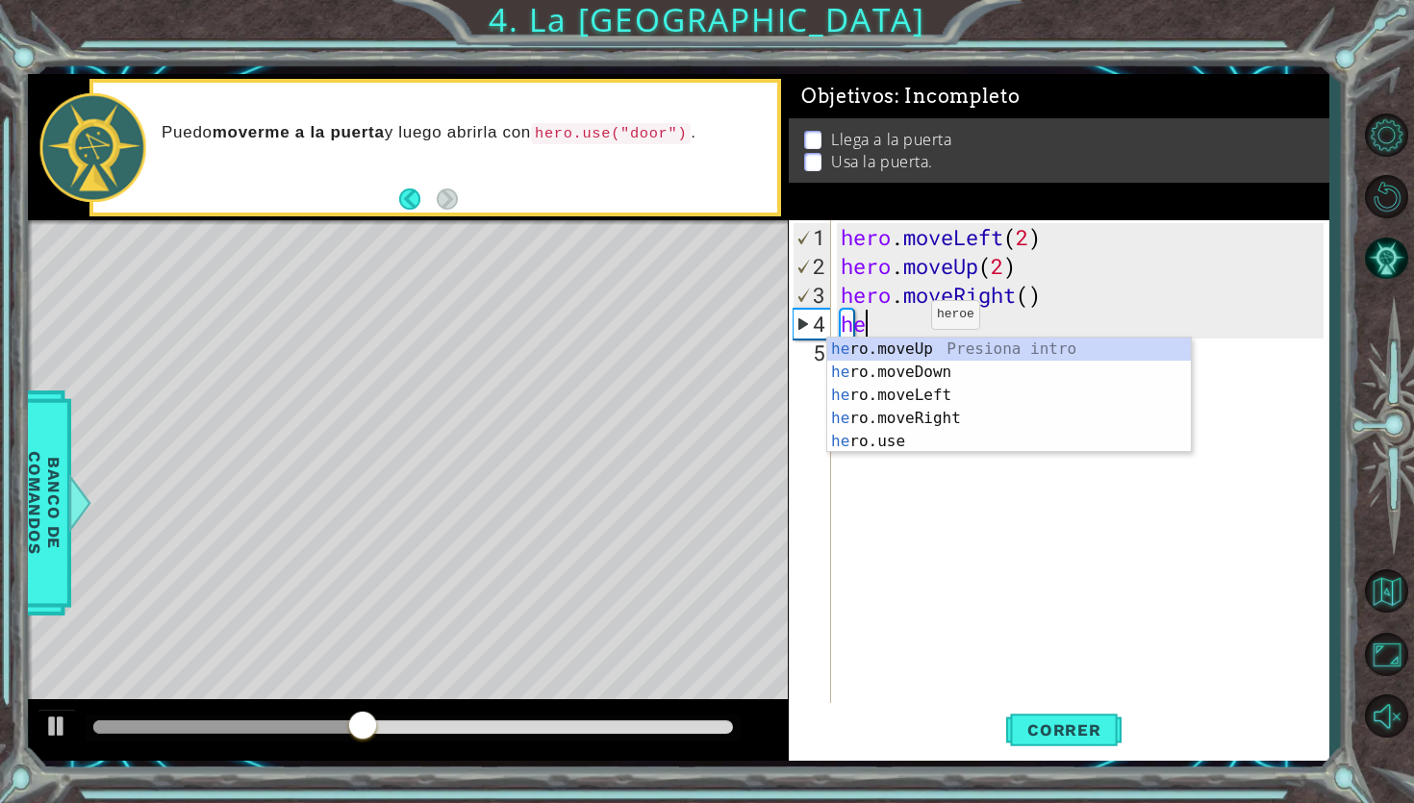
type textarea "her"
click at [945, 428] on div "her o.moveUp Presiona intro her o.moveDown Presiona intro her o.moveLeft Presio…" at bounding box center [1009, 419] width 364 height 162
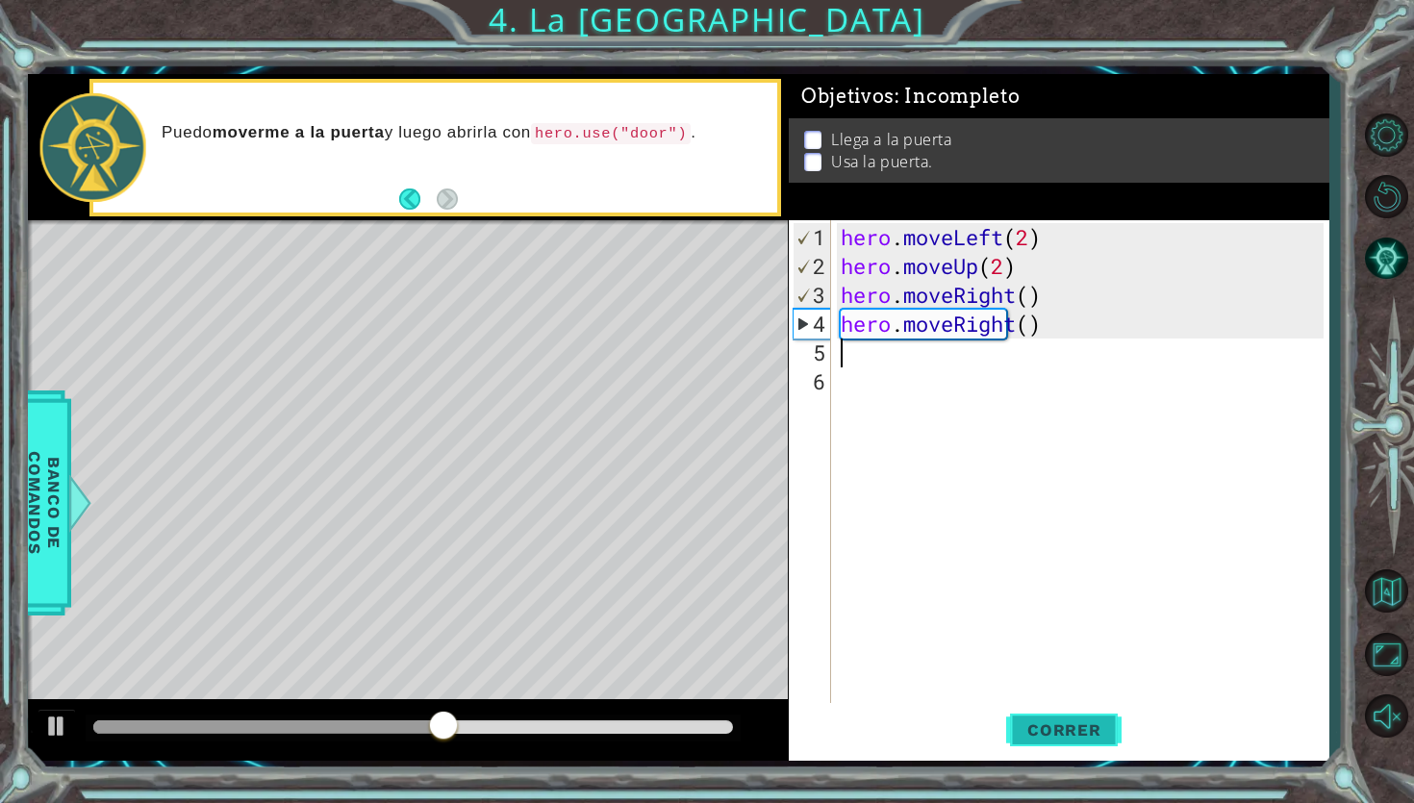
click at [1089, 633] on span "Correr" at bounding box center [1064, 729] width 113 height 19
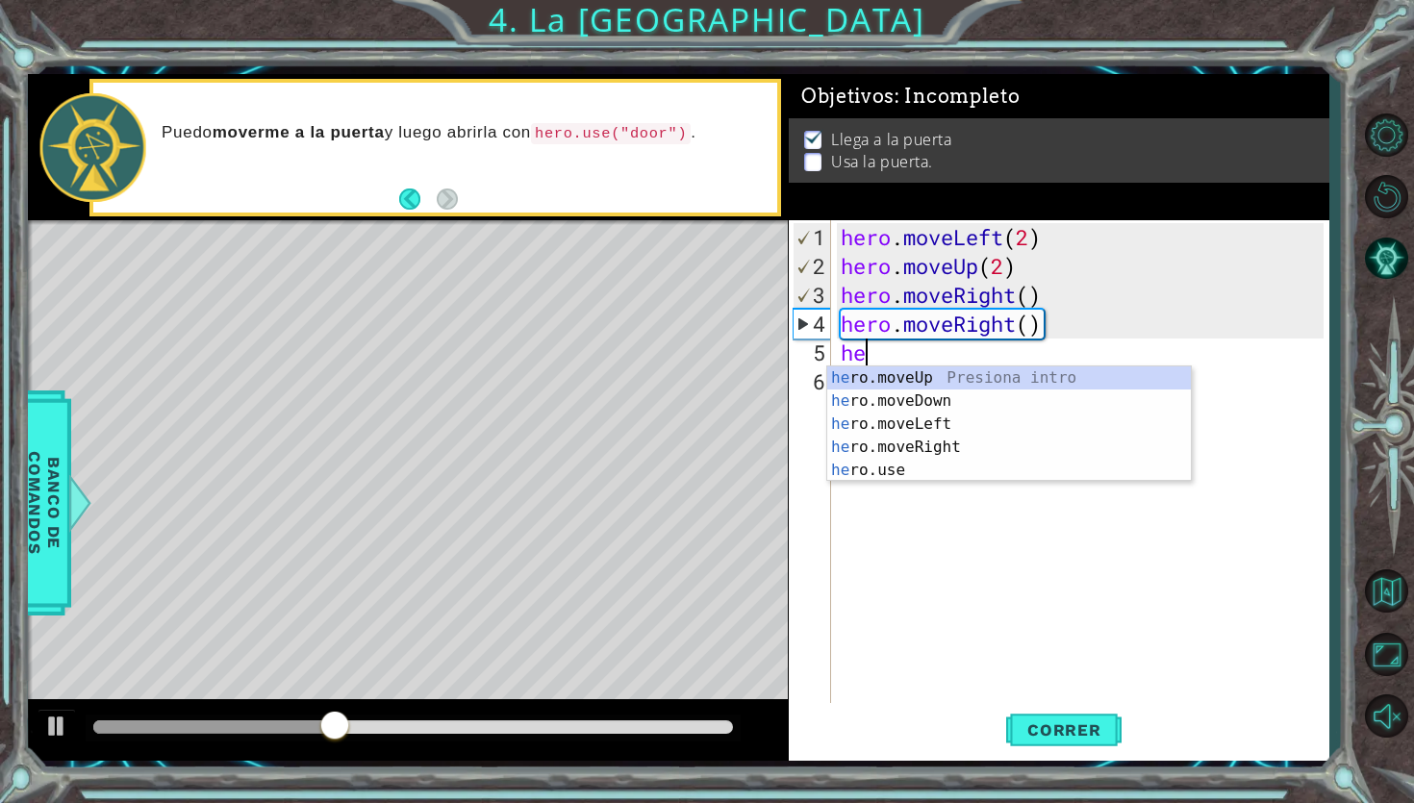
type textarea "hero"
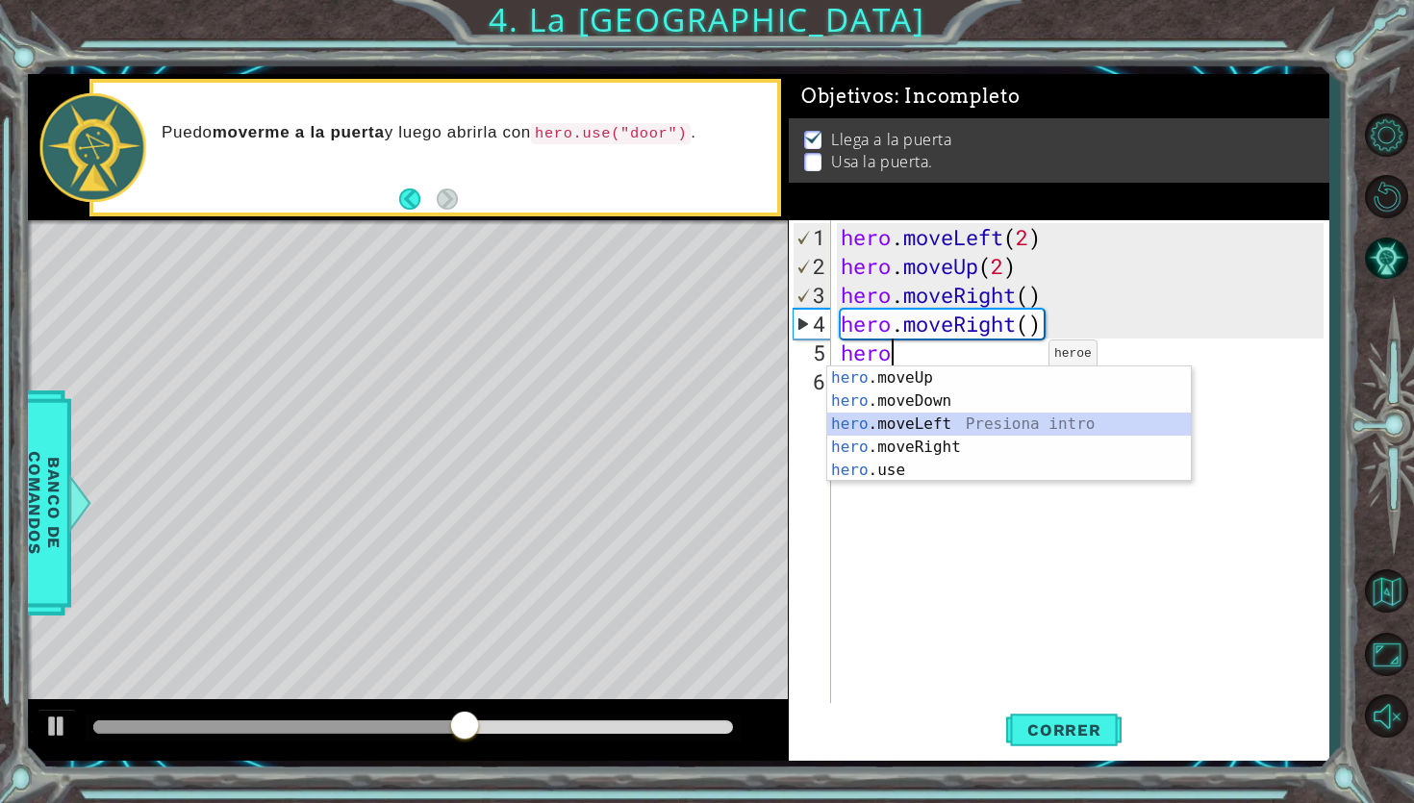
click at [947, 430] on div "hero .moveUp Presiona intro hero .moveDown Presiona intro hero .moveLeft Presio…" at bounding box center [1009, 447] width 364 height 162
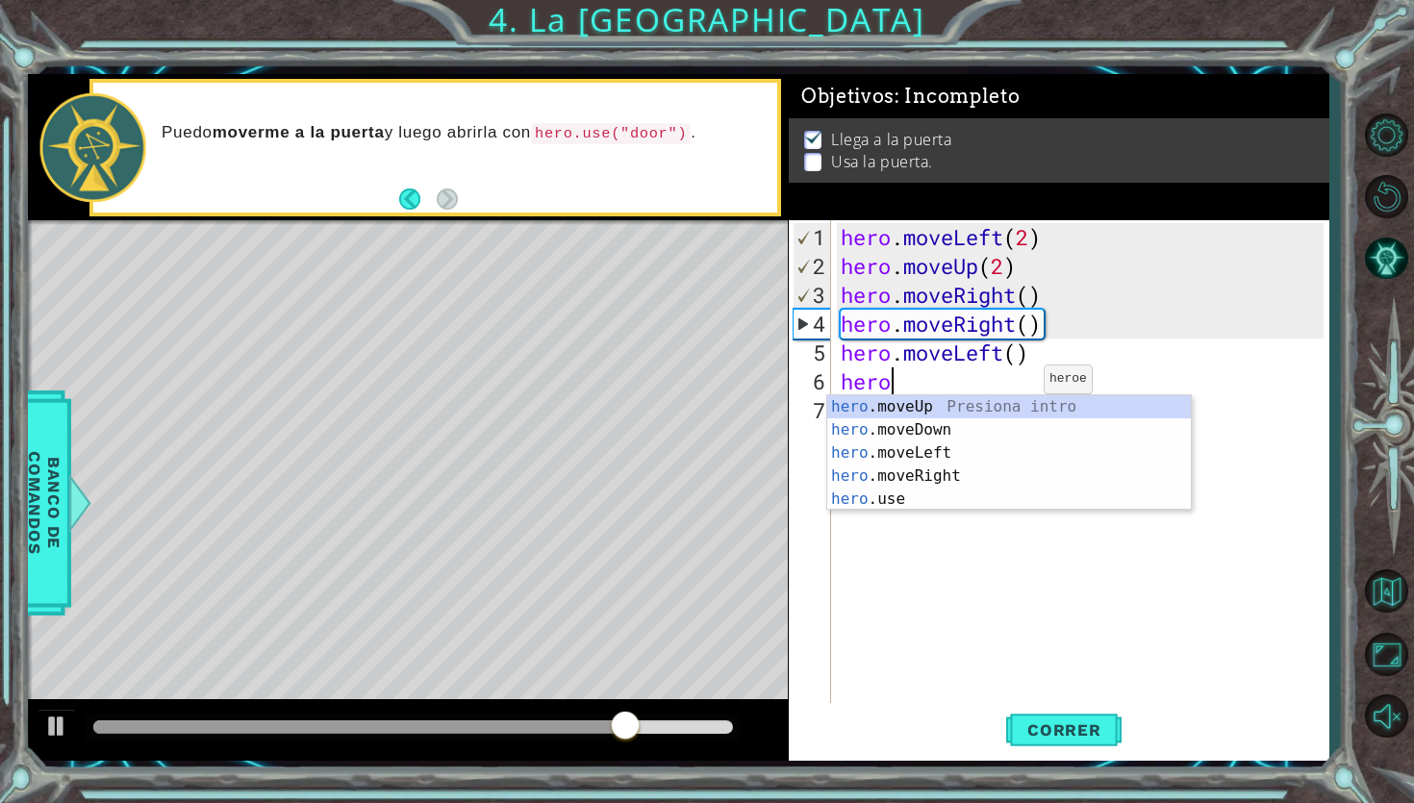
type textarea "hero"
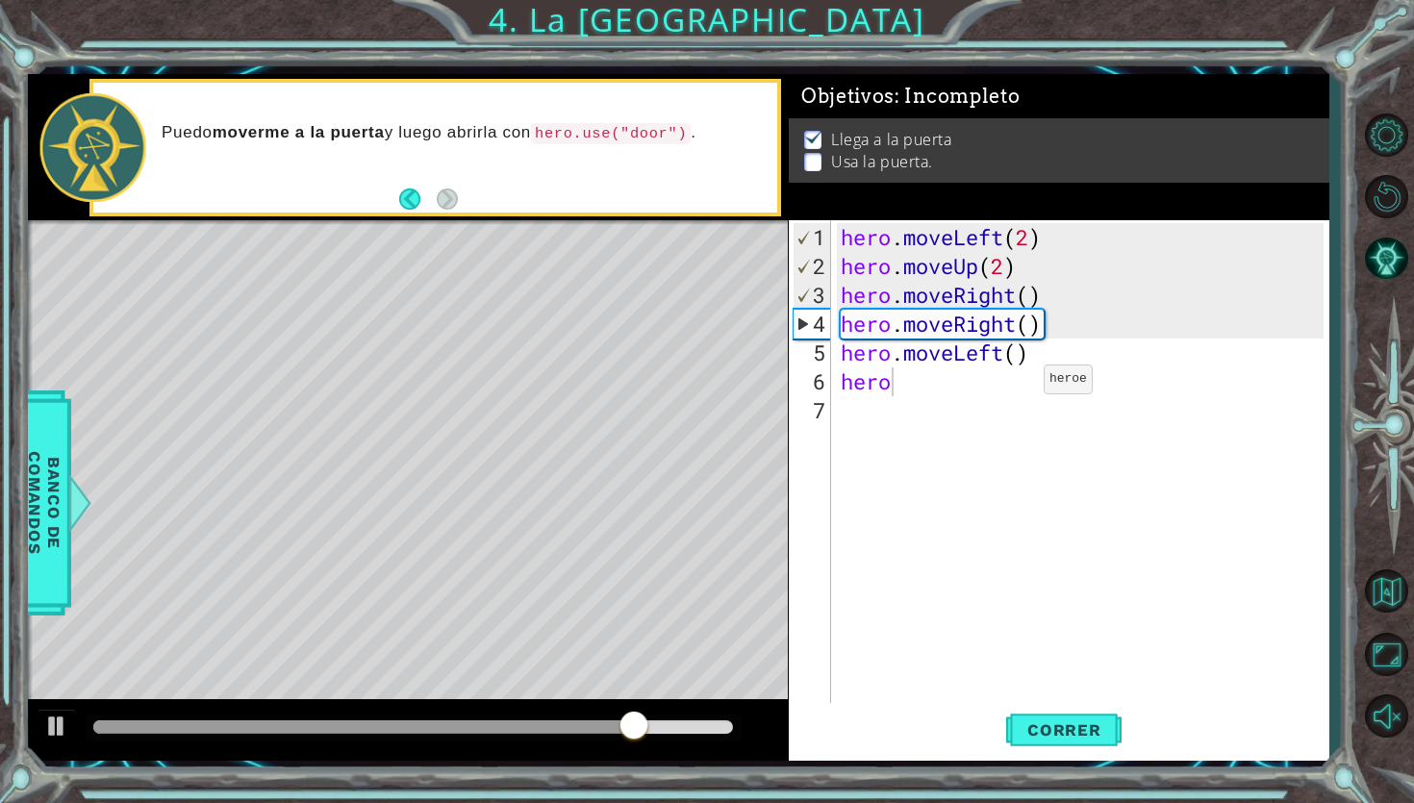
click at [926, 510] on body "1 ההההההההההההההההההההההההההההההההההההההההההההההההההההההההההההההההההההההההההההה…" at bounding box center [707, 401] width 1414 height 803
click at [914, 395] on div "hero . moveLeft ( 2 ) hero . moveUp ( 2 ) hero . moveRight ( ) hero . moveRight…" at bounding box center [1085, 497] width 496 height 548
click at [894, 381] on div "hero . moveLeft ( 2 ) hero . moveUp ( 2 ) hero . moveRight ( ) hero . moveRight…" at bounding box center [1085, 497] width 496 height 548
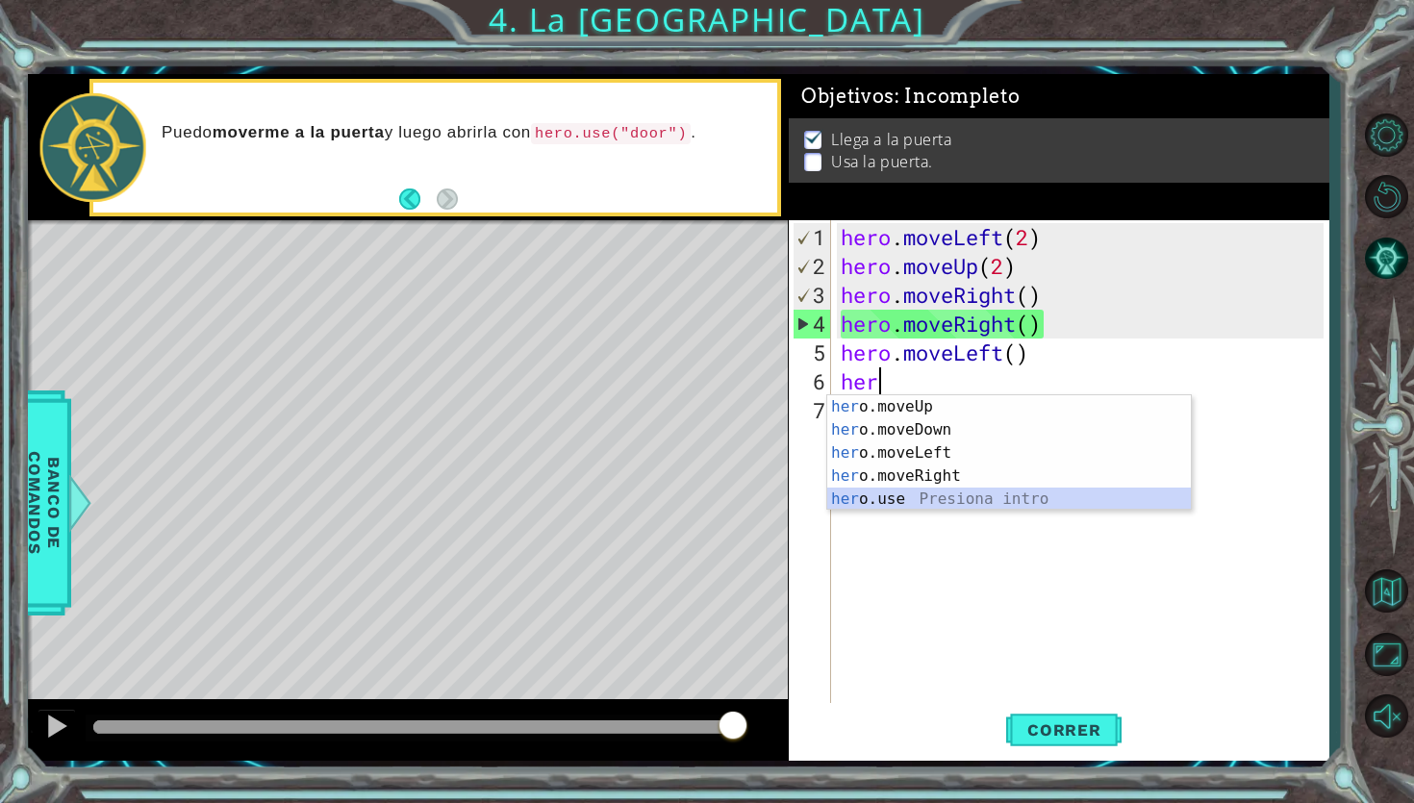
click at [874, 504] on div "her o.moveUp Presiona intro her o.moveDown Presiona intro her o.moveLeft Presio…" at bounding box center [1009, 476] width 364 height 162
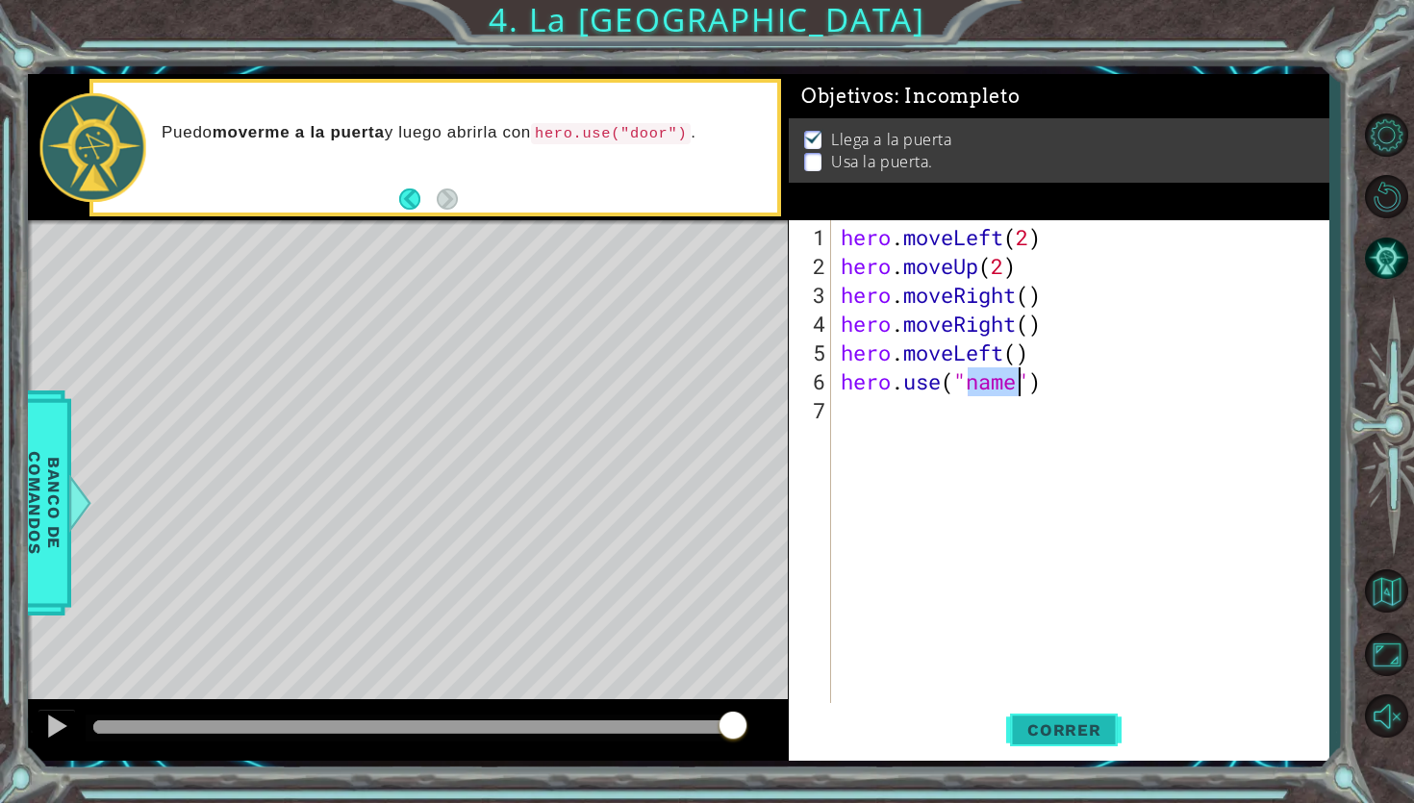
click at [1078, 633] on span "Correr" at bounding box center [1064, 729] width 113 height 19
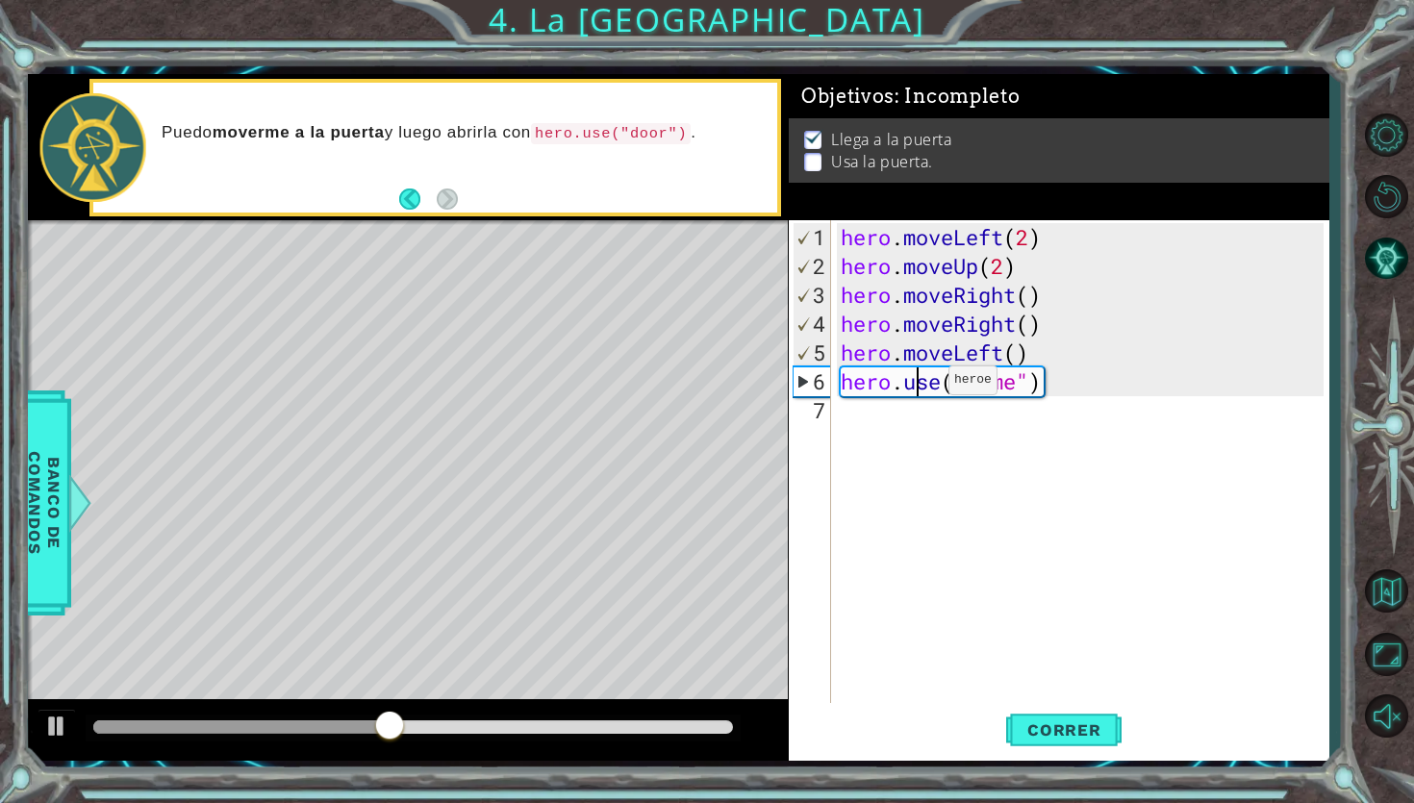
click at [920, 388] on div "hero . moveLeft ( 2 ) hero . moveUp ( 2 ) hero . moveRight ( ) hero . moveRight…" at bounding box center [1085, 497] width 496 height 548
click at [920, 391] on div "hero . moveLeft ( 2 ) hero . moveUp ( 2 ) hero . moveRight ( ) hero . moveRight…" at bounding box center [1085, 497] width 496 height 548
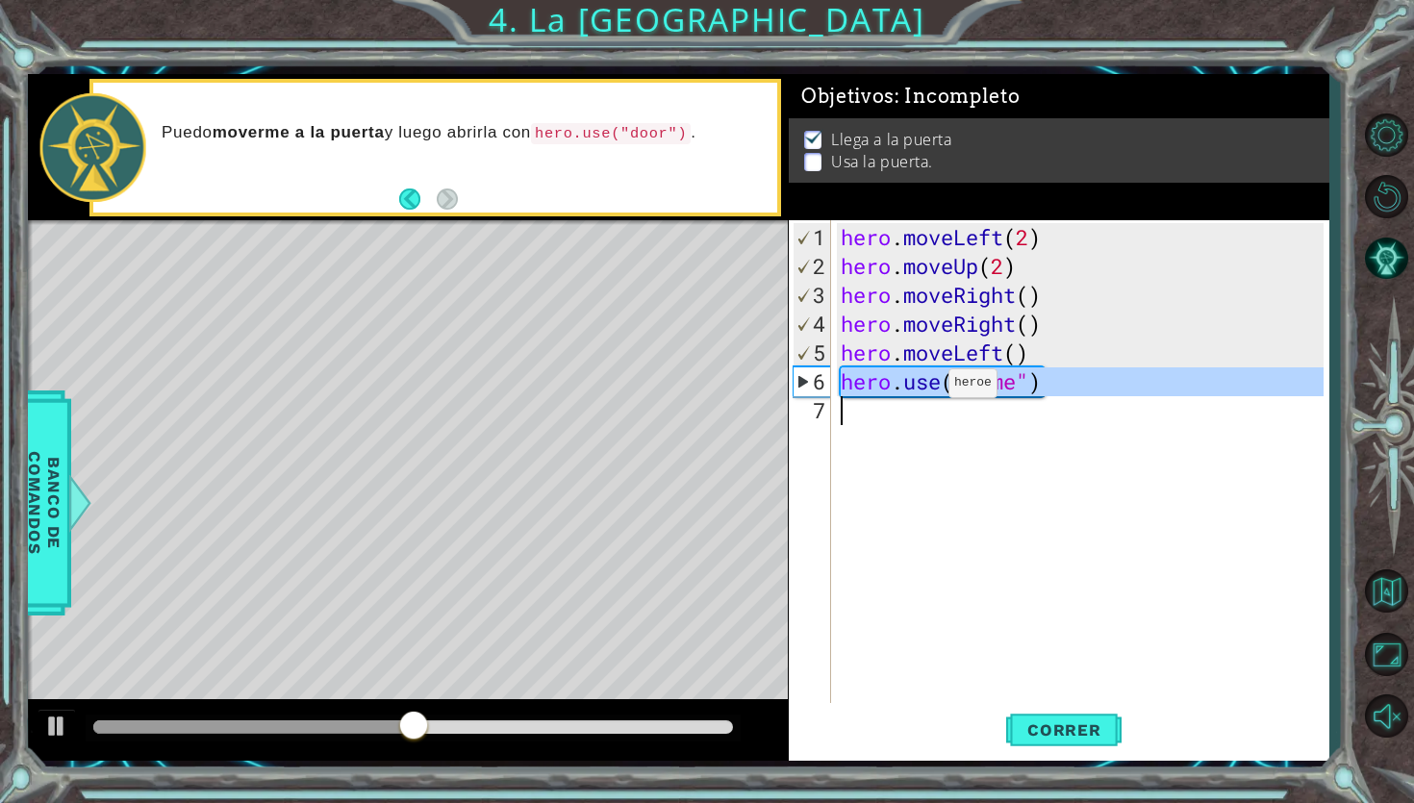
click at [920, 391] on div "hero . moveLeft ( 2 ) hero . moveUp ( 2 ) hero . moveRight ( ) hero . moveRight…" at bounding box center [1085, 497] width 496 height 548
type textarea "hero.use("name")"
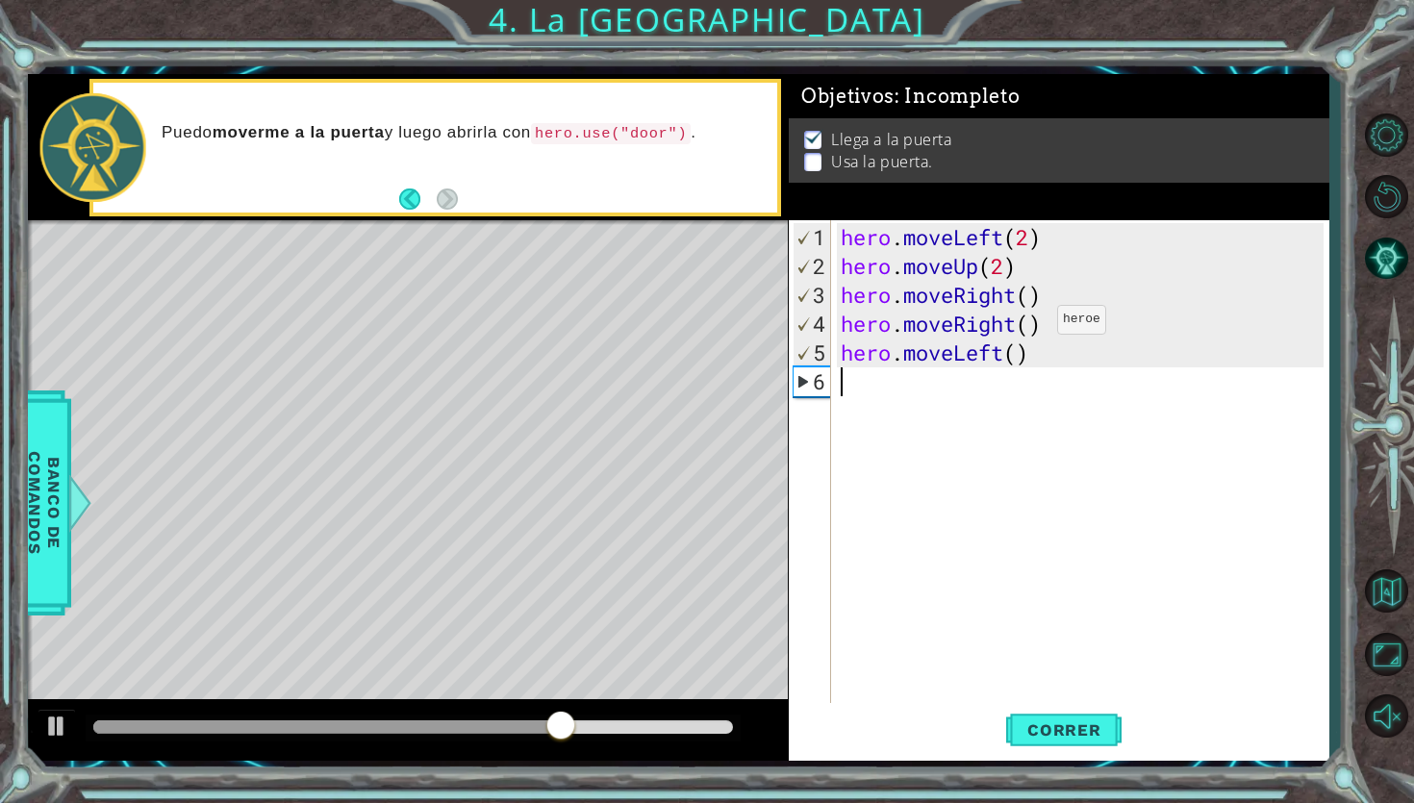
click at [1028, 329] on div "hero . moveLeft ( 2 ) hero . moveUp ( 2 ) hero . moveRight ( ) hero . moveRight…" at bounding box center [1085, 497] width 496 height 548
click at [1017, 355] on div "hero . moveLeft ( 2 ) hero . moveUp ( 2 ) hero . moveRight ( ) hero . moveRight…" at bounding box center [1085, 497] width 496 height 548
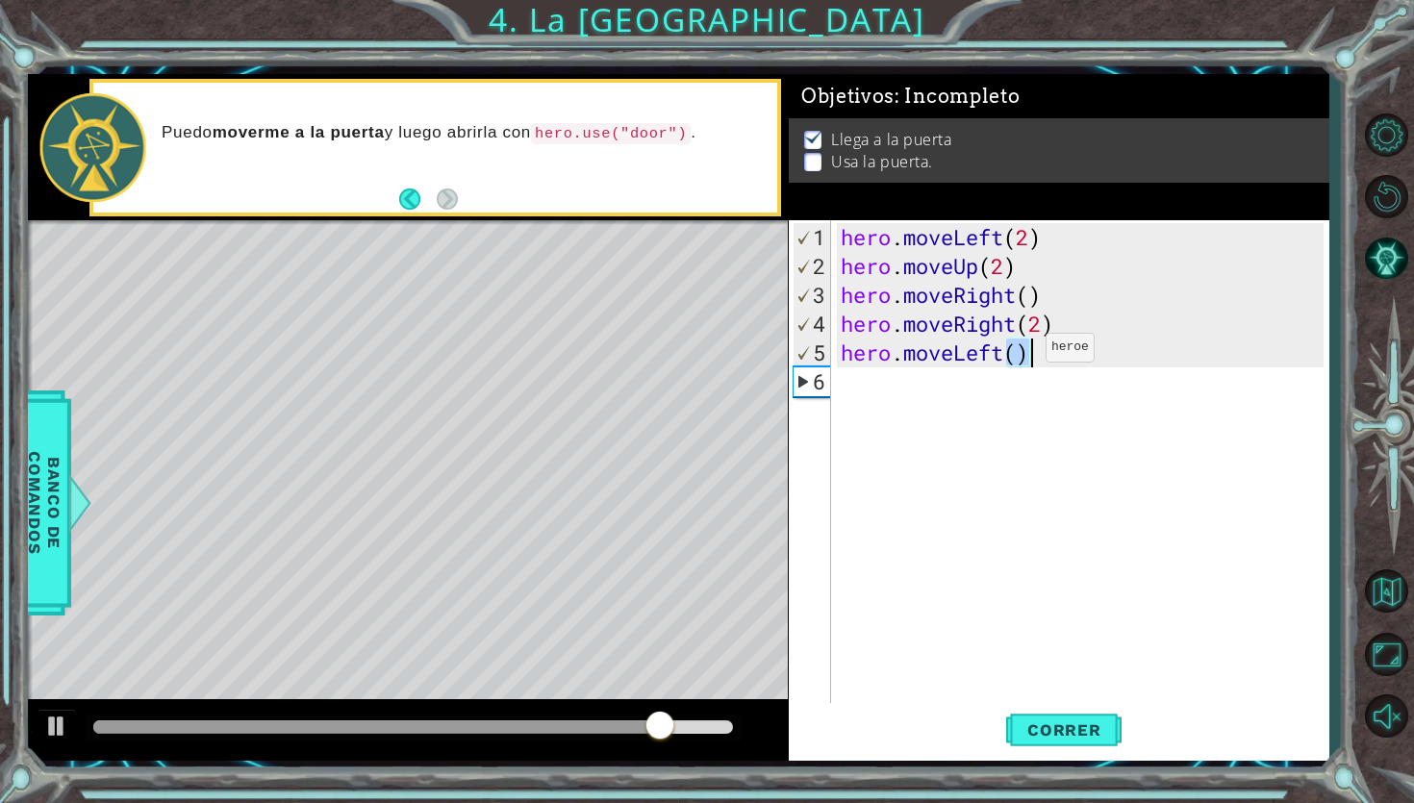
click at [1017, 355] on div "hero . moveLeft ( 2 ) hero . moveUp ( 2 ) hero . moveRight ( ) hero . moveRight…" at bounding box center [1085, 497] width 496 height 548
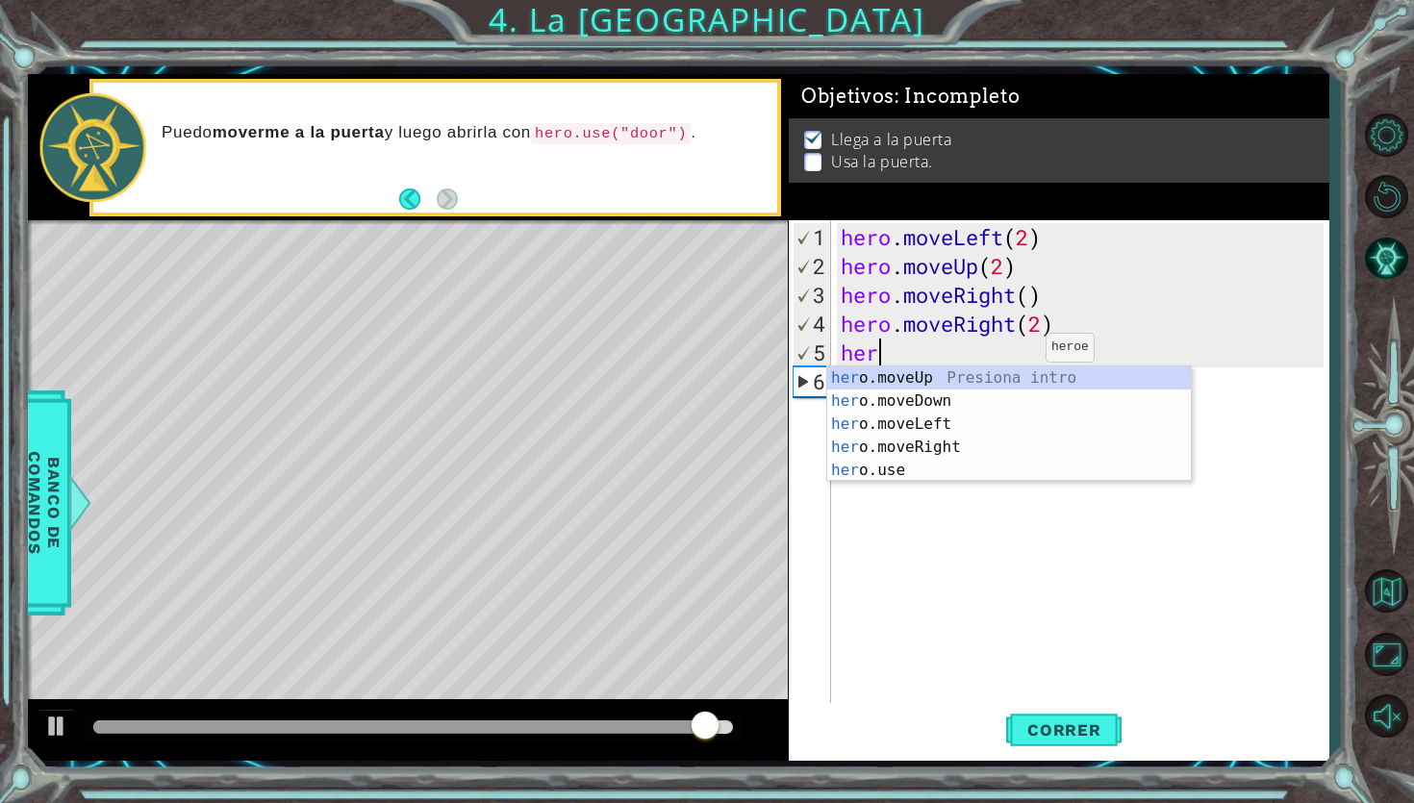
scroll to position [0, 1]
click at [955, 473] on div "hero .moveUp Presiona intro hero .moveDown Presiona intro hero .moveLeft Presio…" at bounding box center [1009, 447] width 364 height 162
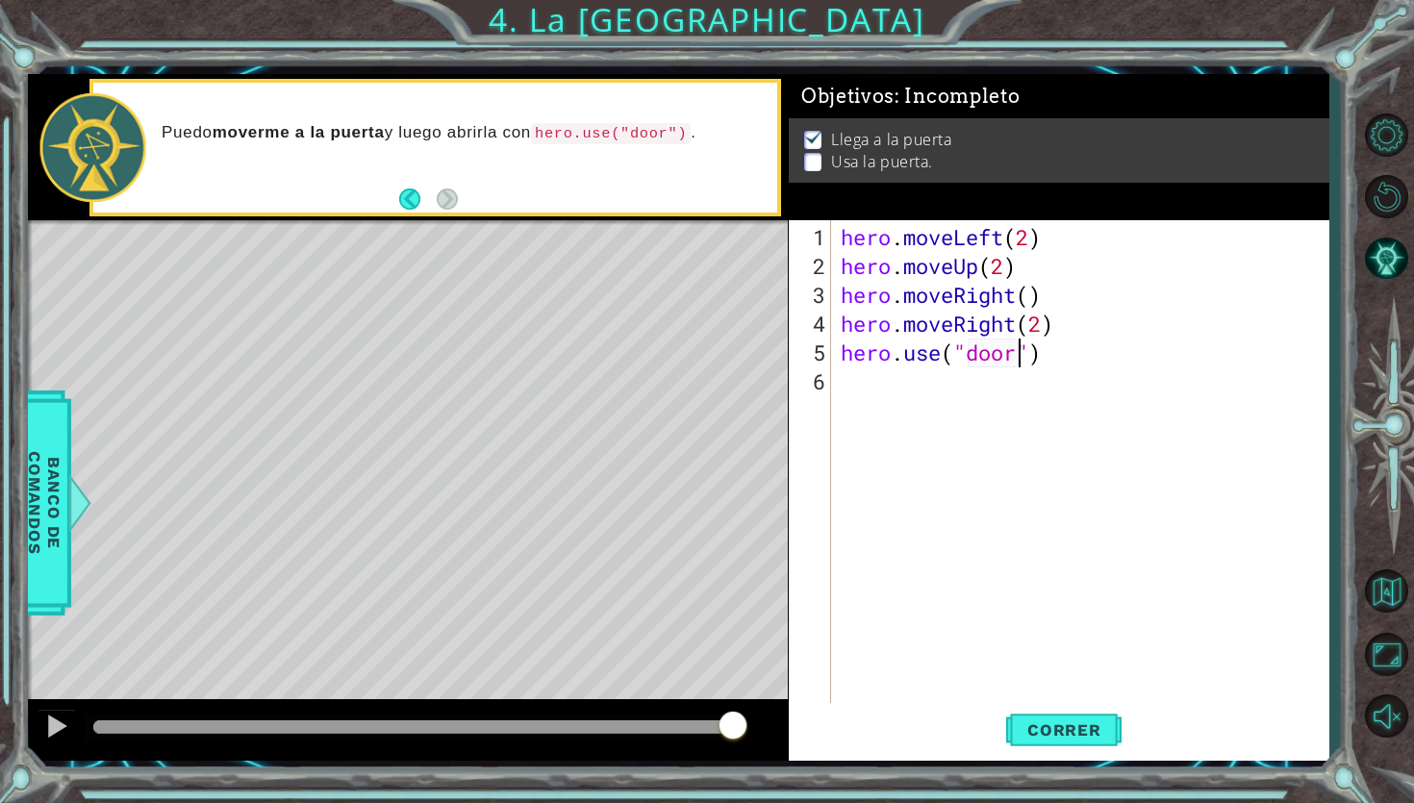
scroll to position [0, 7]
type textarea "hero.use("door")"
click at [1087, 633] on span "Correr" at bounding box center [1064, 729] width 113 height 19
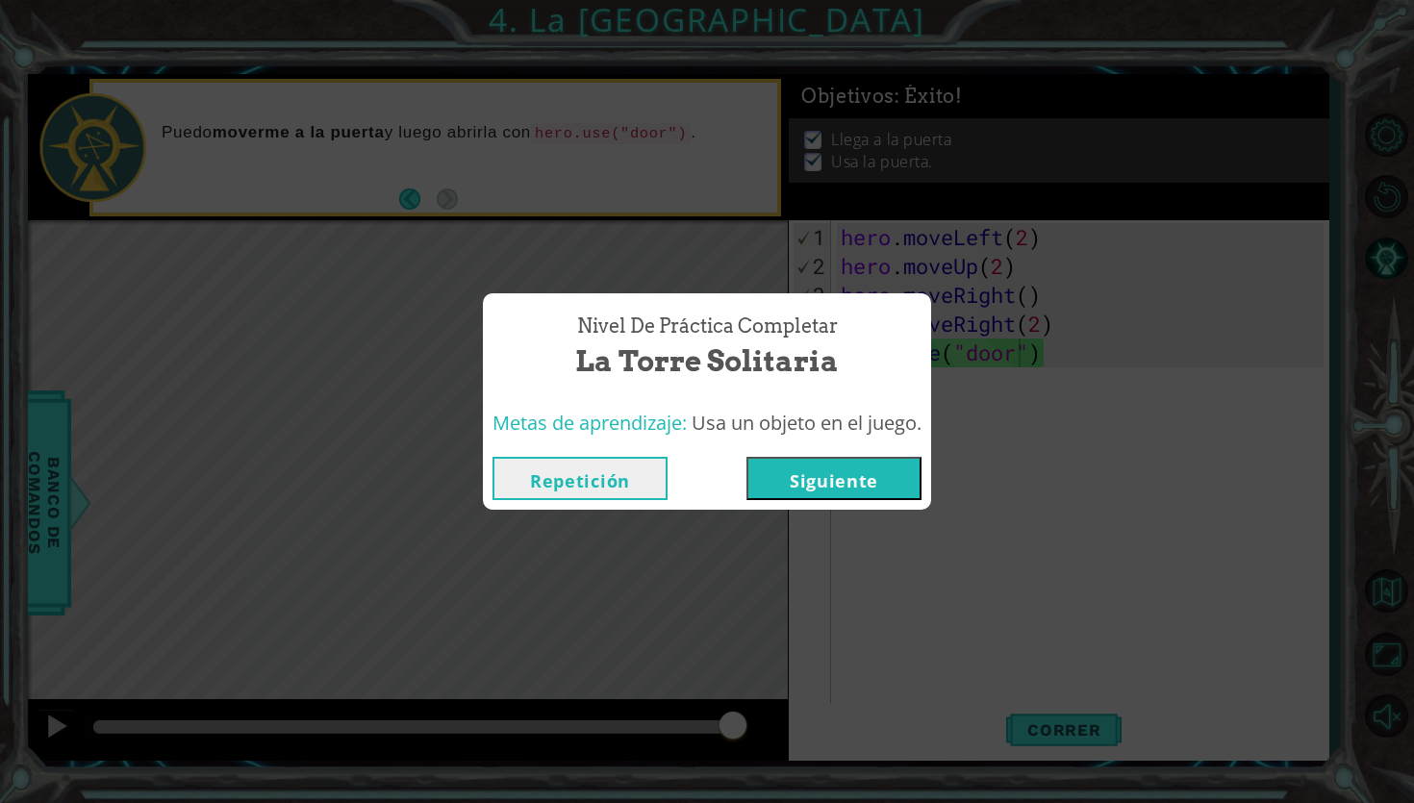
click at [884, 488] on button "Siguiente" at bounding box center [833, 478] width 175 height 43
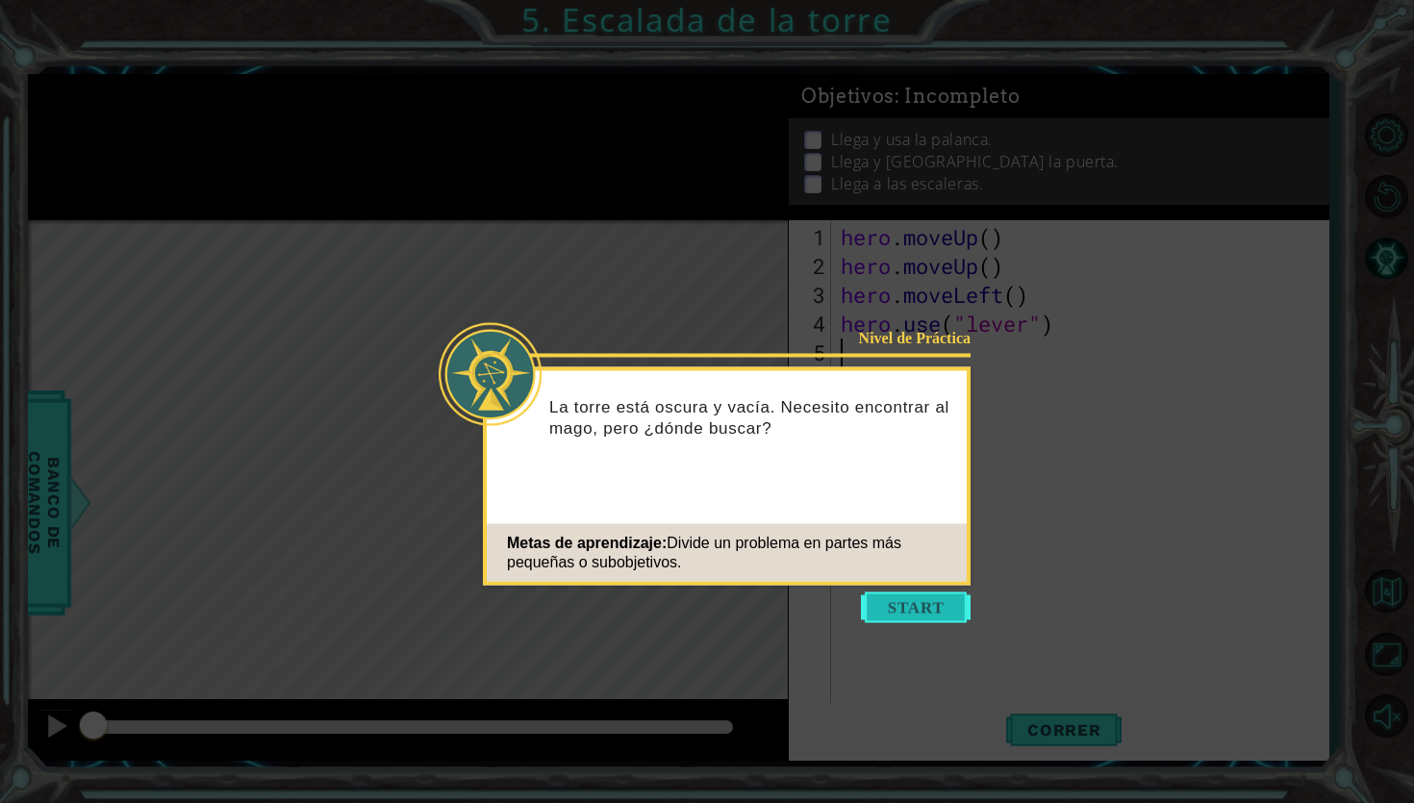
click at [918, 609] on button "Start" at bounding box center [916, 607] width 110 height 31
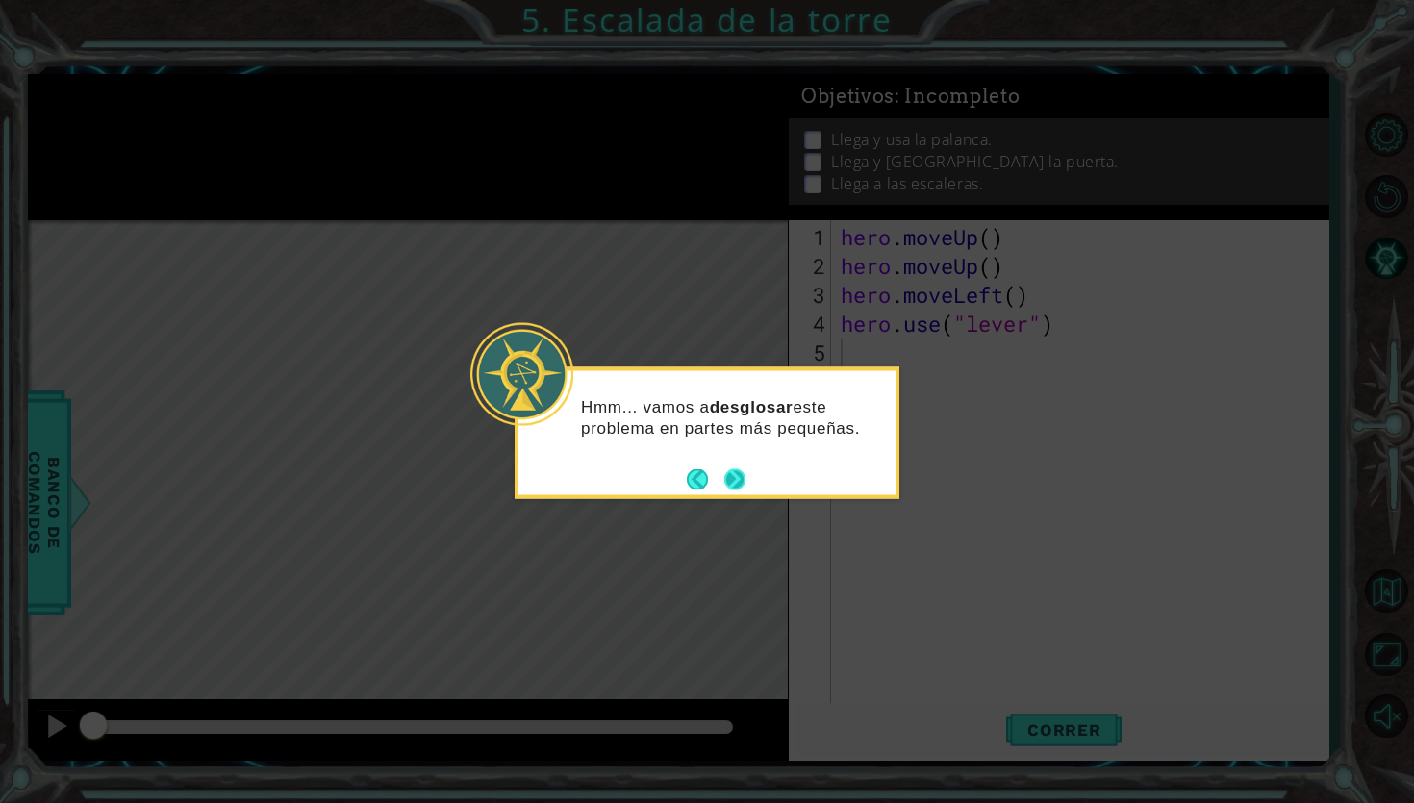
click at [744, 483] on button "Next" at bounding box center [734, 479] width 29 height 29
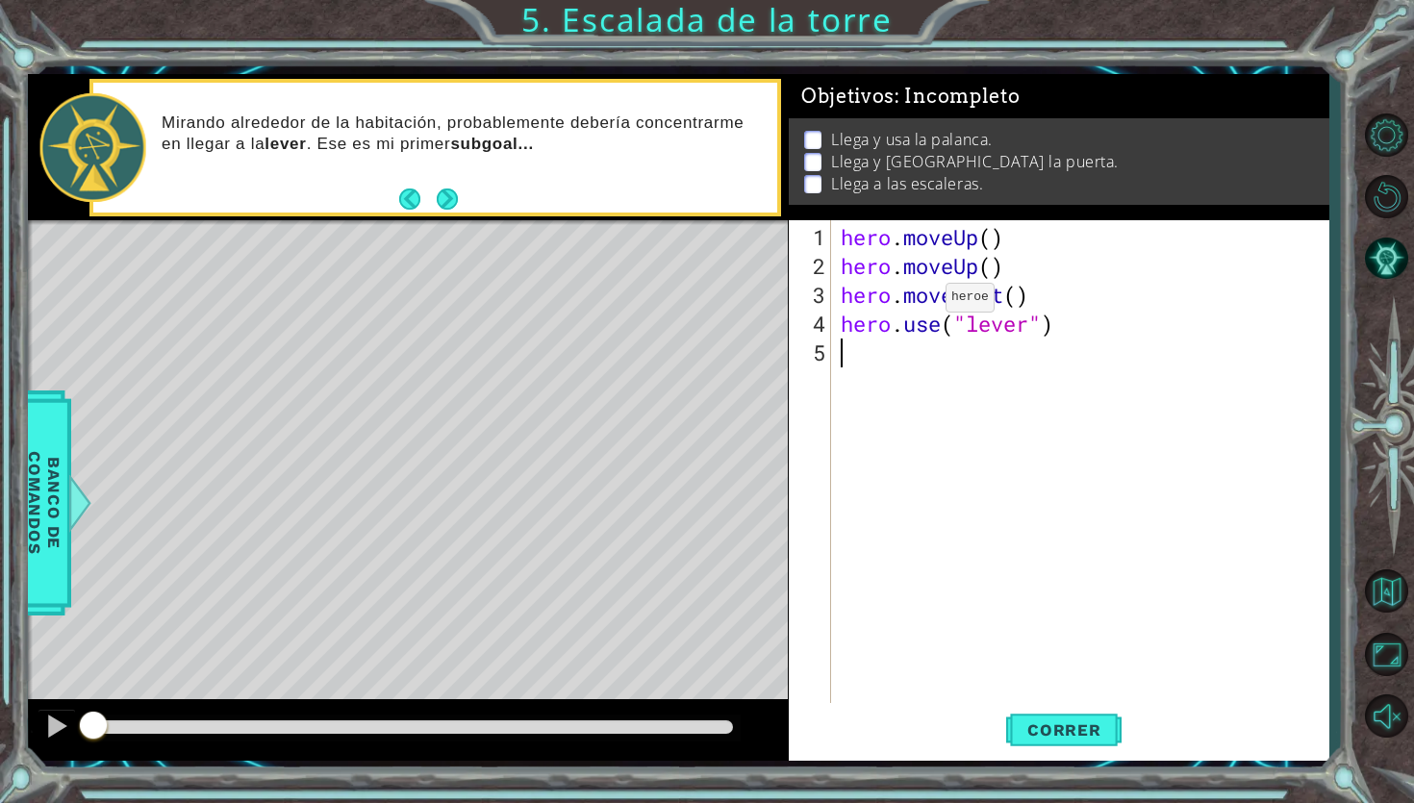
click at [917, 306] on div "hero . moveUp ( ) hero . moveUp ( ) hero . moveLeft ( ) hero . use ( "lever" )" at bounding box center [1085, 497] width 496 height 548
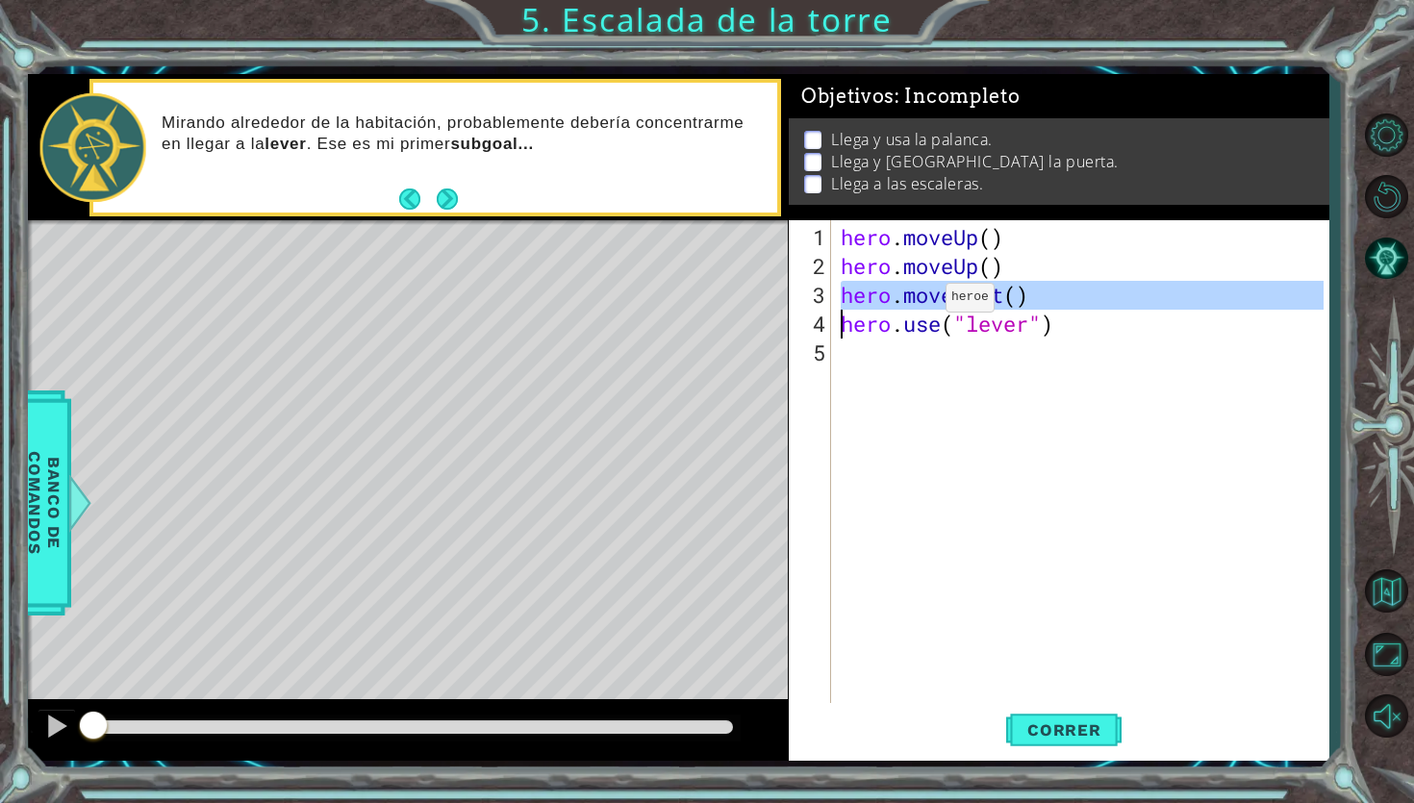
click at [917, 306] on div "hero . moveUp ( ) hero . moveUp ( ) hero . moveLeft ( ) hero . use ( "lever" )" at bounding box center [1085, 497] width 496 height 548
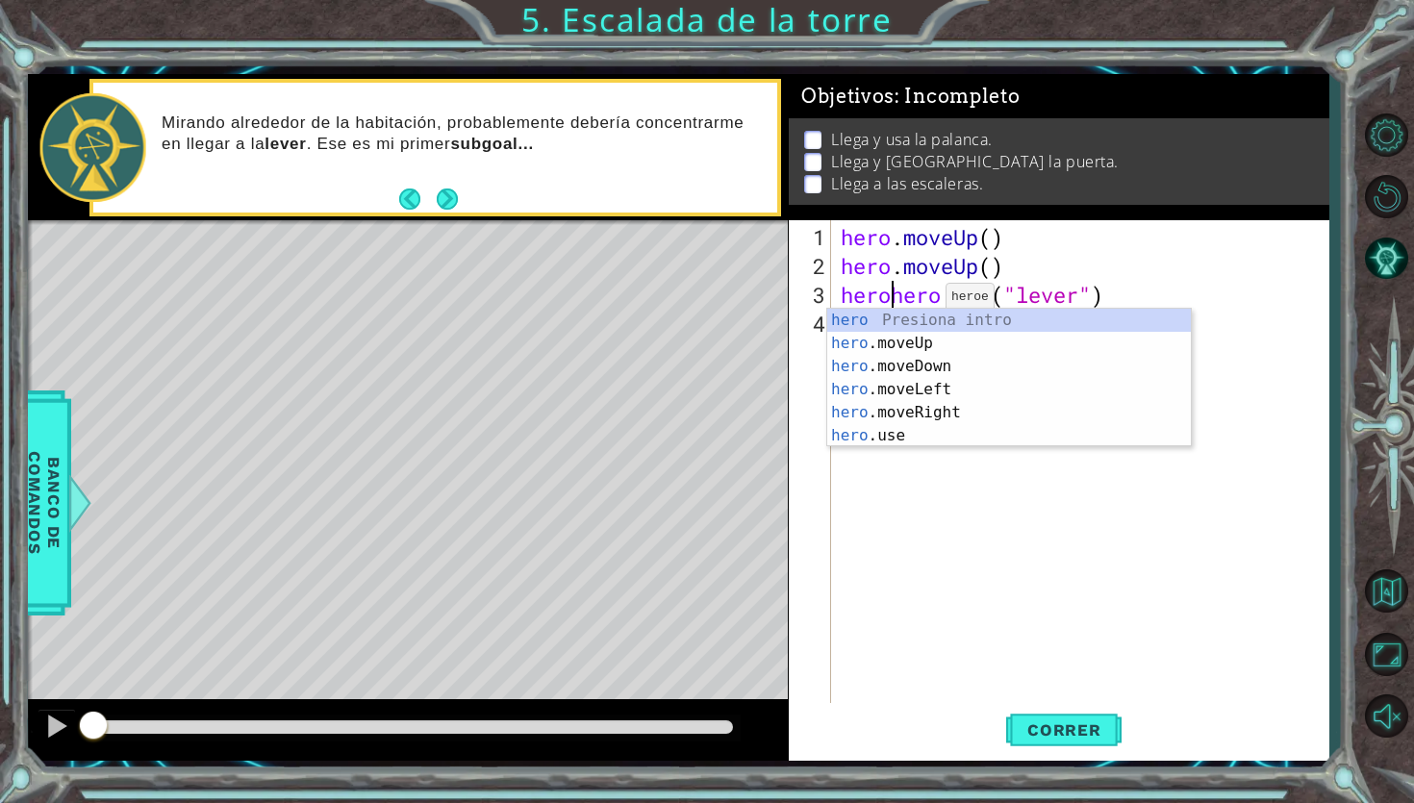
scroll to position [0, 1]
click at [930, 414] on div "hero Presiona intro hero .moveUp Presiona intro hero .moveDown Presiona intro h…" at bounding box center [1009, 401] width 364 height 185
type textarea "hero.moveRight().use("lever")"
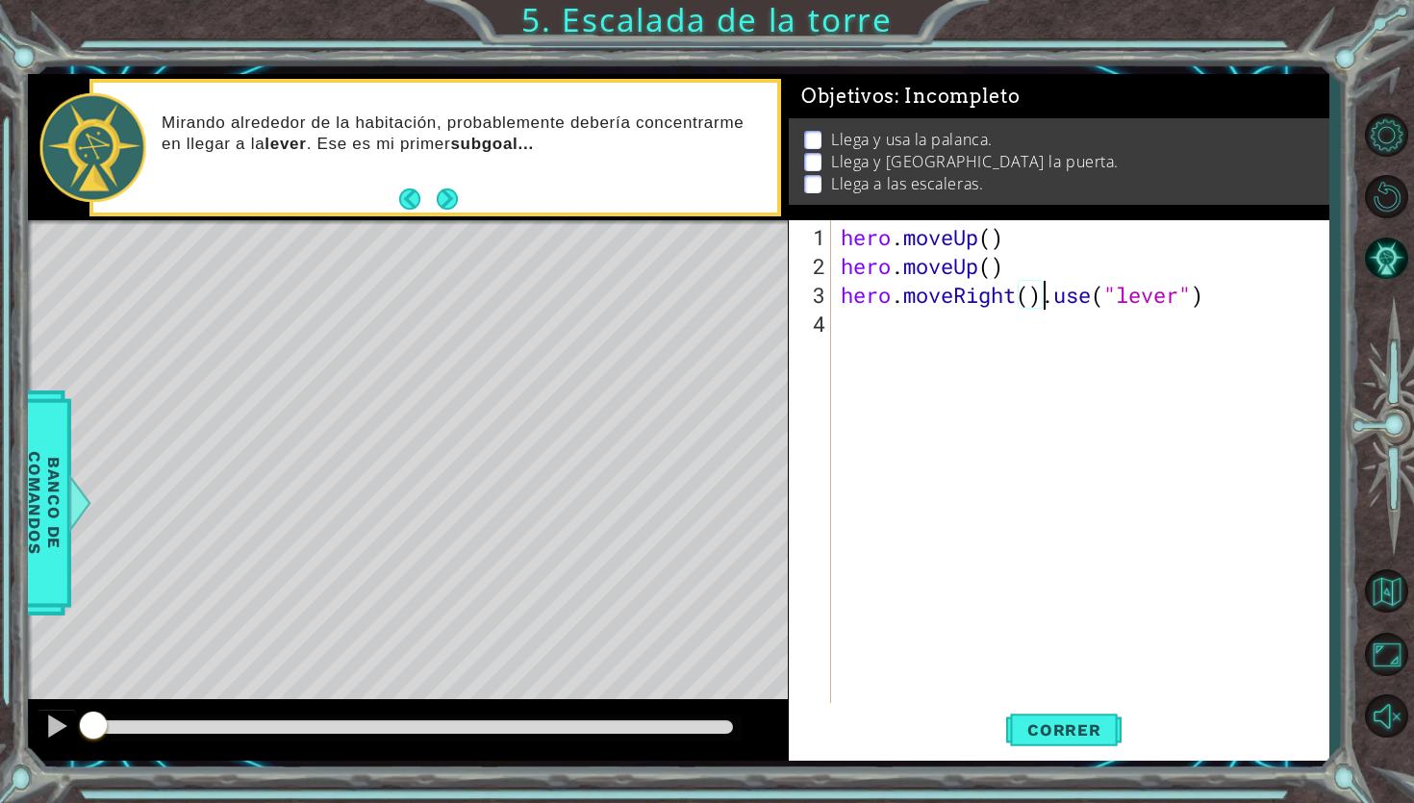
click at [1037, 309] on div "hero . moveUp ( ) hero . moveUp ( ) hero . moveRight ( ) . use ( "lever" )" at bounding box center [1085, 497] width 496 height 548
click at [1050, 308] on div "hero . moveUp ( ) hero . moveUp ( ) hero . moveRight ( ) . use ( "lever" )" at bounding box center [1085, 497] width 496 height 548
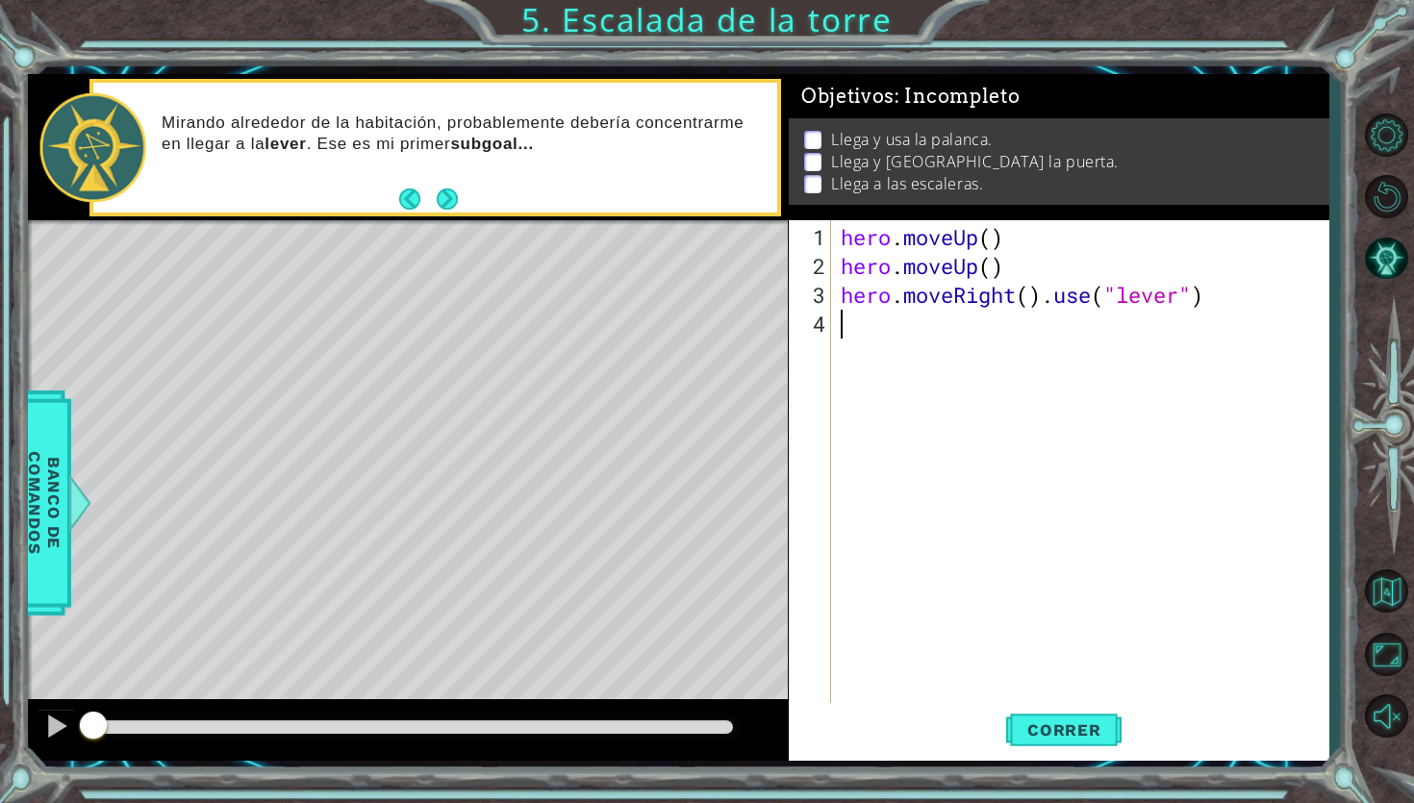
click at [1050, 308] on div "hero . moveUp ( ) hero . moveUp ( ) hero . moveRight ( ) . use ( "lever" )" at bounding box center [1085, 497] width 496 height 548
type textarea "hero.moveRight().use("lever")"
click at [1051, 308] on div "hero . moveUp ( ) hero . moveUp ( ) hero . moveRight ( ) . use ( "lever" )" at bounding box center [1085, 497] width 496 height 548
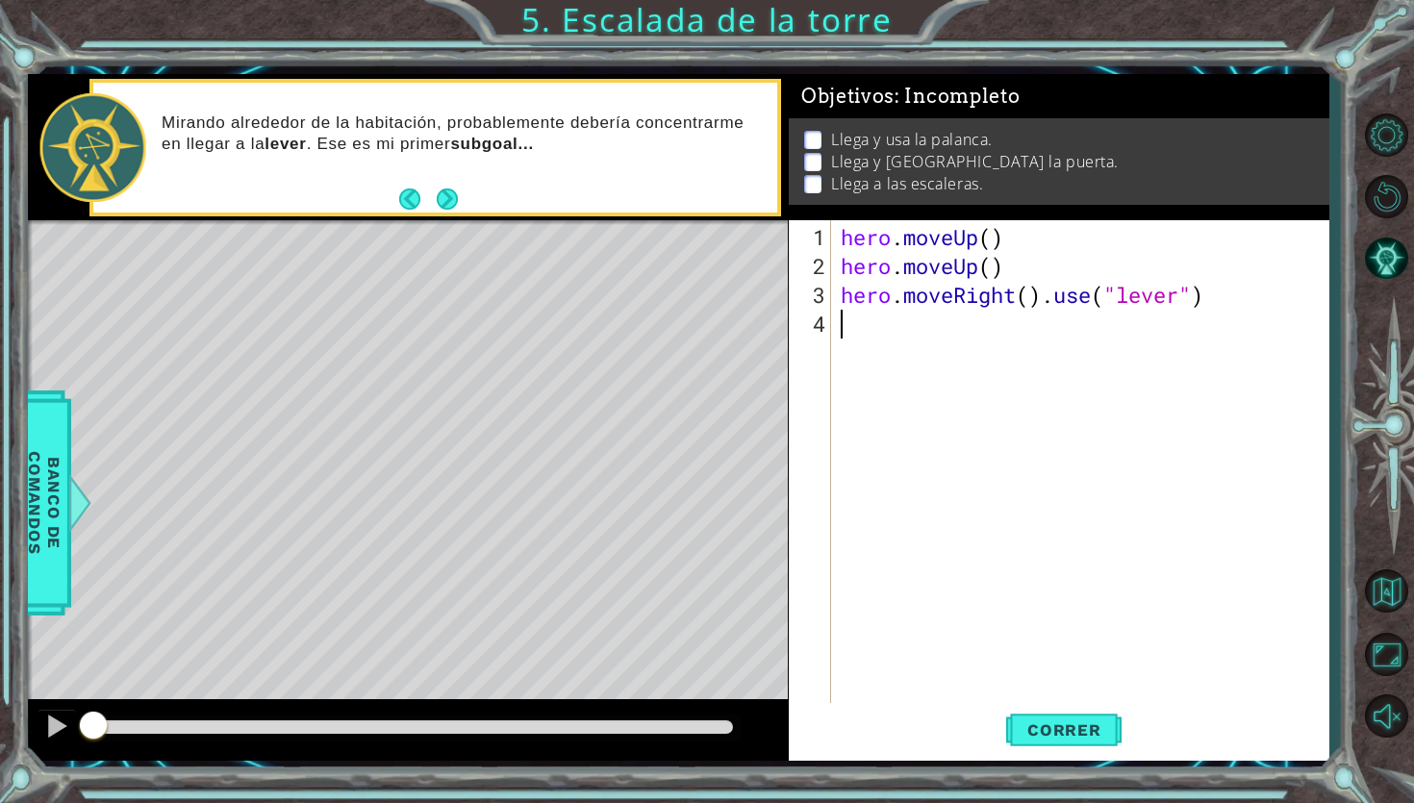
click at [1051, 308] on div "hero . moveUp ( ) hero . moveUp ( ) hero . moveRight ( ) . use ( "lever" )" at bounding box center [1085, 497] width 496 height 548
type textarea "hero.moveRight().use("lever")"
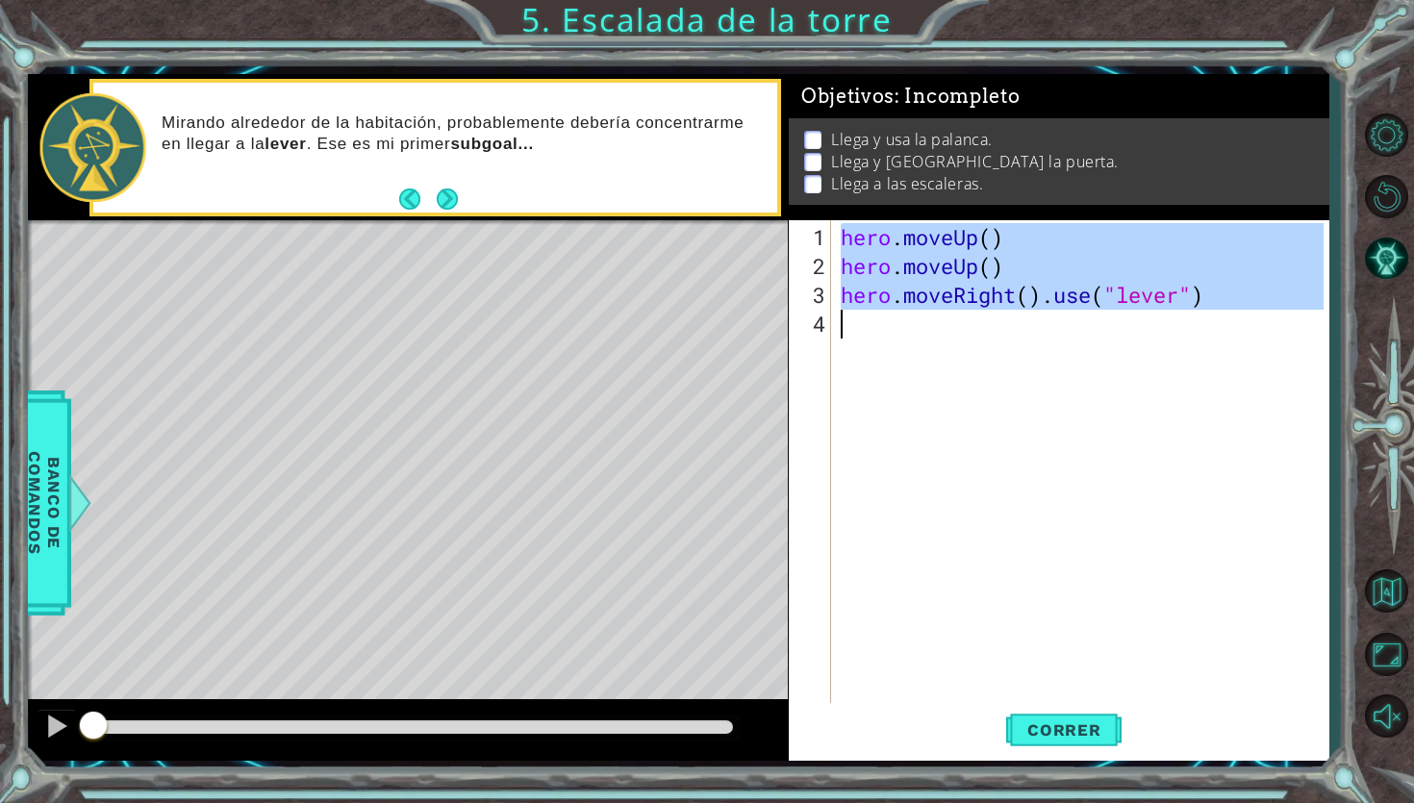
click at [1051, 308] on div "hero . moveUp ( ) hero . moveUp ( ) hero . moveRight ( ) . use ( "lever" )" at bounding box center [1085, 497] width 496 height 548
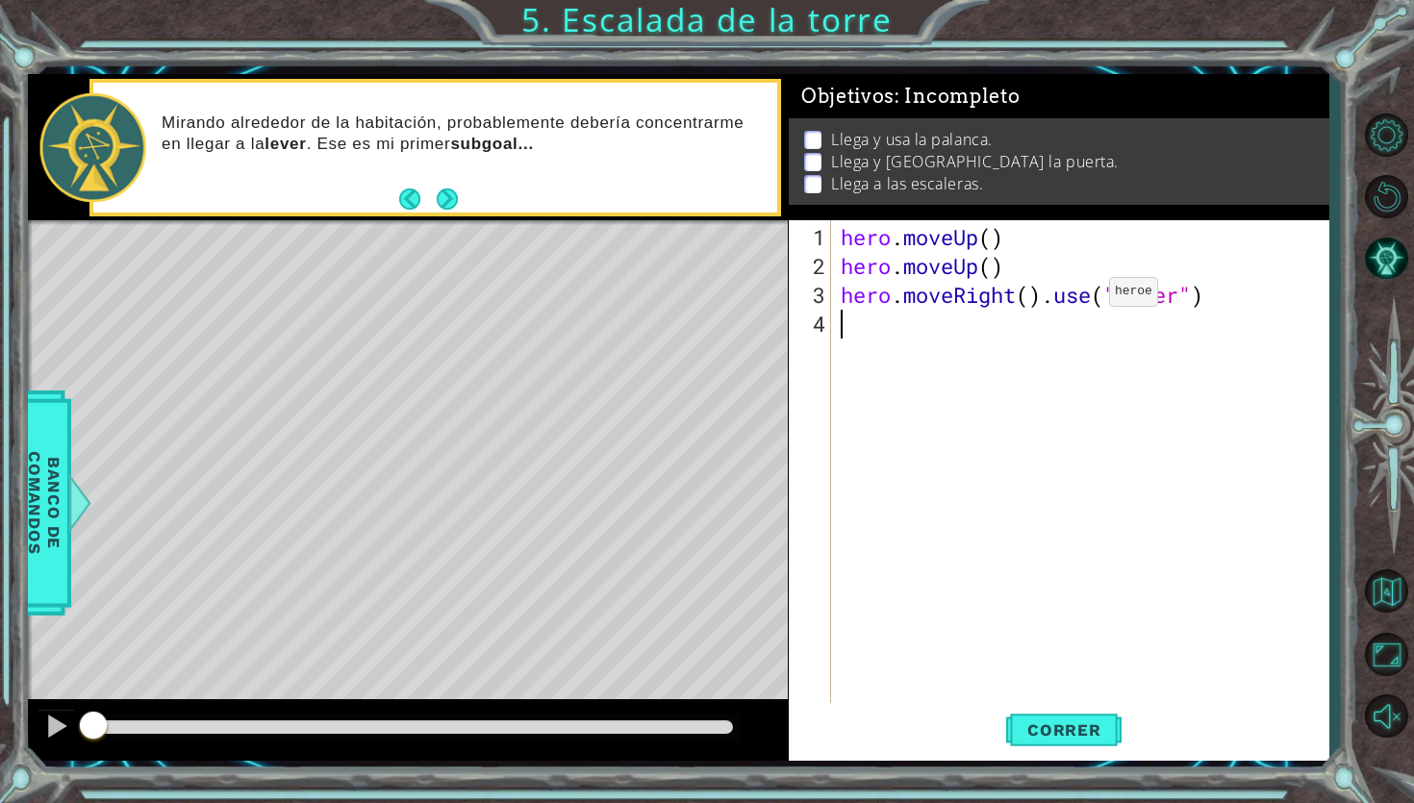
click at [1082, 299] on div "hero . moveUp ( ) hero . moveUp ( ) hero . moveRight ( ) . use ( "lever" )" at bounding box center [1085, 497] width 496 height 548
click at [1228, 298] on div "hero . moveUp ( ) hero . moveUp ( ) hero . moveRight ( ) . use ( "lever" )" at bounding box center [1085, 497] width 496 height 548
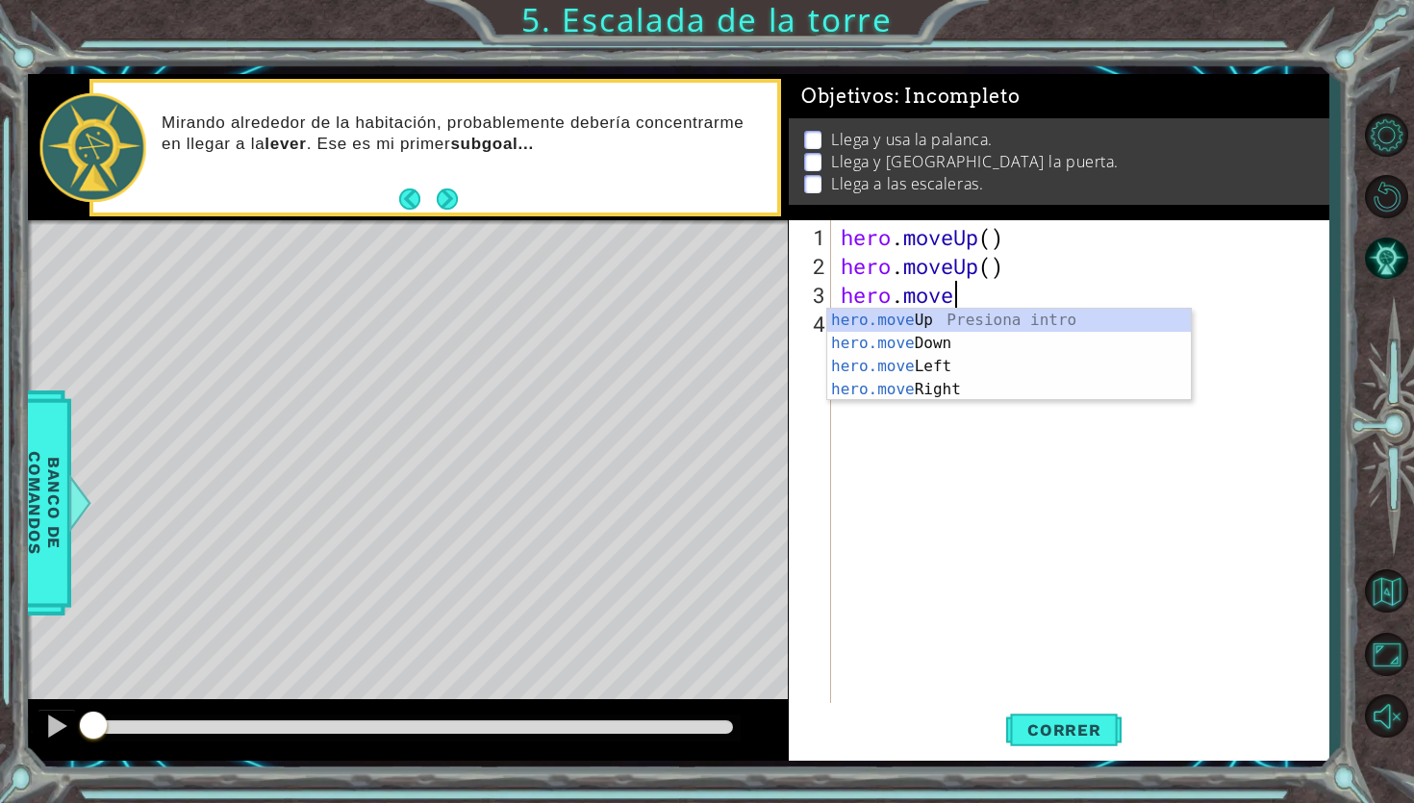
scroll to position [0, 4]
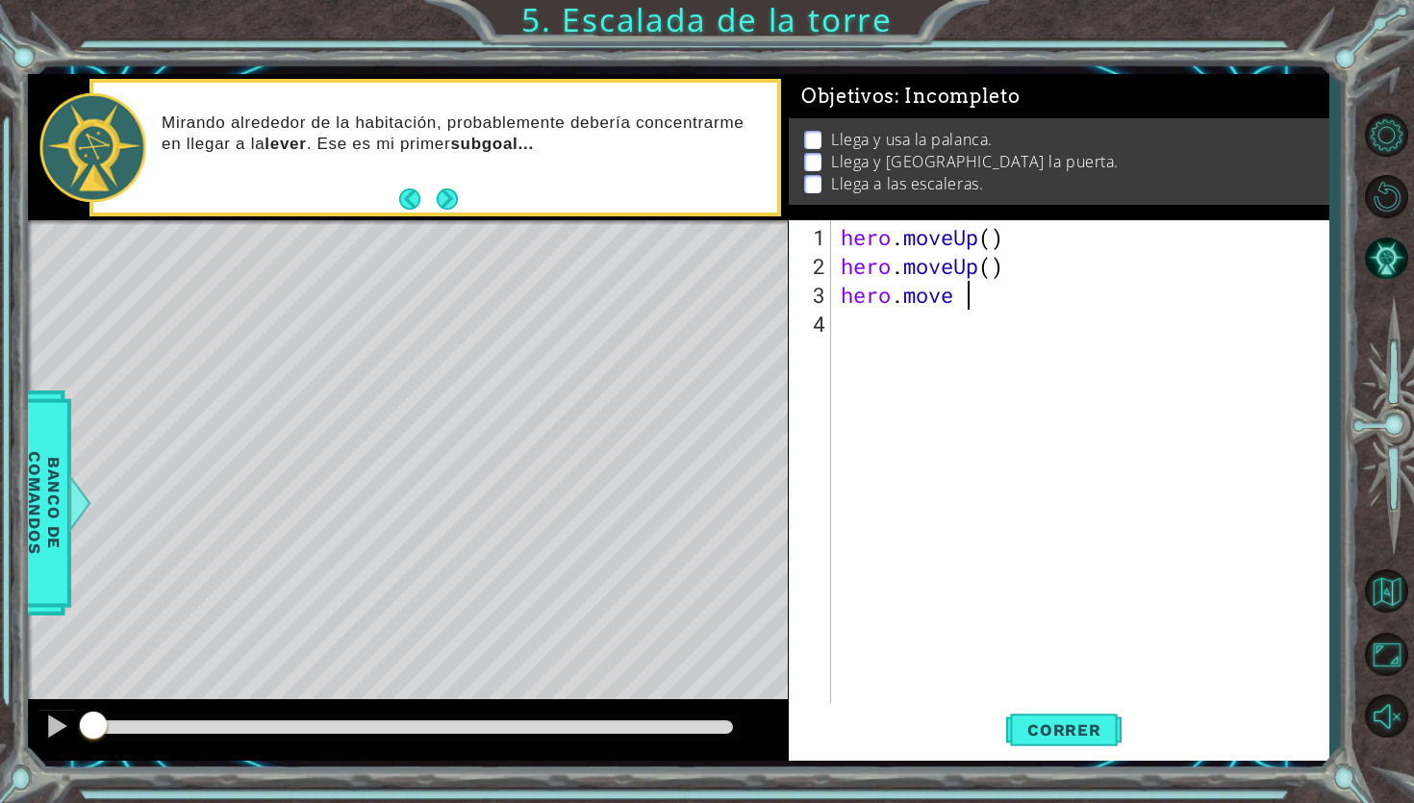
type textarea "hero.move"
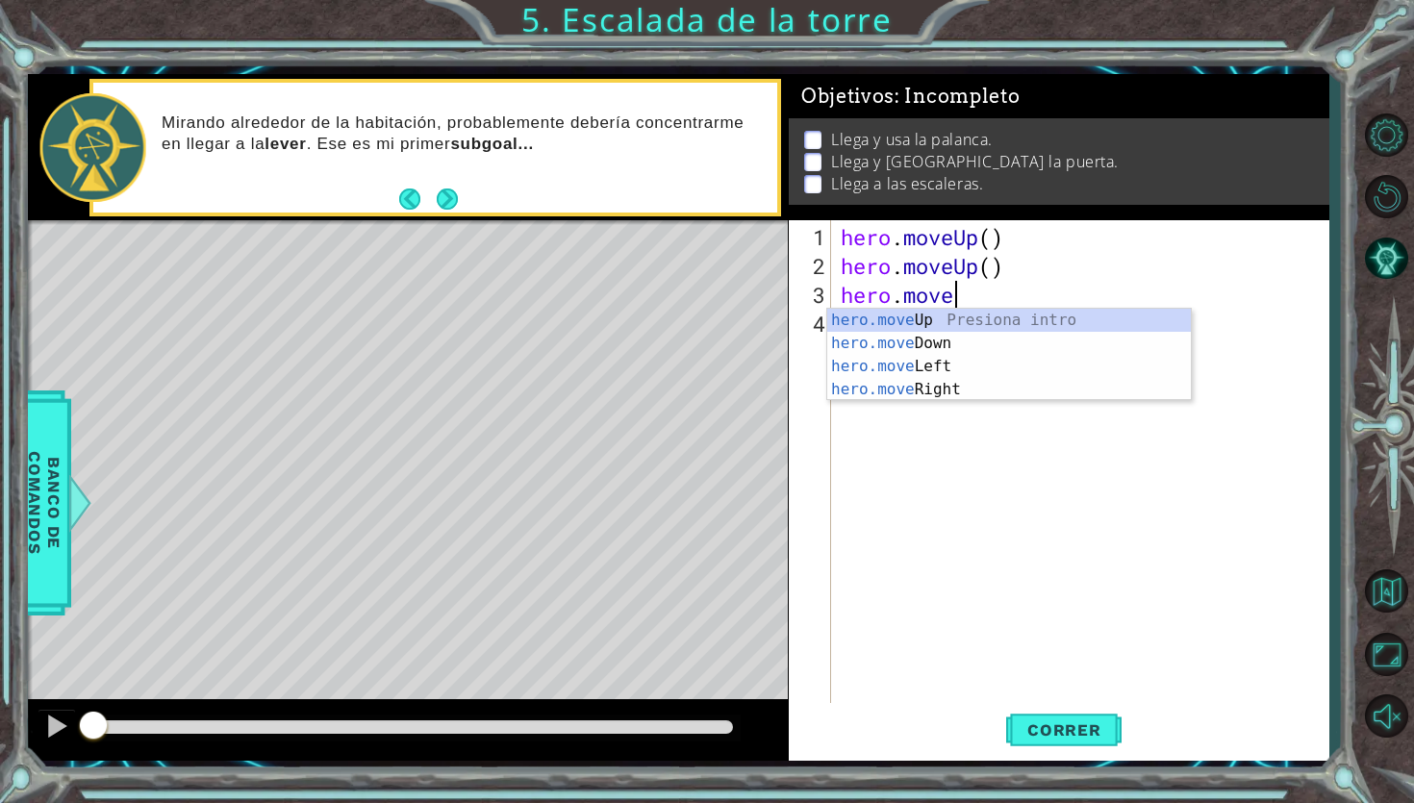
click at [1027, 399] on div "hero.move Up Presiona intro hero.move Down Presiona intro hero.move Left Presio…" at bounding box center [1009, 378] width 364 height 139
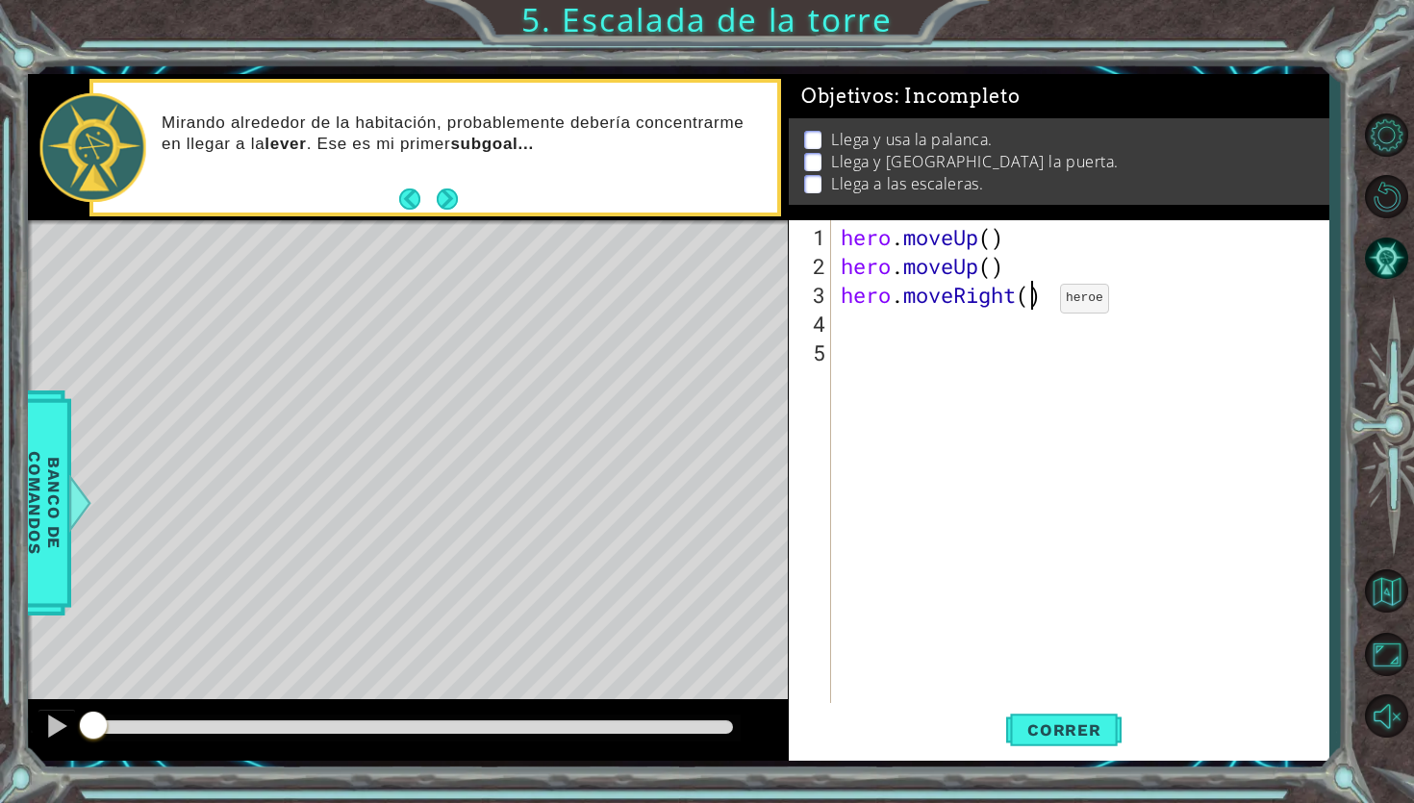
click at [1031, 307] on div "hero . moveUp ( ) hero . moveUp ( ) hero . moveRight ( )" at bounding box center [1085, 497] width 496 height 548
type textarea "hero.moveRight(2)"
click at [922, 327] on div "hero . moveUp ( ) hero . moveUp ( ) hero . moveRight ( 2 )" at bounding box center [1085, 497] width 496 height 548
click at [978, 304] on div "hero . moveUp ( ) hero . moveUp ( ) hero . moveRight ( 2 )" at bounding box center [1085, 497] width 496 height 548
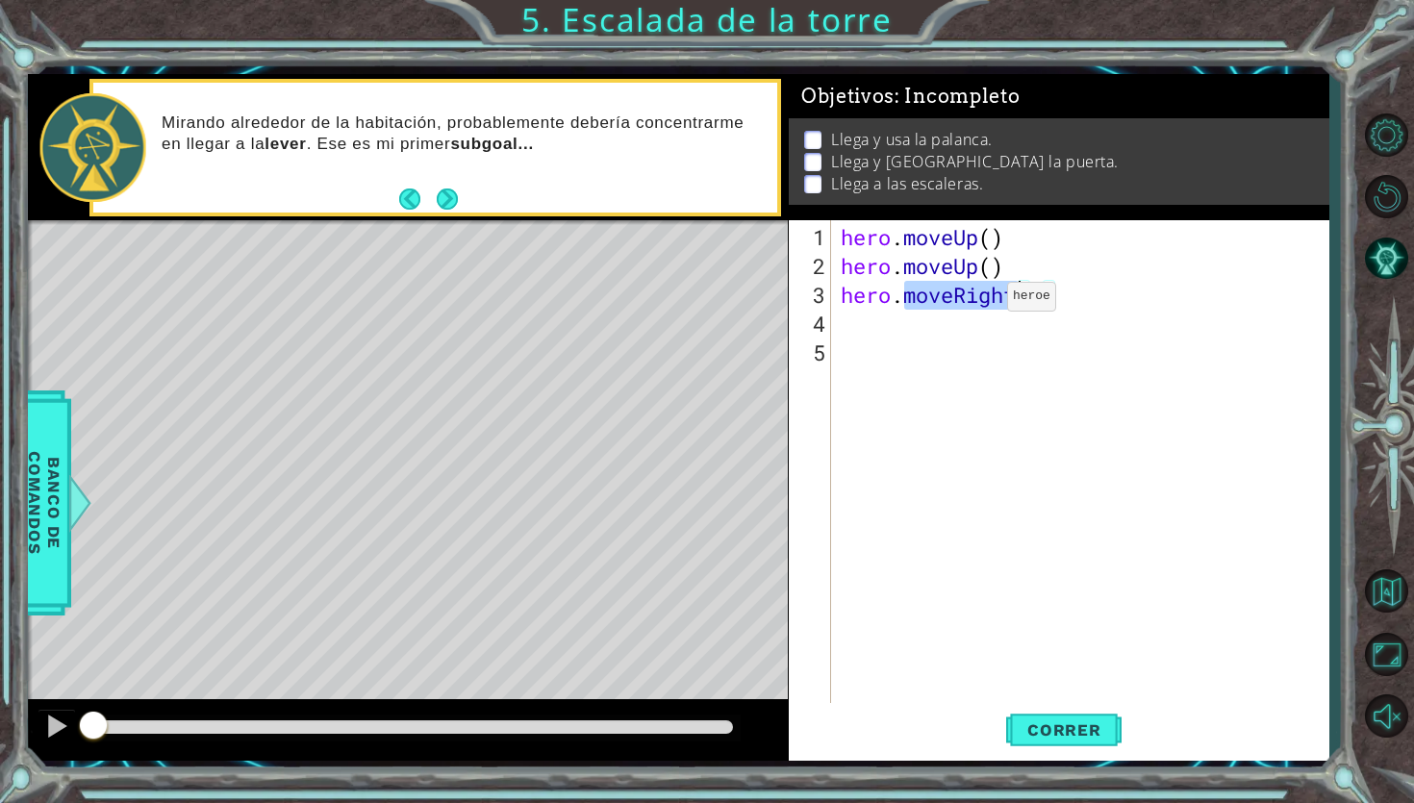
click at [978, 304] on div "hero . moveUp ( ) hero . moveUp ( ) hero . moveRight ( 2 )" at bounding box center [1085, 497] width 496 height 548
type textarea "hero.moveRight(2)"
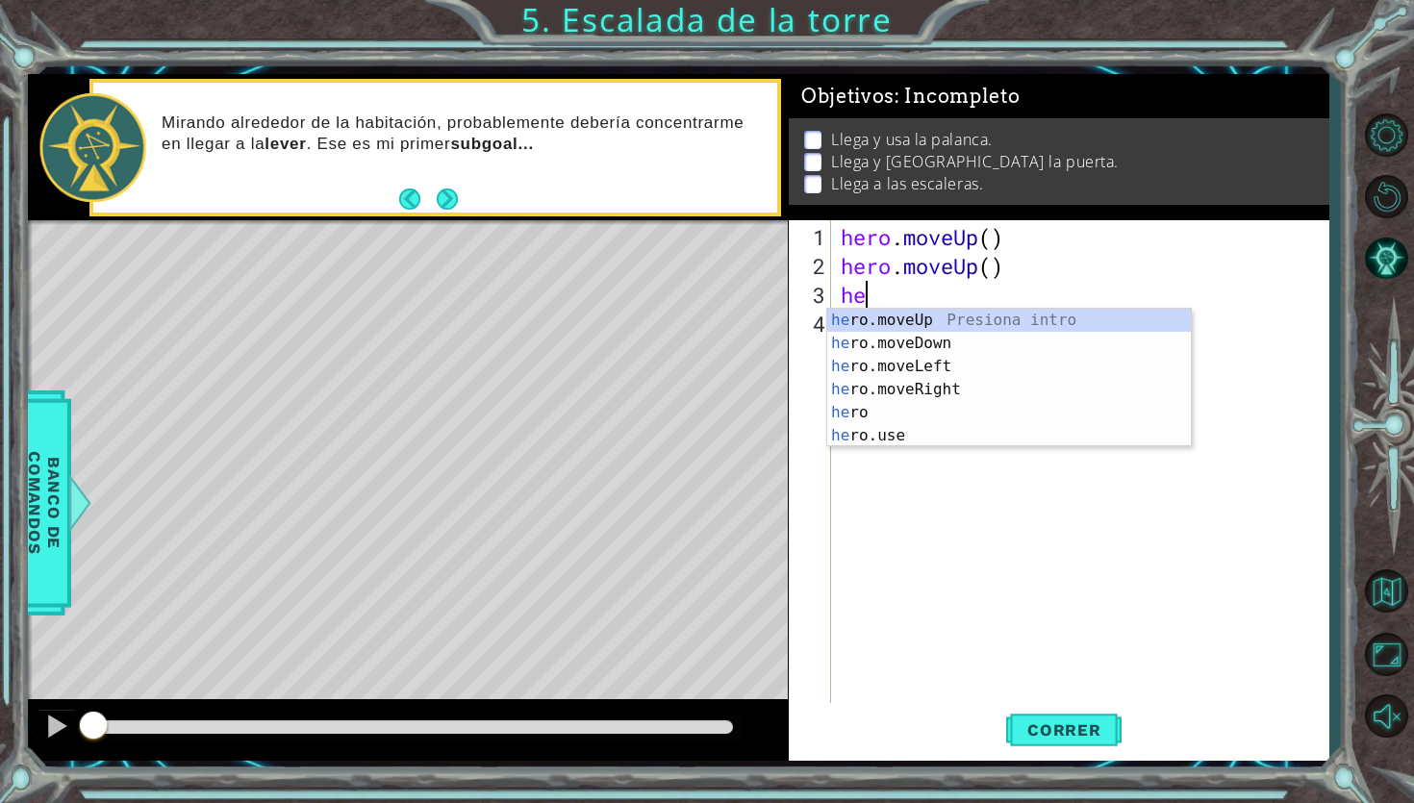
type textarea "hero"
click at [900, 350] on div "hero Presiona intro hero .moveUp Presiona intro hero .moveDown Presiona intro h…" at bounding box center [1009, 401] width 364 height 185
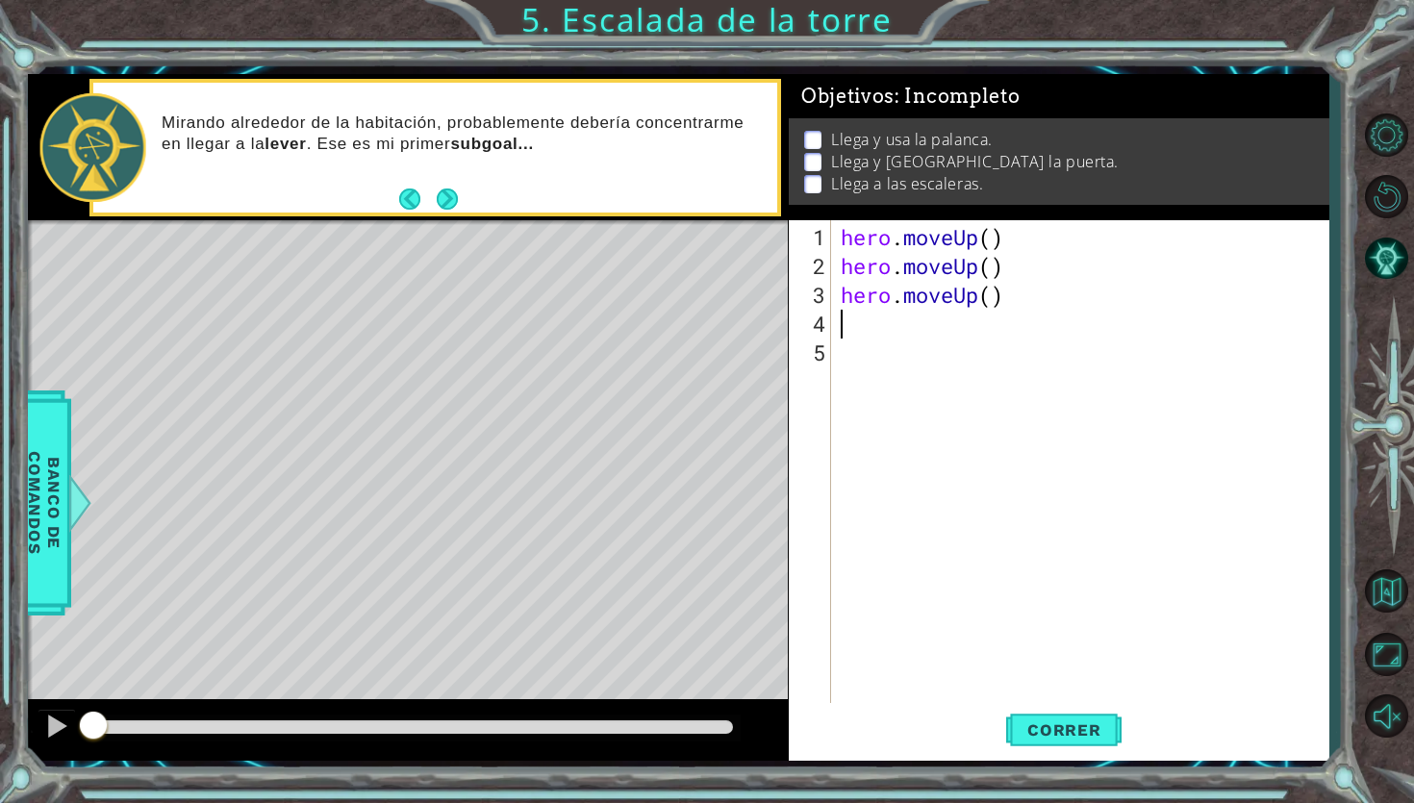
click at [939, 307] on div "hero . moveUp ( ) hero . moveUp ( ) hero . moveUp ( )" at bounding box center [1085, 497] width 496 height 548
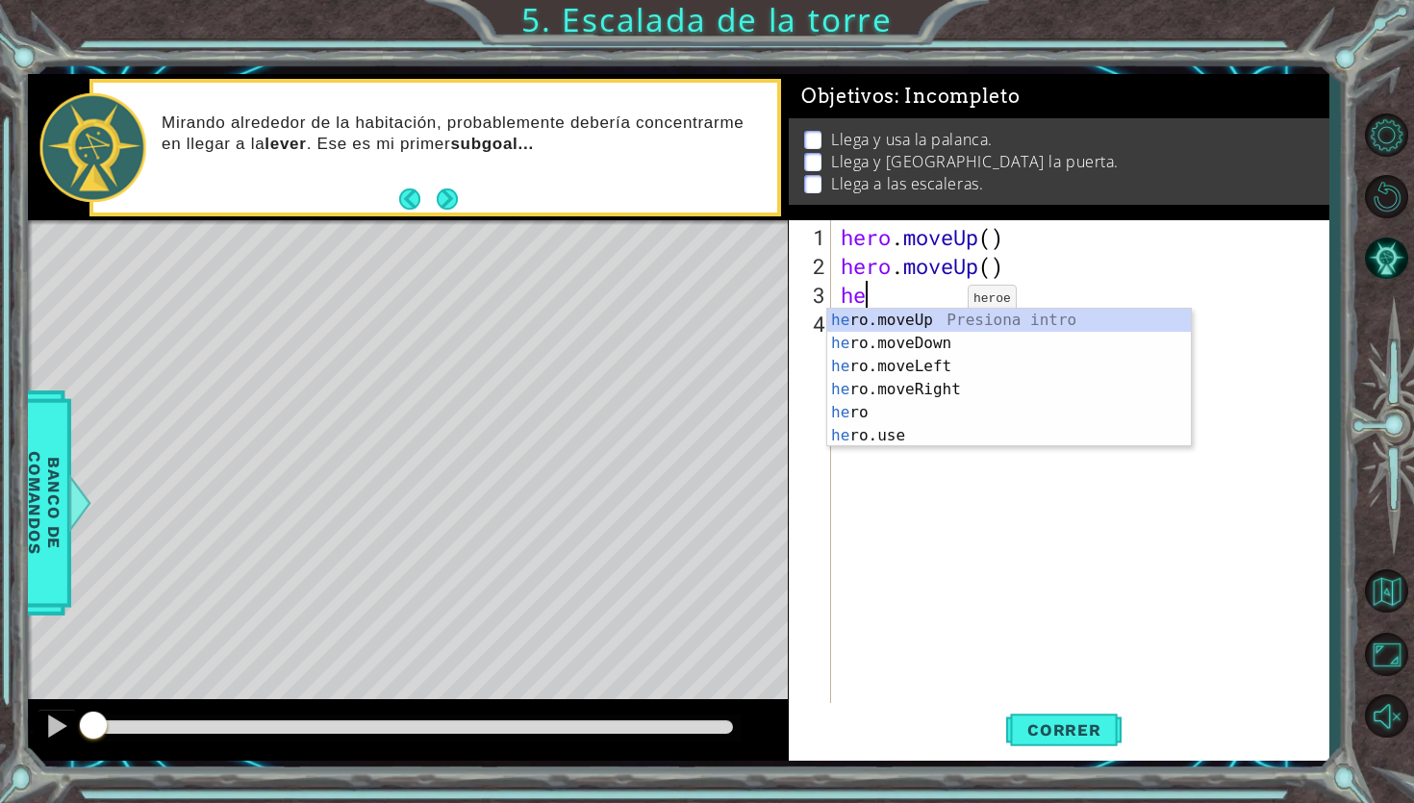
type textarea "hero"
click at [903, 393] on div "hero Presiona intro hero .moveUp Presiona intro hero .moveDown Presiona intro h…" at bounding box center [1009, 401] width 364 height 185
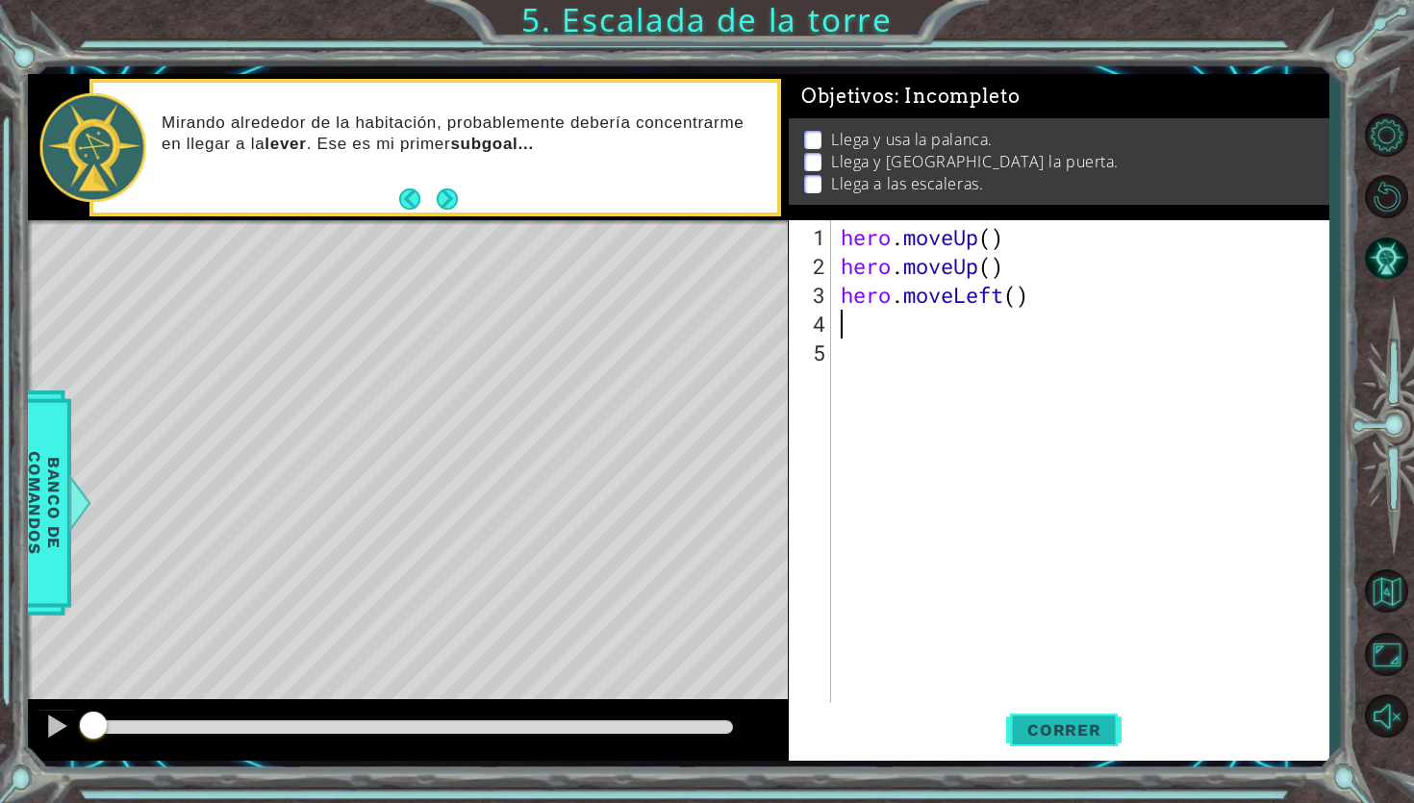
click at [1091, 633] on span "Correr" at bounding box center [1064, 729] width 113 height 19
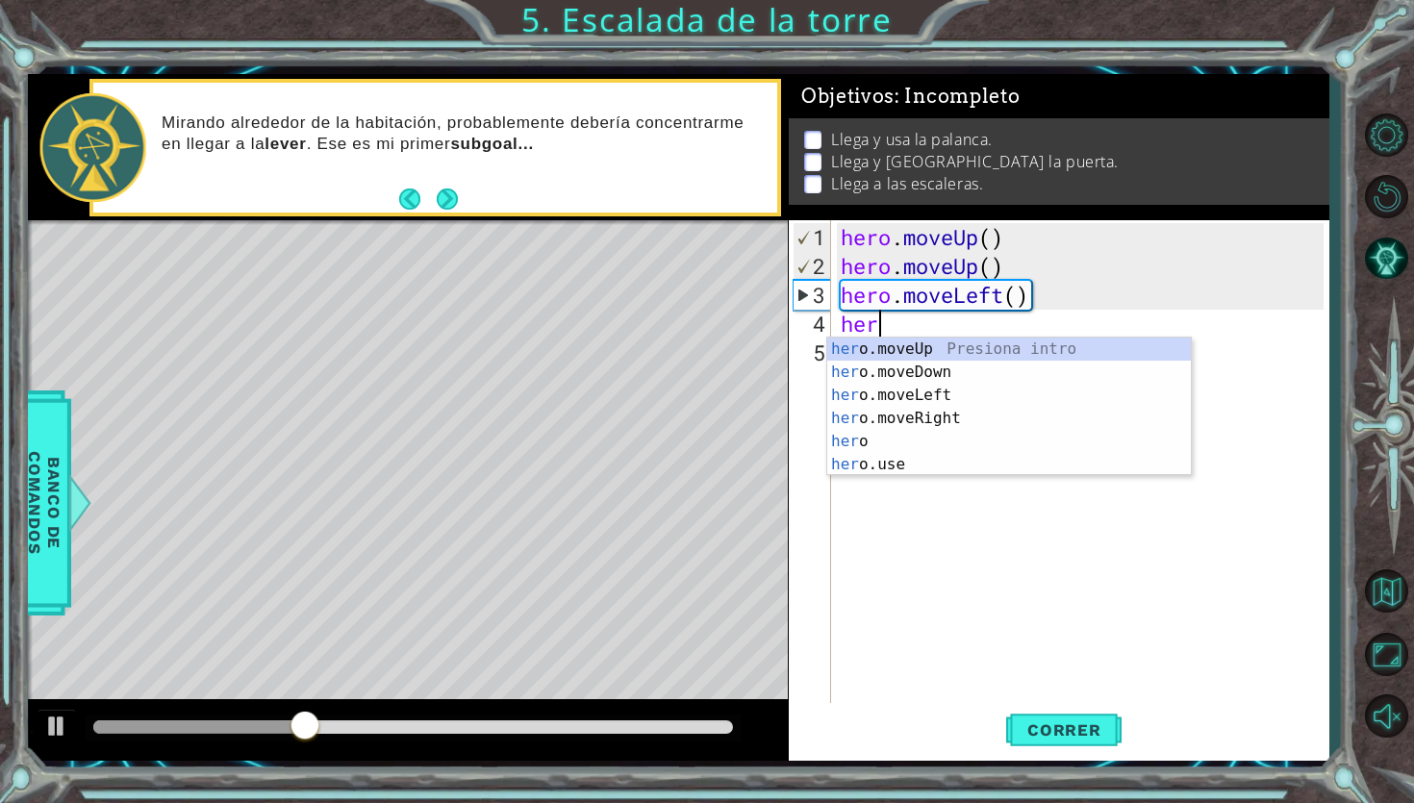
type textarea "hero"
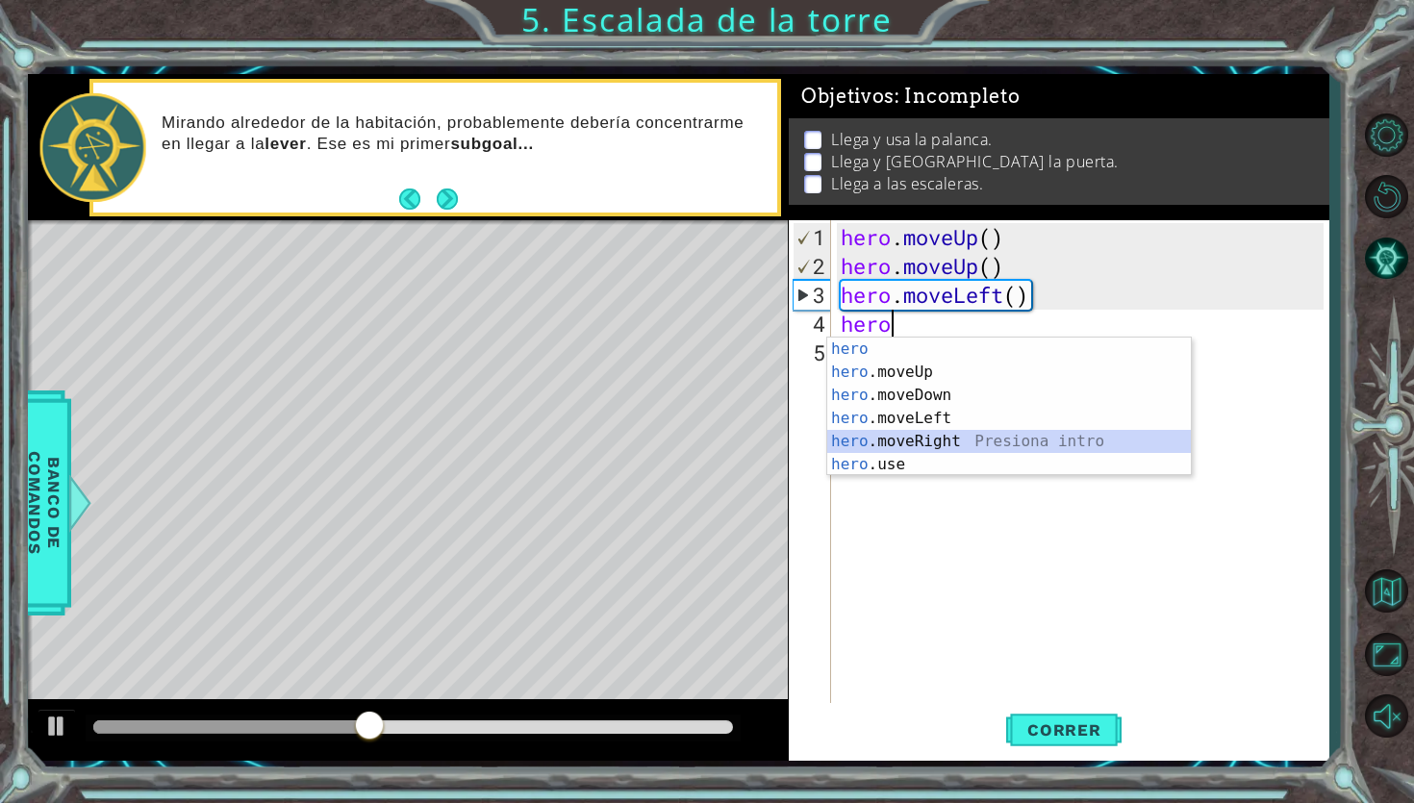
click at [966, 441] on div "hero Presiona intro hero .moveUp Presiona intro hero .moveDown Presiona intro h…" at bounding box center [1009, 430] width 364 height 185
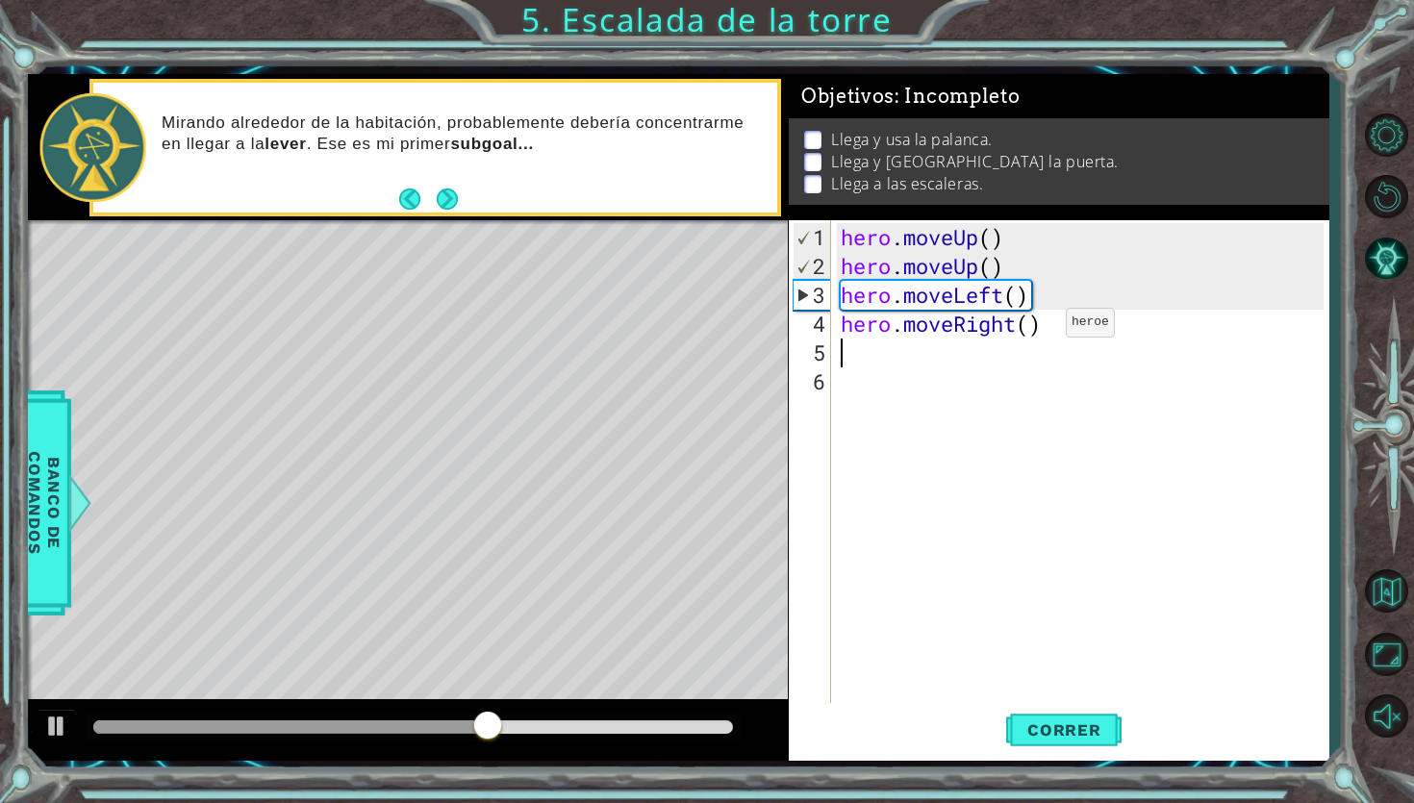
click at [1037, 331] on div "hero . moveUp ( ) hero . moveUp ( ) hero . moveLeft ( ) hero . moveRight ( )" at bounding box center [1085, 497] width 496 height 548
type textarea "hero.moveRight(3)"
click at [935, 365] on div "hero . moveUp ( ) hero . moveUp ( ) hero . moveLeft ( ) hero . moveRight ( 3 )" at bounding box center [1085, 497] width 496 height 548
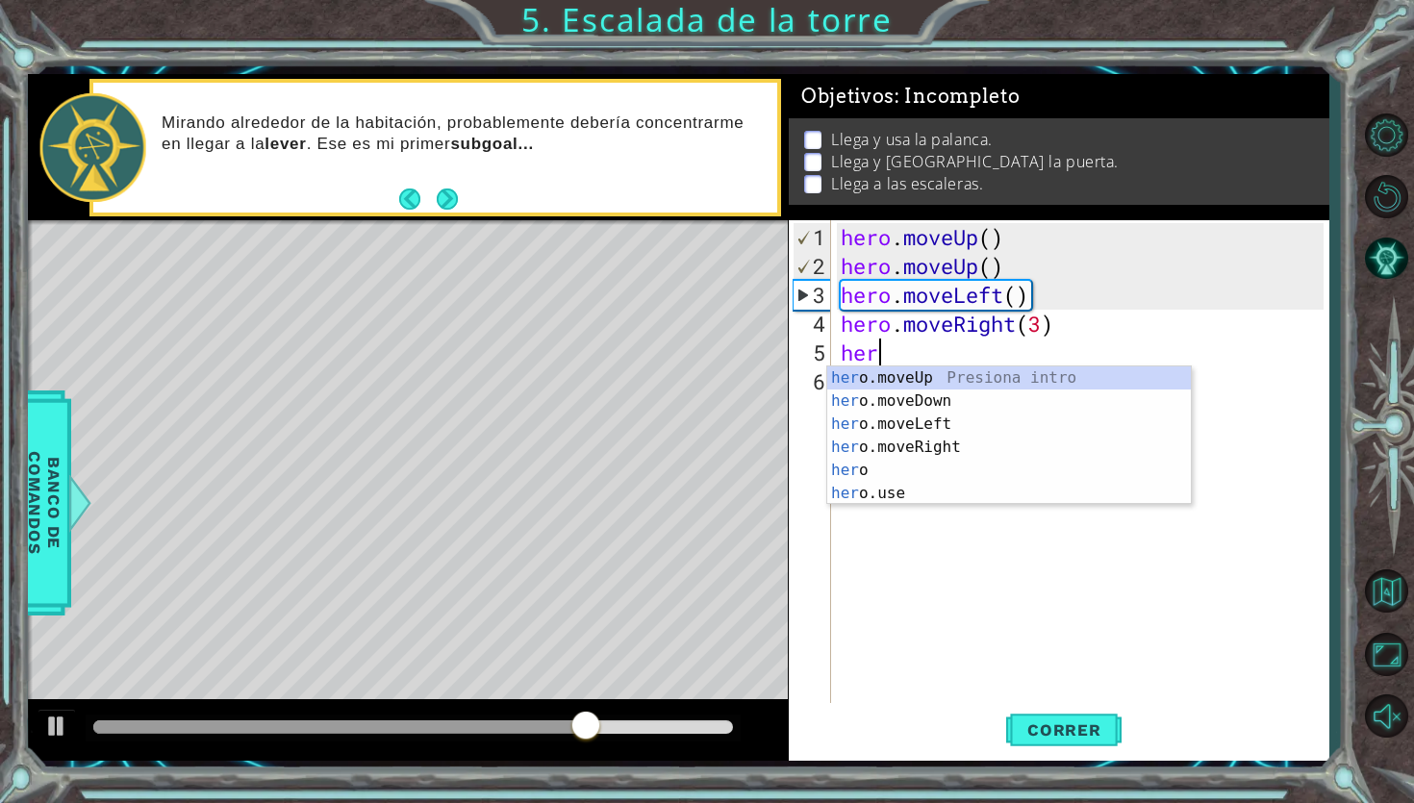
scroll to position [0, 1]
click at [867, 492] on div "hero Presiona intro hero .moveUp Presiona intro hero .moveDown Presiona intro h…" at bounding box center [1009, 458] width 364 height 185
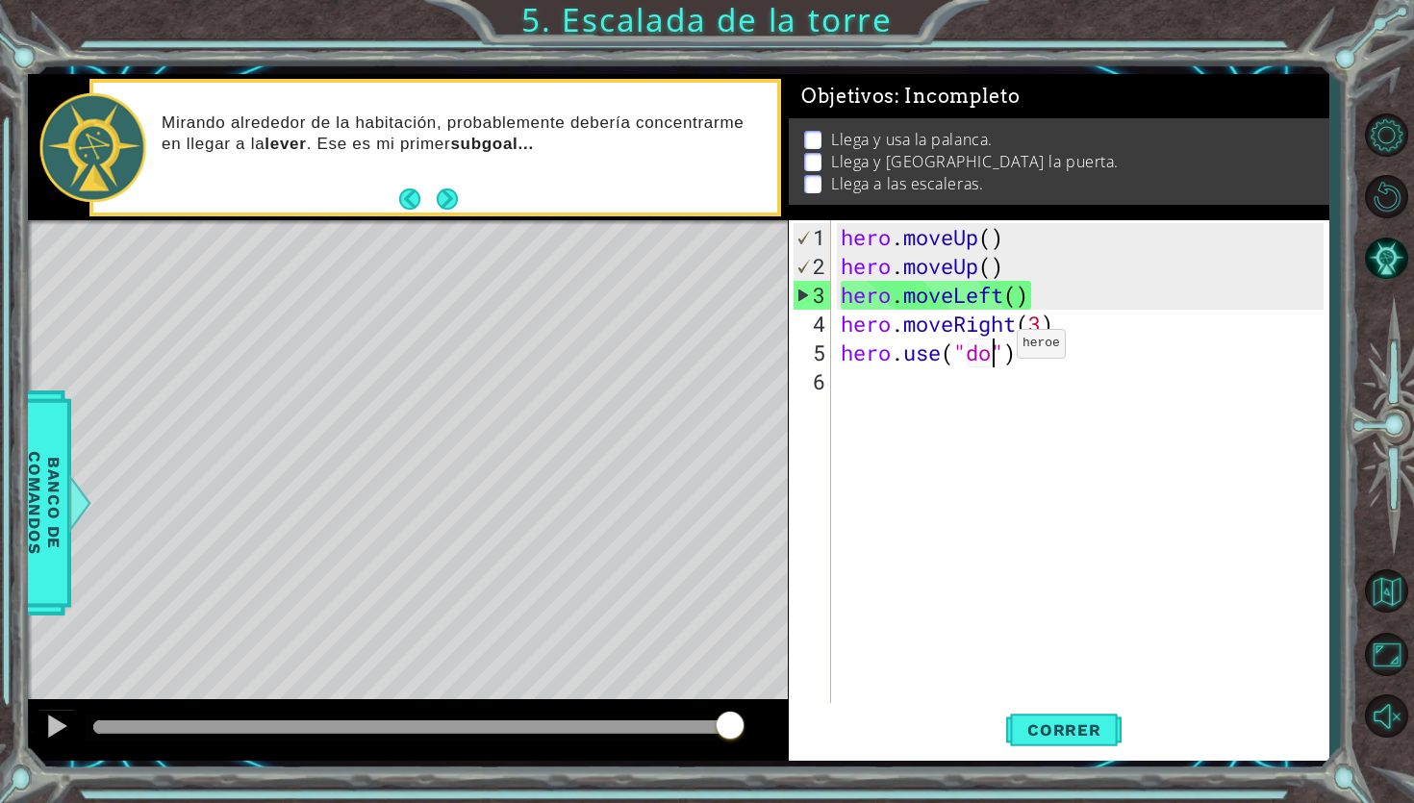
scroll to position [0, 7]
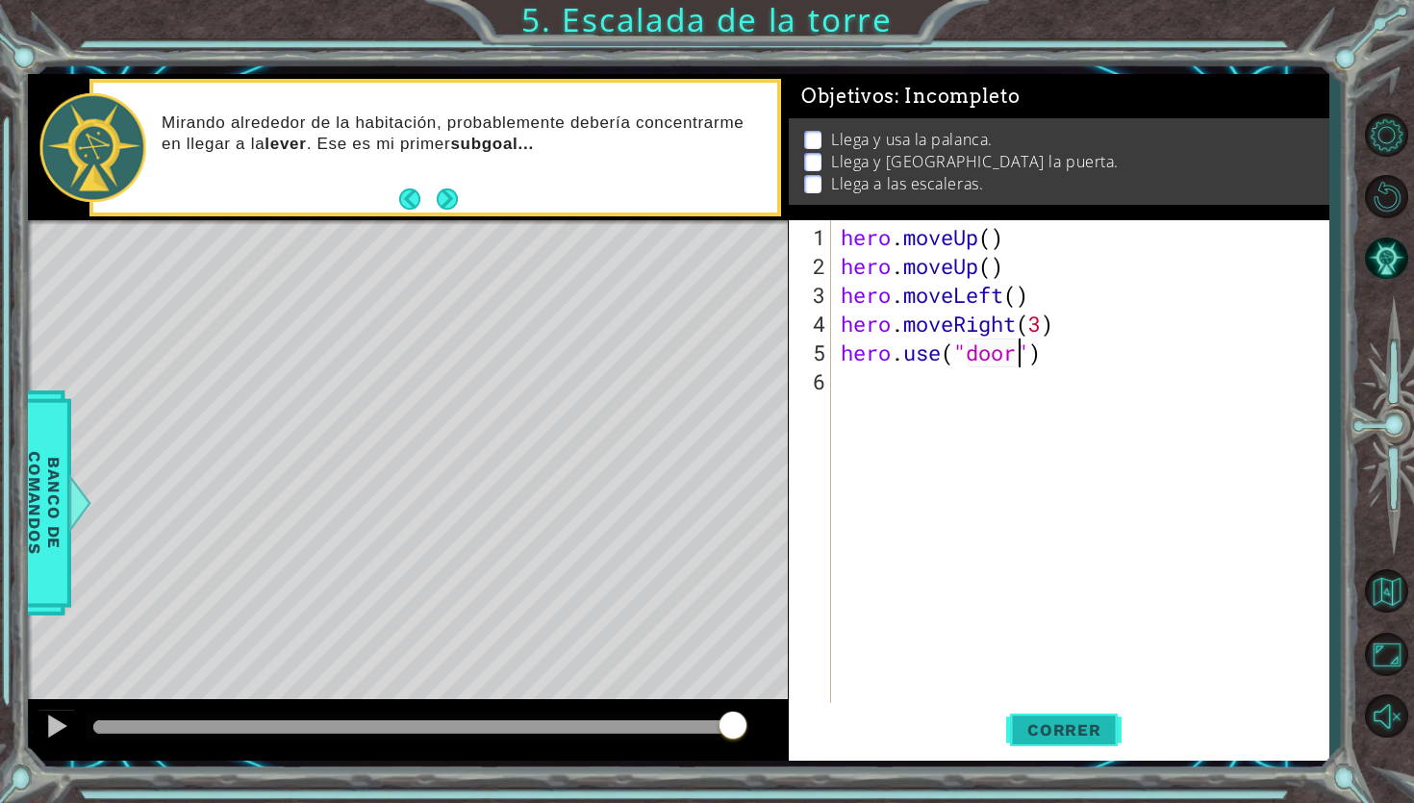
type textarea "hero.use("door")"
click at [1050, 633] on button "Correr" at bounding box center [1063, 730] width 115 height 54
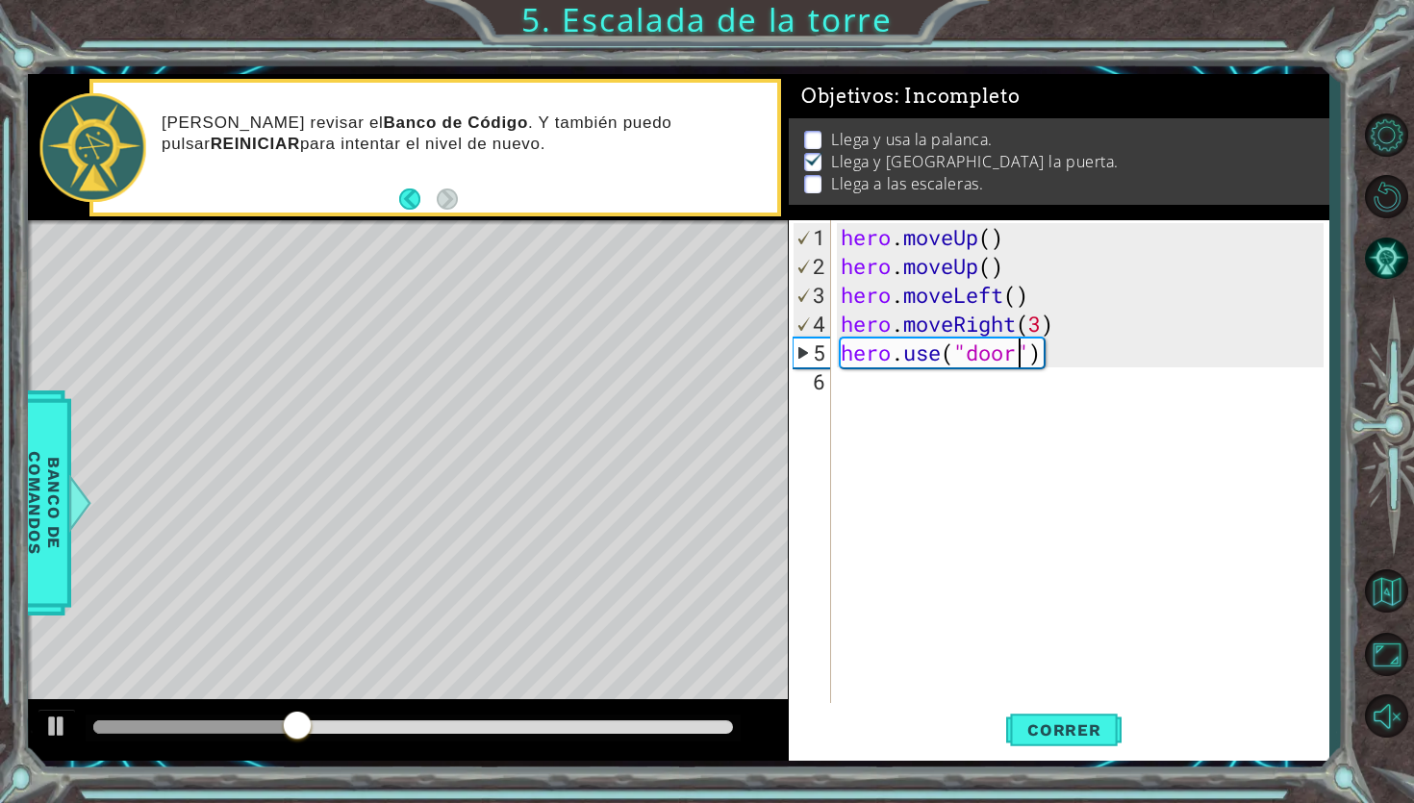
click at [898, 388] on div "hero . moveUp ( ) hero . moveUp ( ) hero . moveLeft ( ) hero . moveRight ( 3 ) …" at bounding box center [1085, 497] width 496 height 548
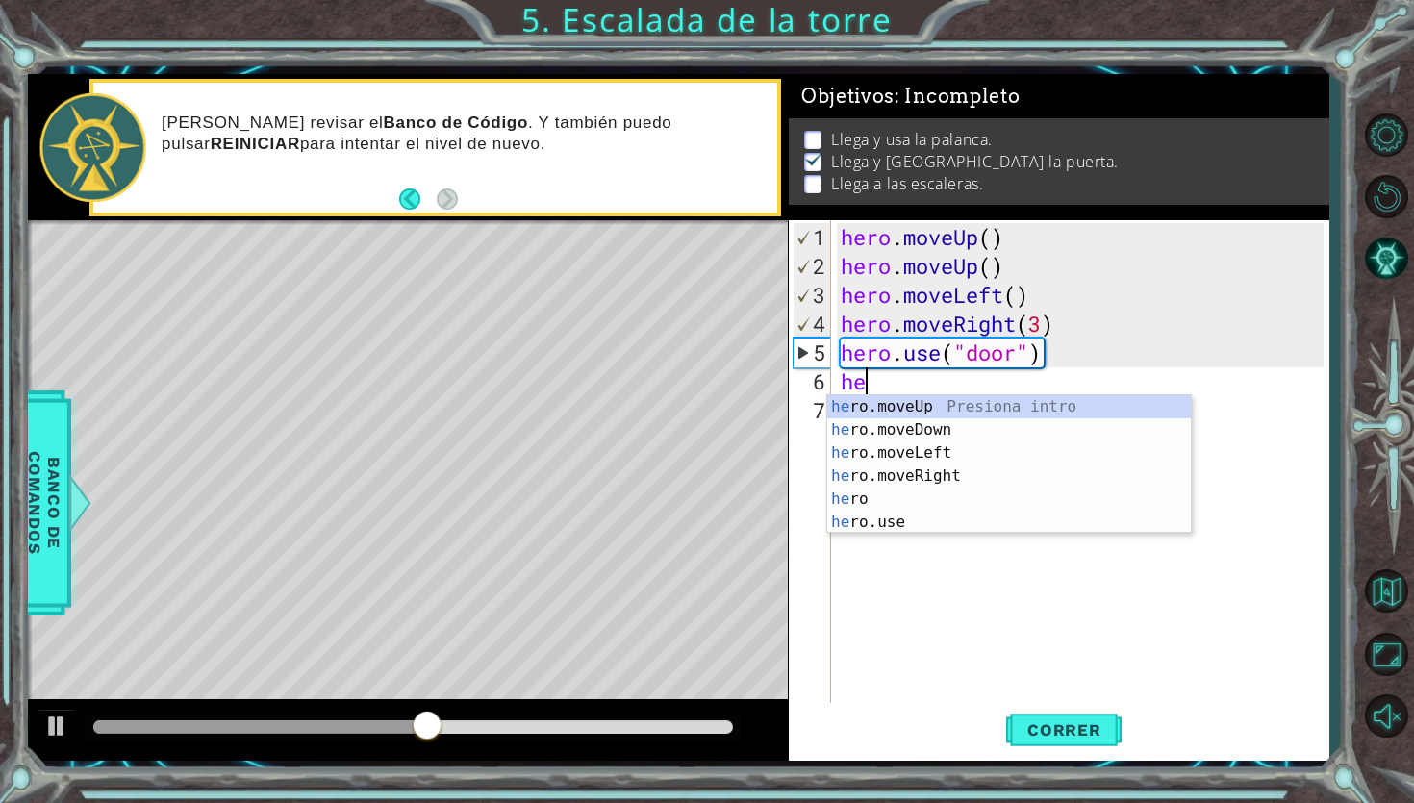
type textarea "hero"
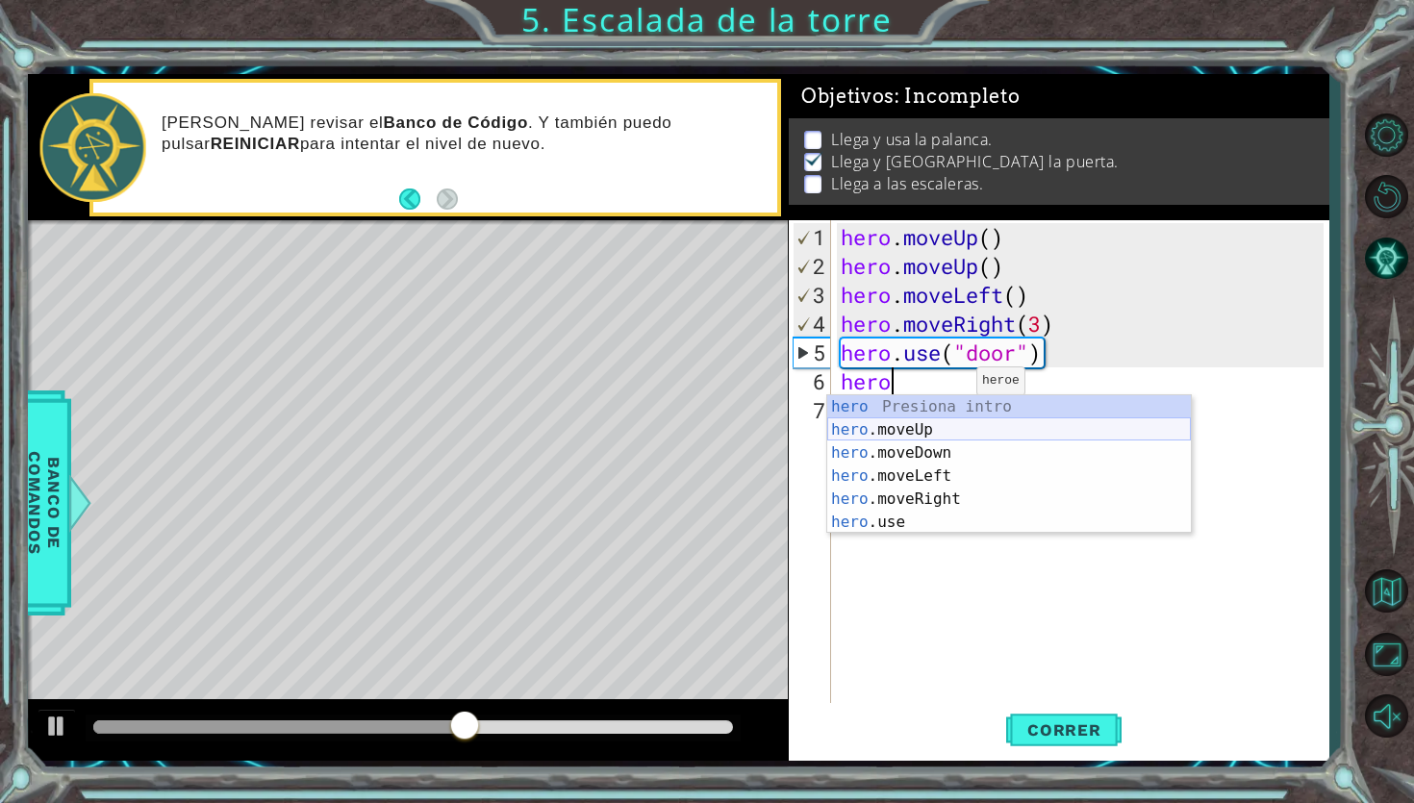
click at [895, 436] on div "hero Presiona intro hero .moveUp Presiona intro hero .moveDown Presiona intro h…" at bounding box center [1009, 487] width 364 height 185
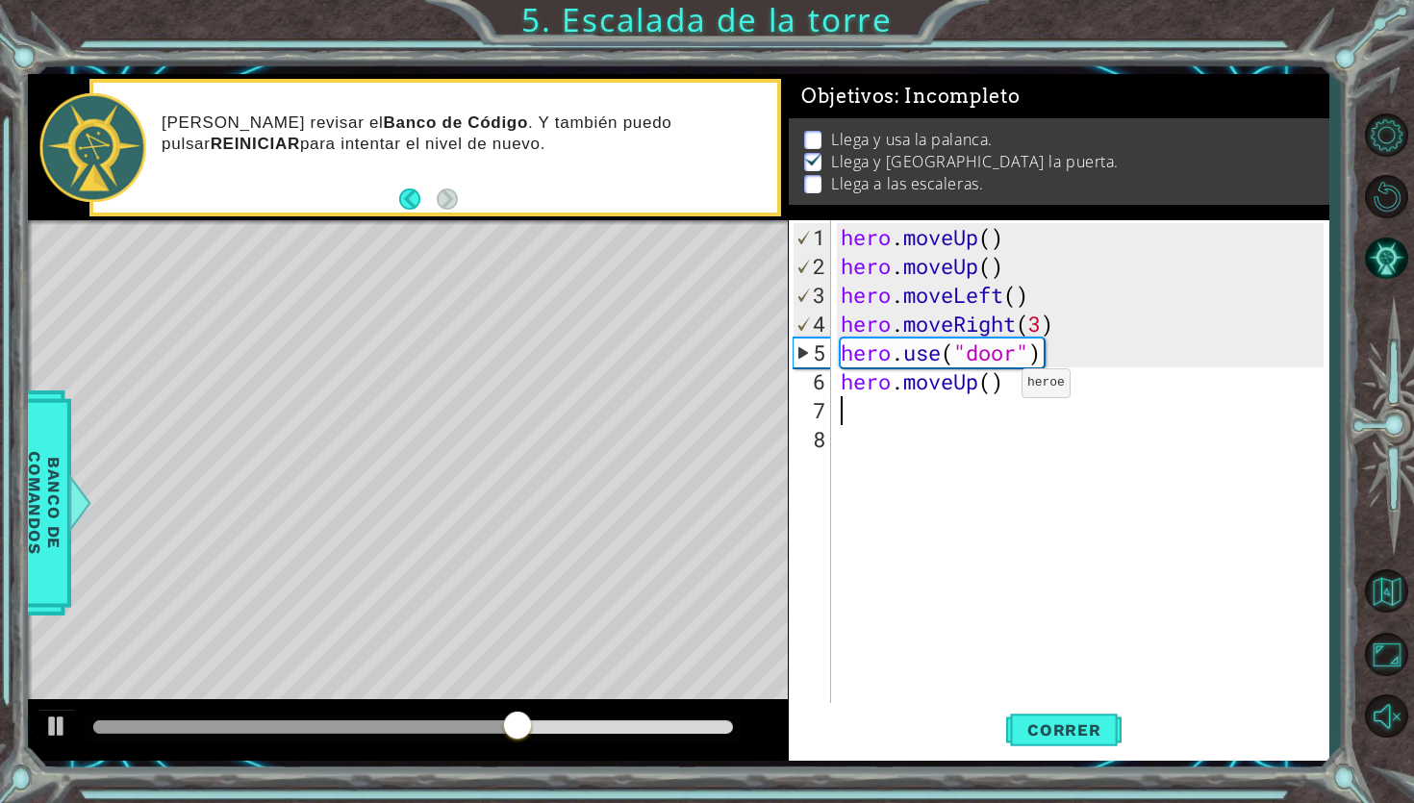
click at [993, 391] on div "hero . moveUp ( ) hero . moveUp ( ) hero . moveLeft ( ) hero . moveRight ( 3 ) …" at bounding box center [1085, 497] width 496 height 548
type textarea "hero.moveUp(2)"
click at [919, 421] on div "hero . moveUp ( ) hero . moveUp ( ) hero . moveLeft ( ) hero . moveRight ( 3 ) …" at bounding box center [1085, 497] width 496 height 548
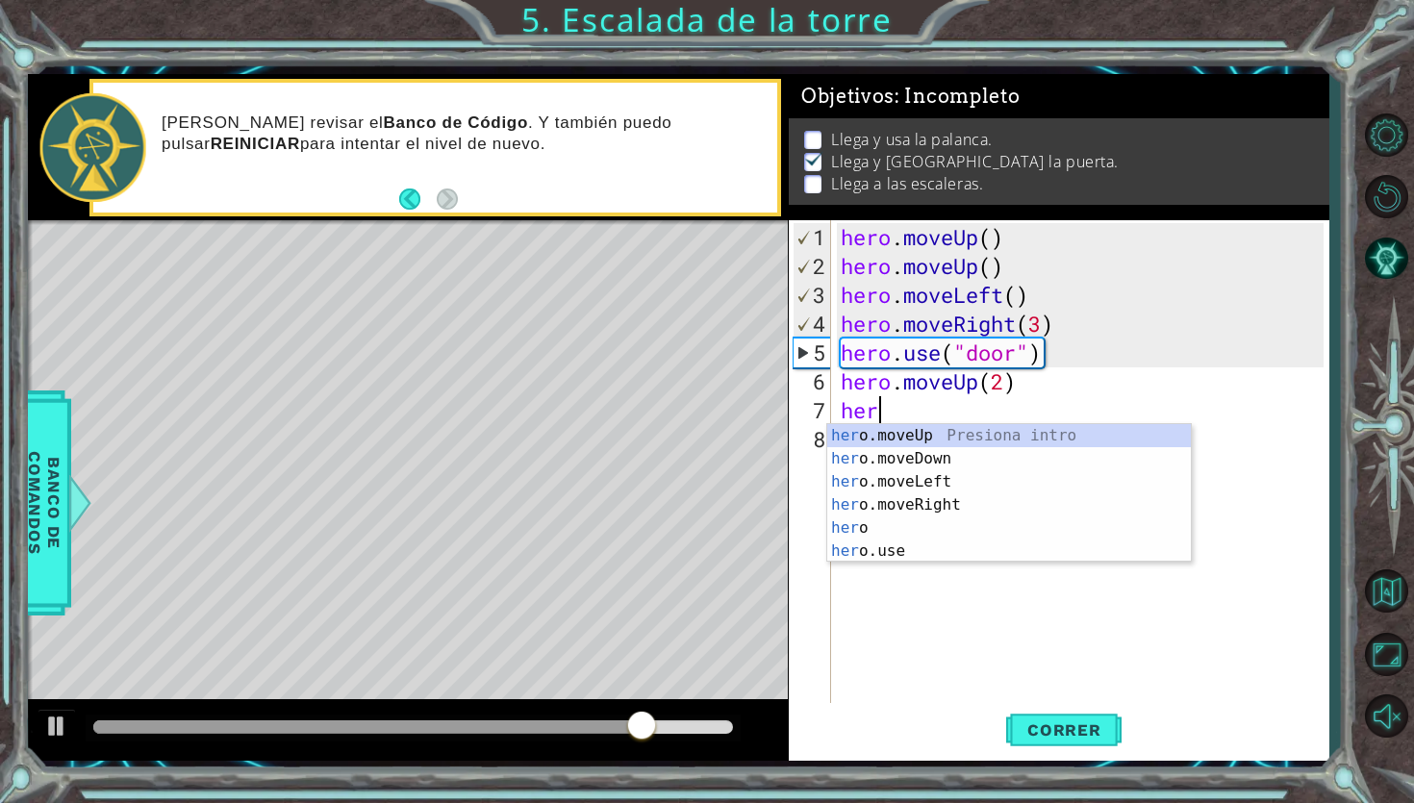
scroll to position [0, 1]
type textarea "hero"
click at [954, 511] on div "hero Presiona intro hero .moveUp Presiona intro hero .moveDown Presiona intro h…" at bounding box center [1009, 516] width 364 height 185
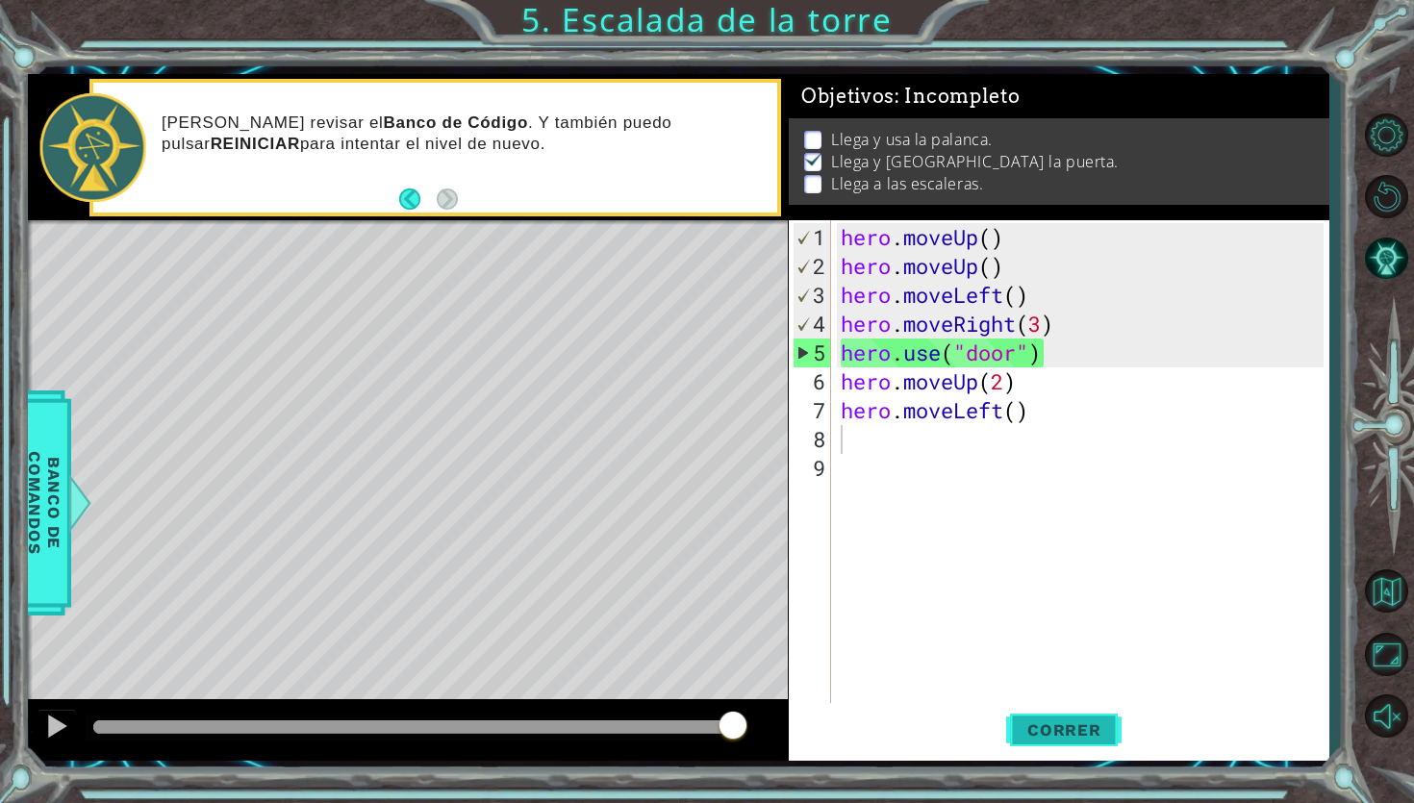
click at [1049, 633] on span "Correr" at bounding box center [1064, 729] width 113 height 19
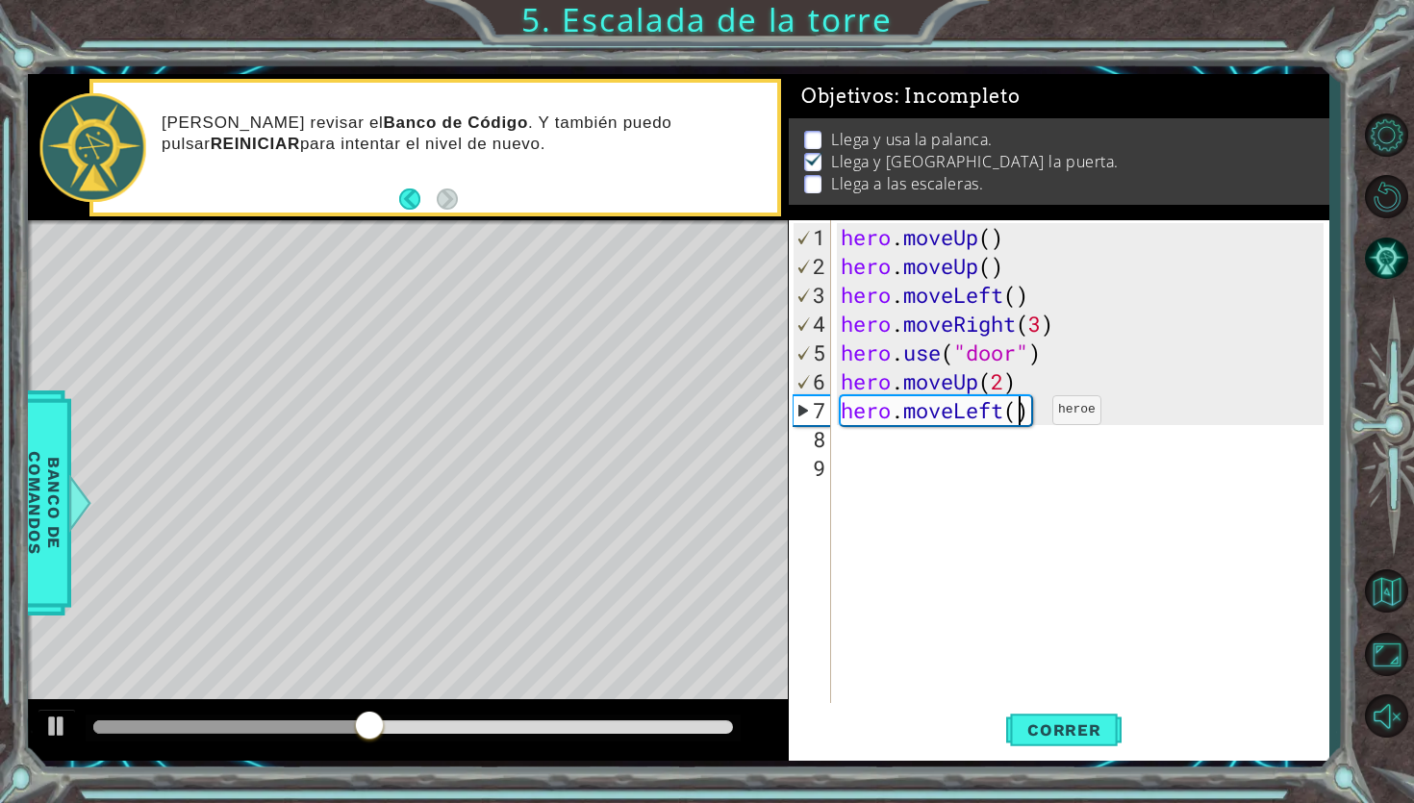
click at [1023, 418] on div "hero . moveUp ( ) hero . moveUp ( ) hero . moveLeft ( ) hero . moveRight ( 3 ) …" at bounding box center [1085, 497] width 496 height 548
click at [1071, 633] on span "Correr" at bounding box center [1064, 729] width 113 height 19
type textarea "hero.moveLeft(3)"
click at [888, 455] on div "hero . moveUp ( ) hero . moveUp ( ) hero . moveLeft ( ) hero . moveRight ( 3 ) …" at bounding box center [1085, 497] width 496 height 548
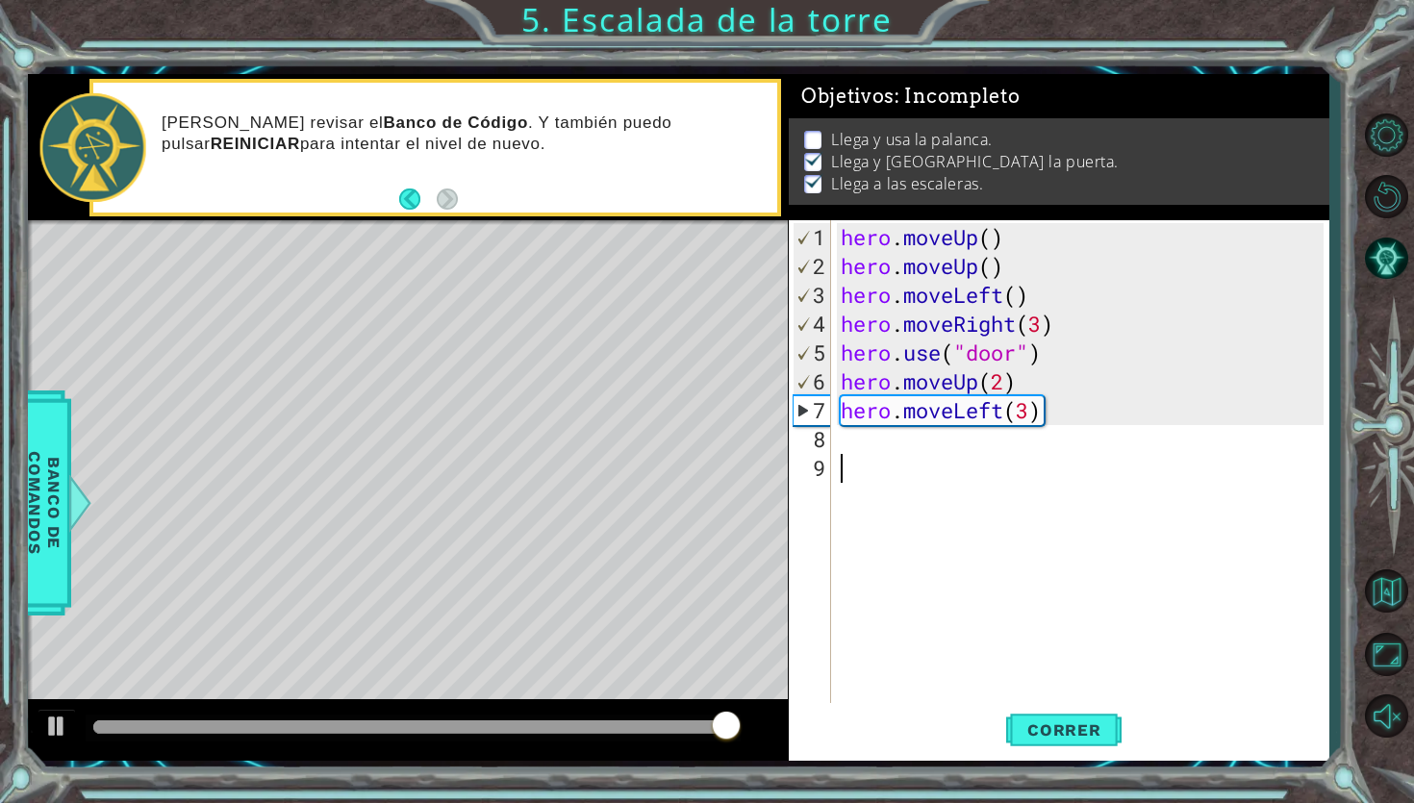
click at [883, 441] on div "hero . moveUp ( ) hero . moveUp ( ) hero . moveLeft ( ) hero . moveRight ( 3 ) …" at bounding box center [1085, 497] width 496 height 548
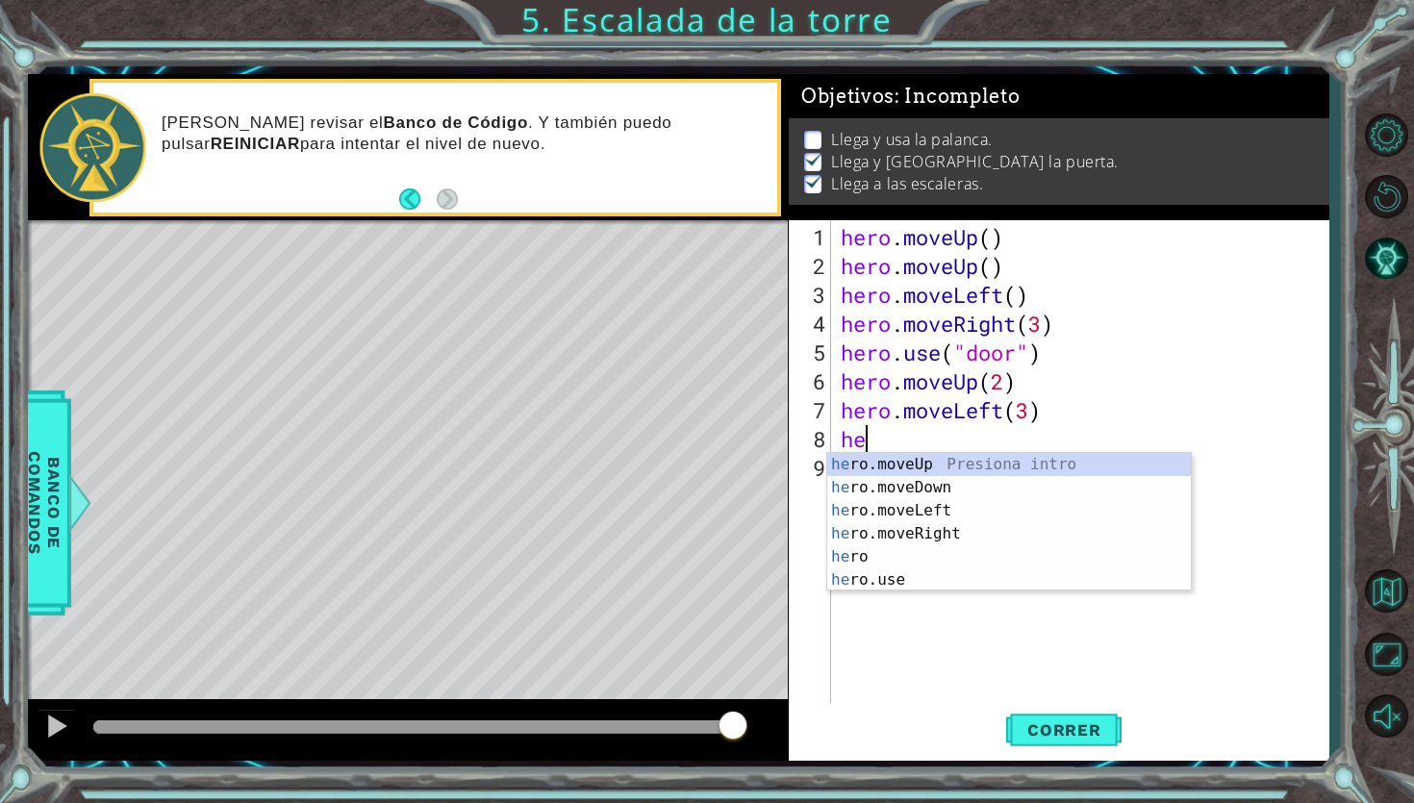
type textarea "hero"
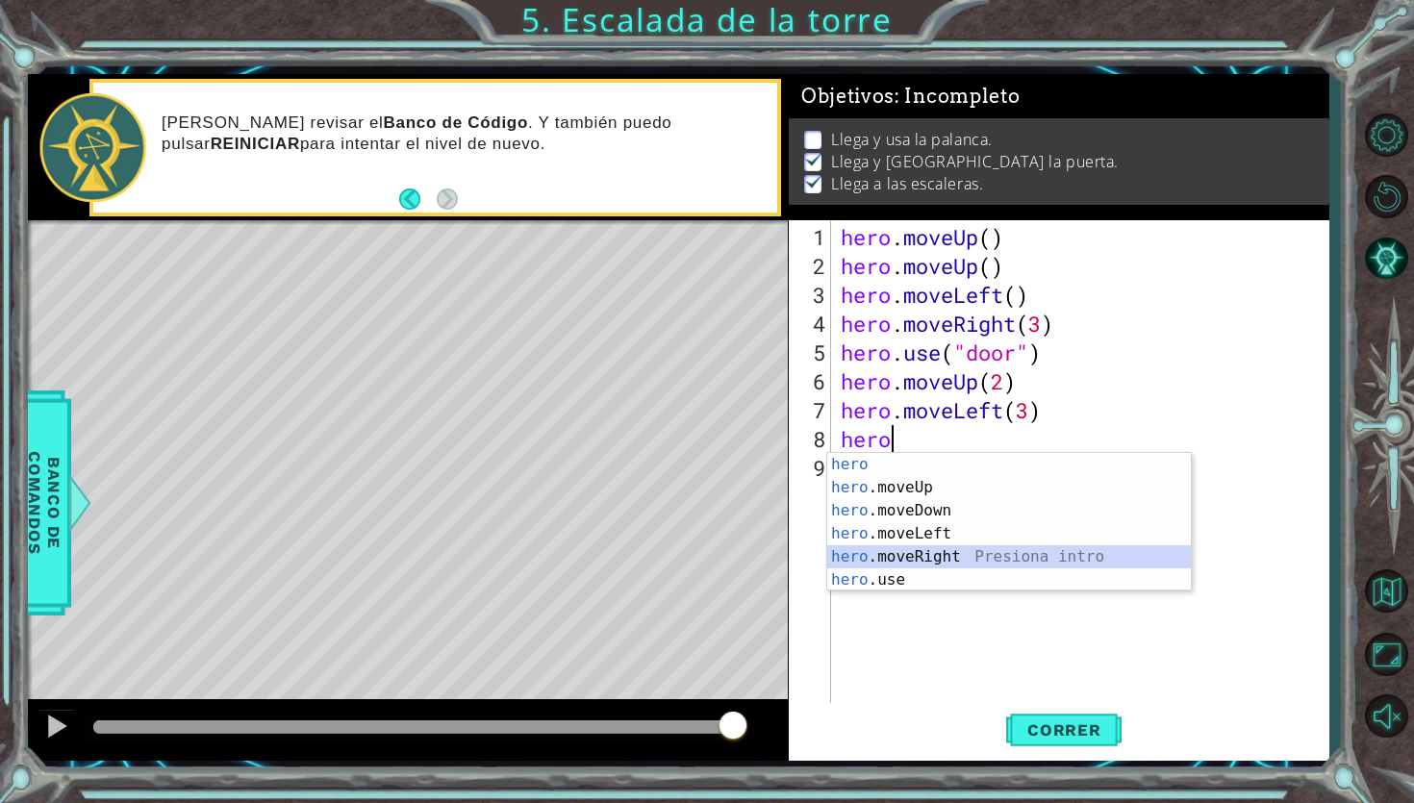
click at [915, 553] on div "hero Presiona intro hero .moveUp Presiona intro hero .moveDown Presiona intro h…" at bounding box center [1009, 545] width 364 height 185
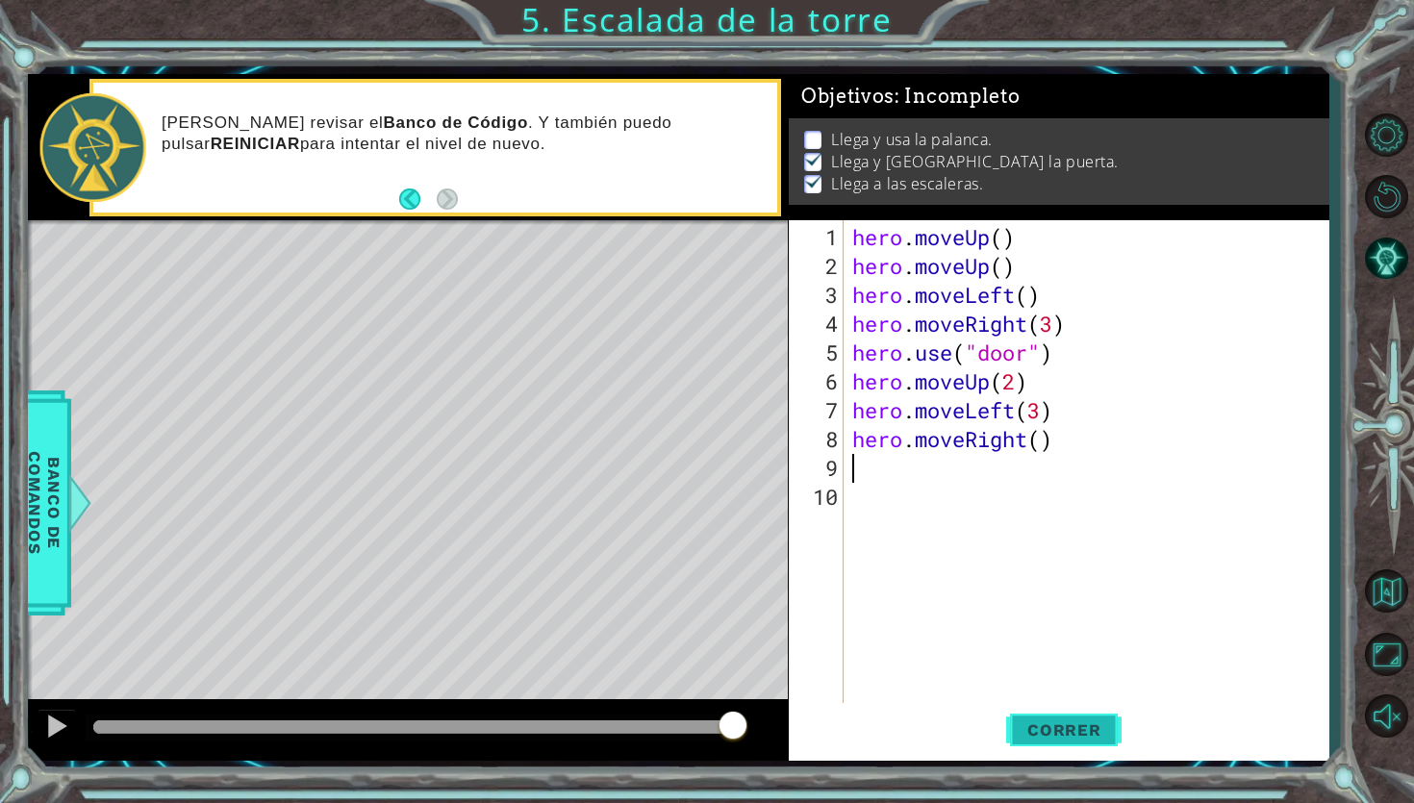
click at [1044, 633] on span "Correr" at bounding box center [1064, 729] width 113 height 19
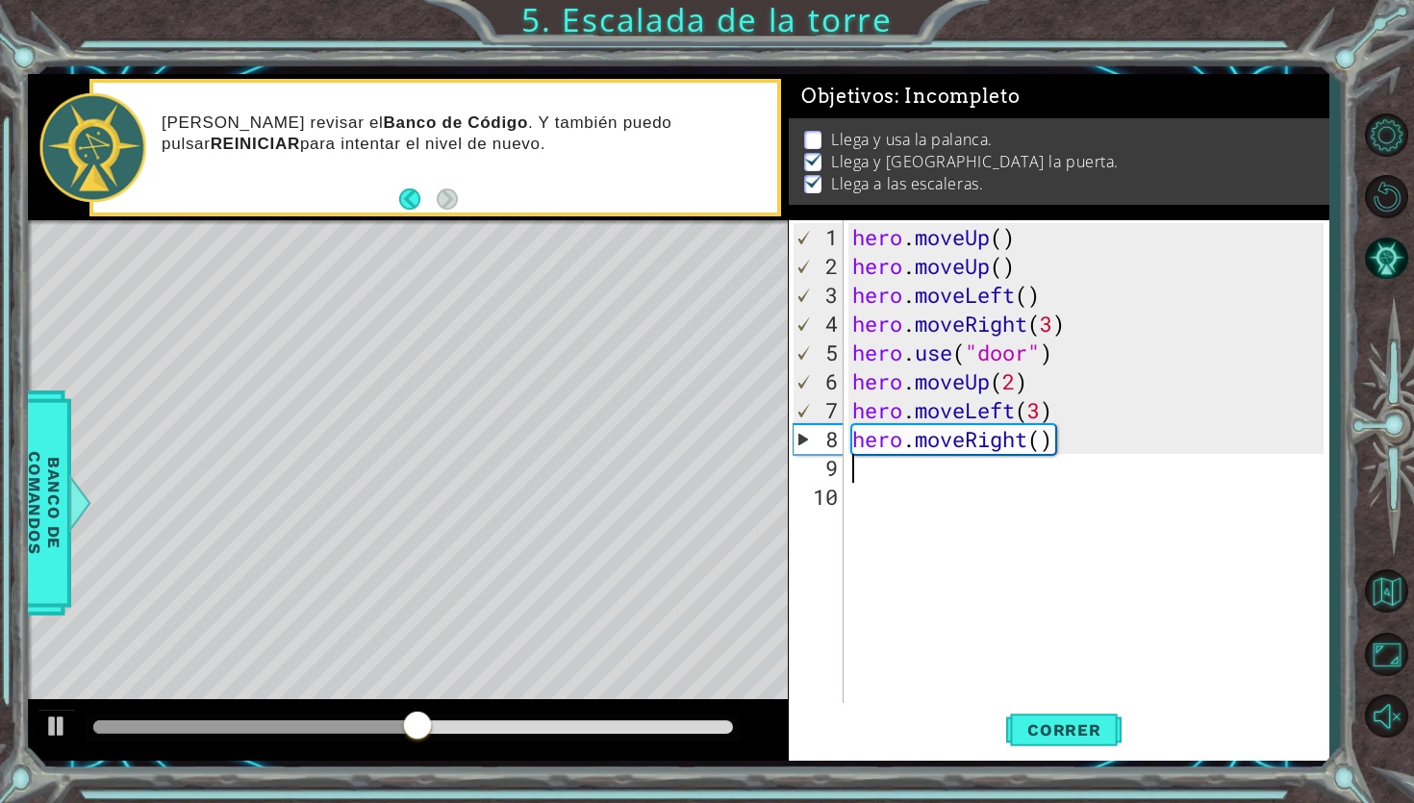
click at [989, 454] on div "hero . moveUp ( ) hero . moveUp ( ) hero . moveLeft ( ) hero . moveRight ( 3 ) …" at bounding box center [1090, 497] width 485 height 548
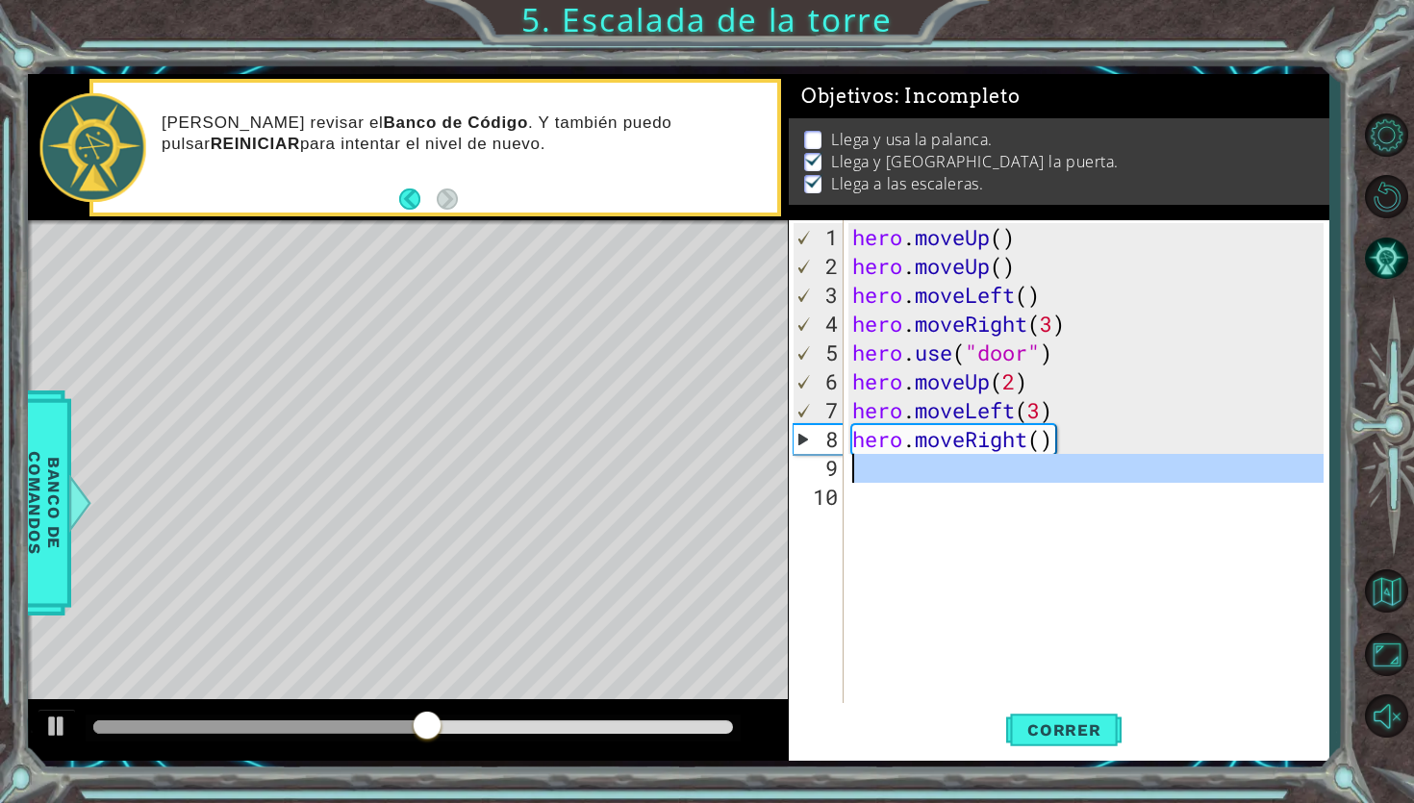
click at [989, 454] on div "hero . moveUp ( ) hero . moveUp ( ) hero . moveLeft ( ) hero . moveRight ( 3 ) …" at bounding box center [1090, 497] width 485 height 548
click at [988, 443] on div "hero . moveUp ( ) hero . moveUp ( ) hero . moveLeft ( ) hero . moveRight ( 3 ) …" at bounding box center [1090, 497] width 485 height 548
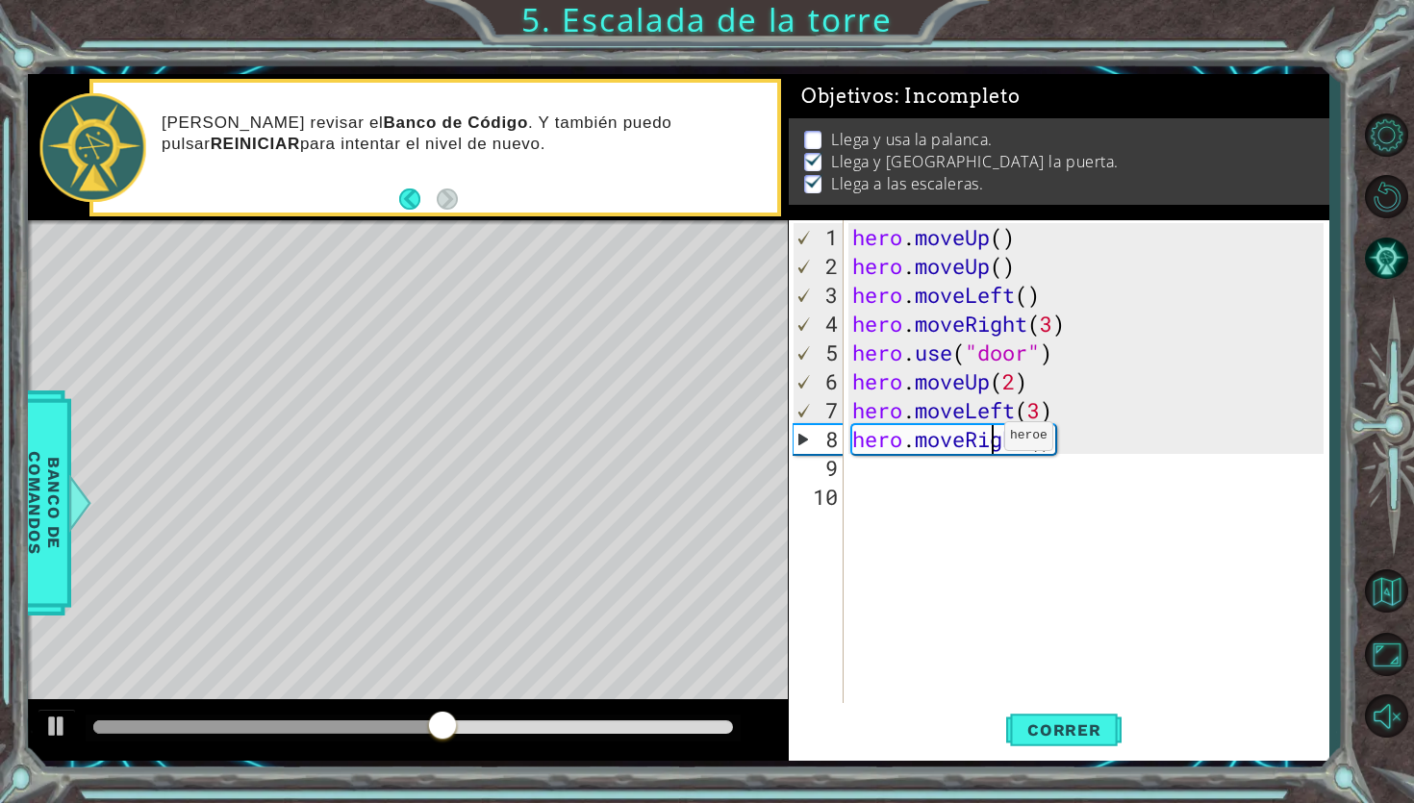
click at [988, 443] on div "hero . moveUp ( ) hero . moveUp ( ) hero . moveLeft ( ) hero . moveRight ( 3 ) …" at bounding box center [1090, 497] width 485 height 548
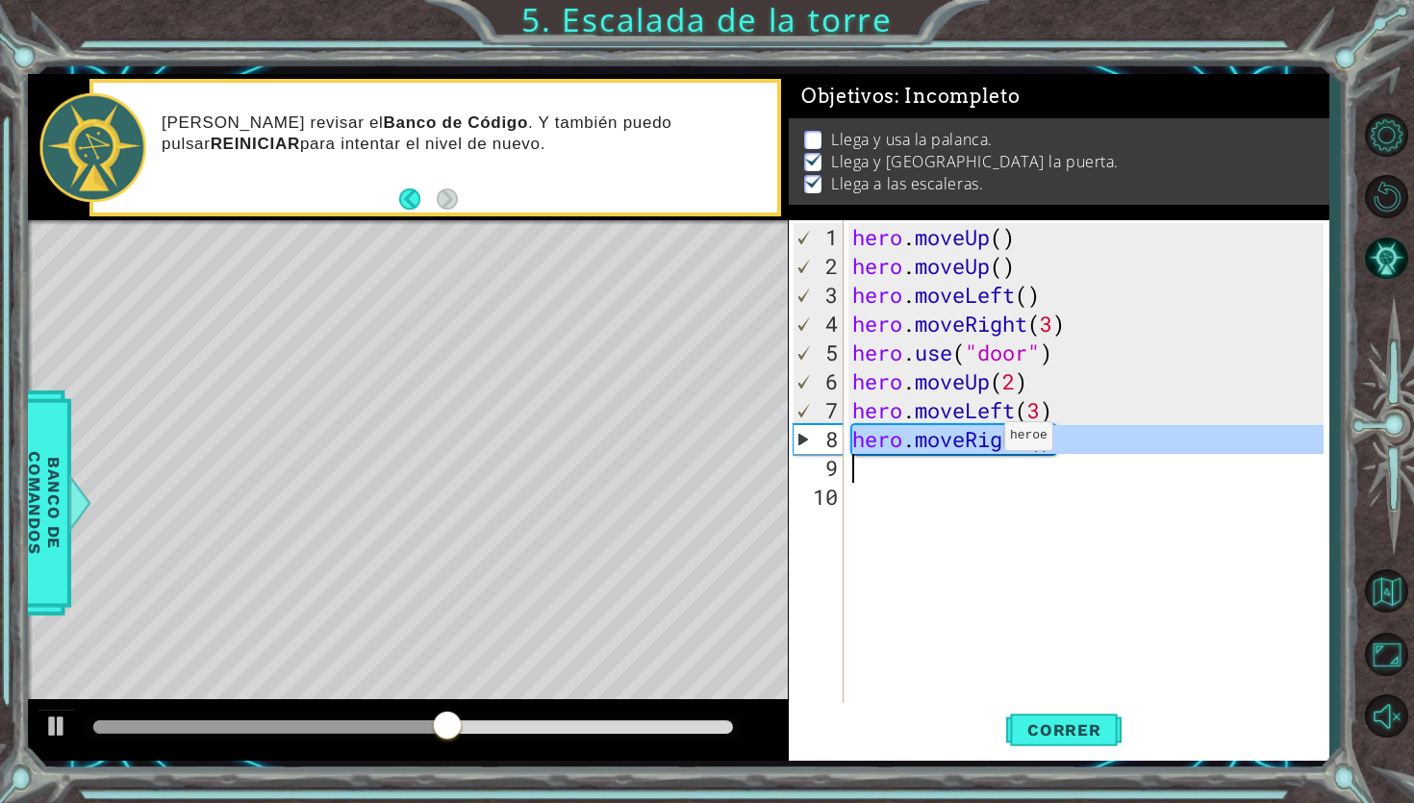
click at [988, 443] on div "hero . moveUp ( ) hero . moveUp ( ) hero . moveLeft ( ) hero . moveRight ( 3 ) …" at bounding box center [1090, 497] width 485 height 548
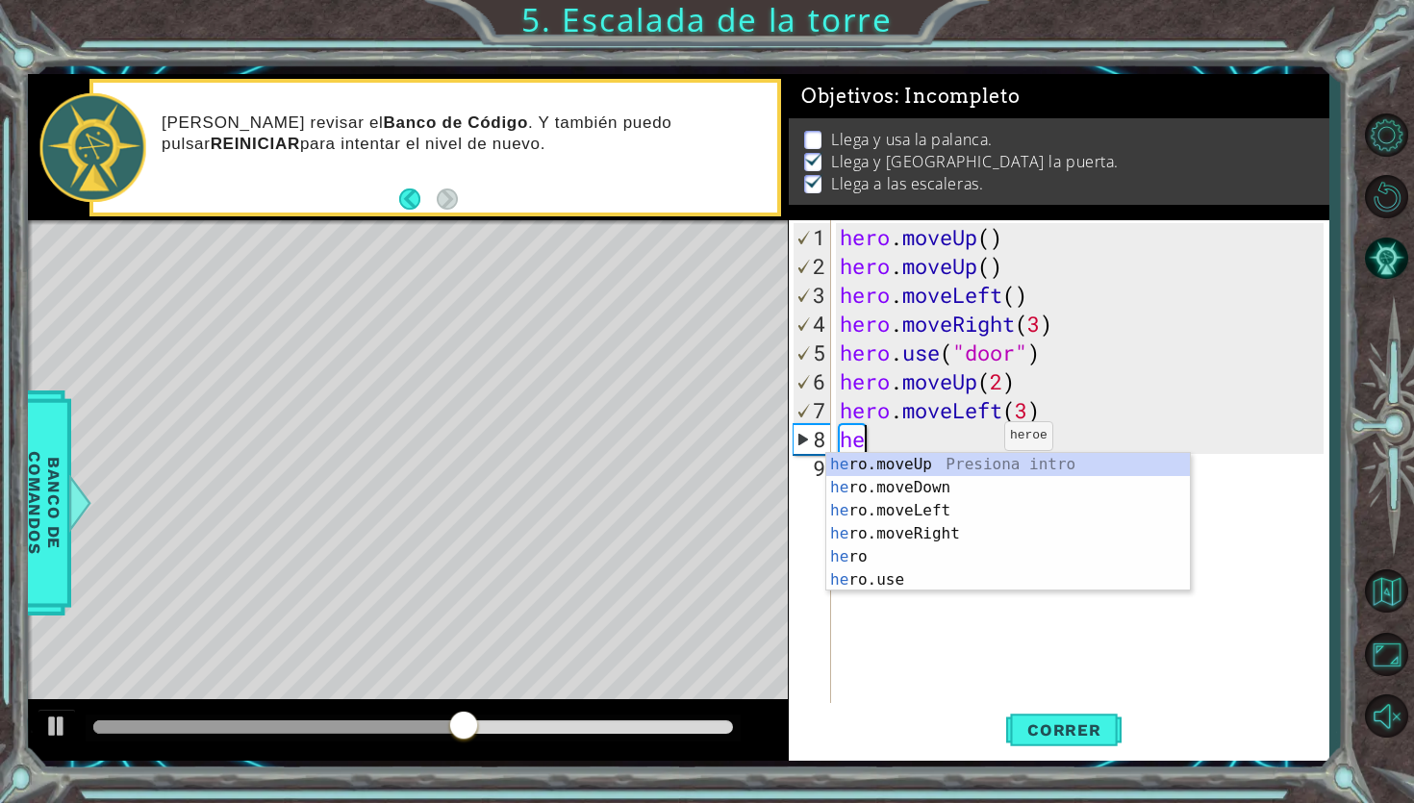
type textarea "hero"
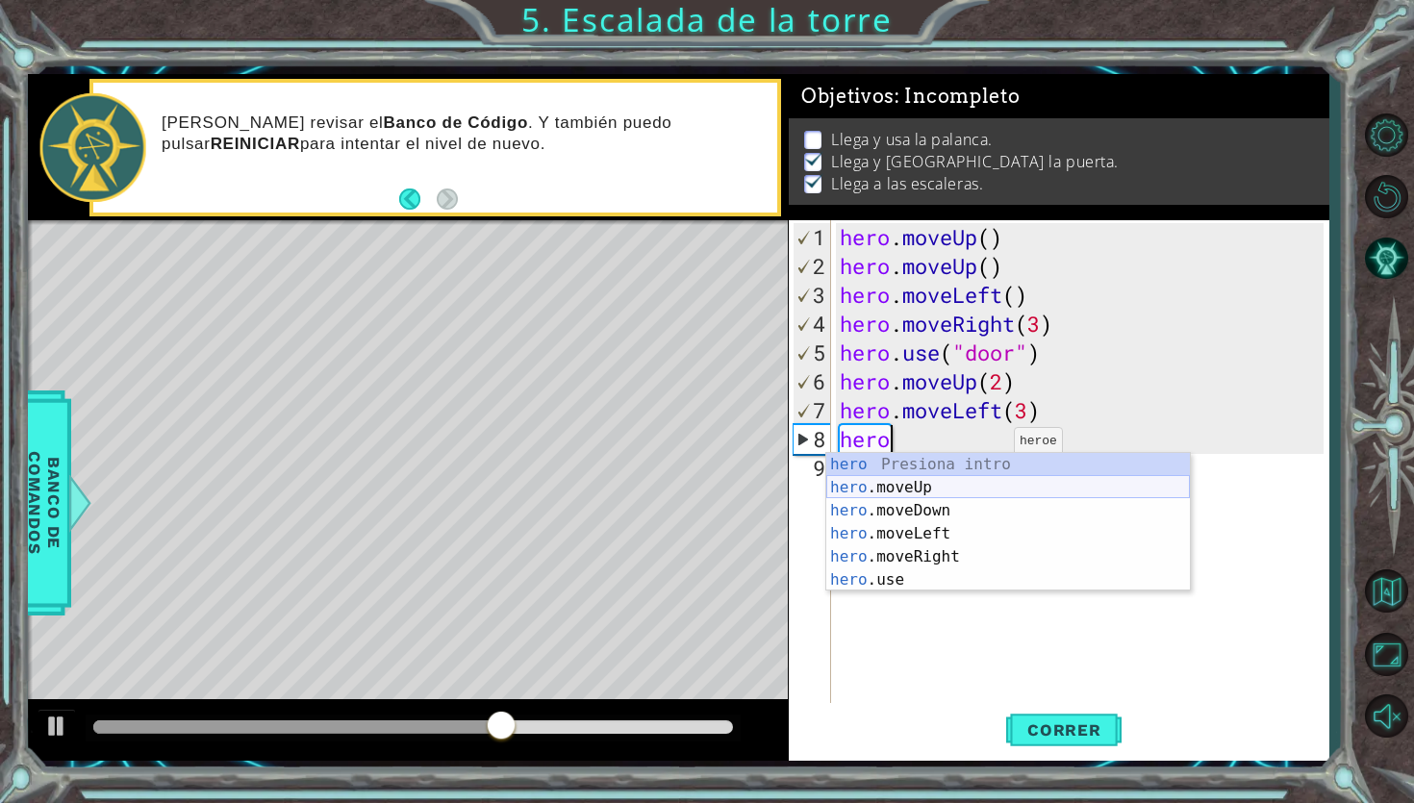
click at [934, 487] on div "hero Presiona intro hero .moveUp Presiona intro hero .moveDown Presiona intro h…" at bounding box center [1008, 545] width 364 height 185
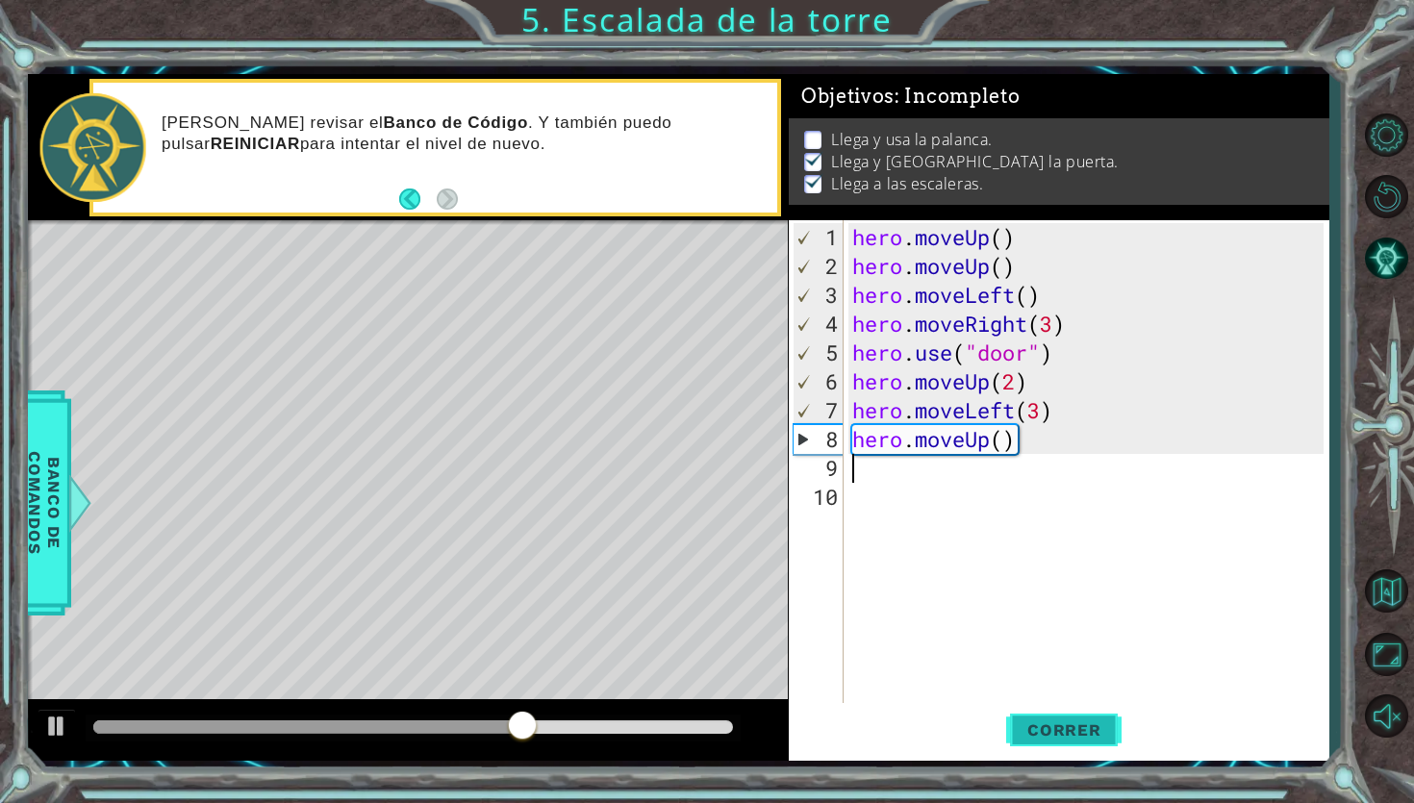
click at [1048, 633] on span "Correr" at bounding box center [1064, 729] width 113 height 19
